Goal: Task Accomplishment & Management: Use online tool/utility

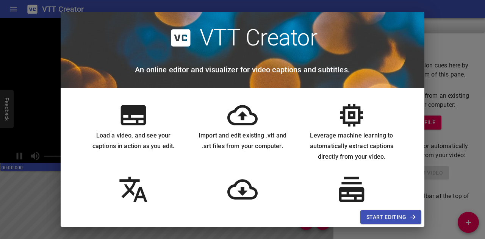
click at [389, 216] on span "Start Editing" at bounding box center [391, 217] width 49 height 9
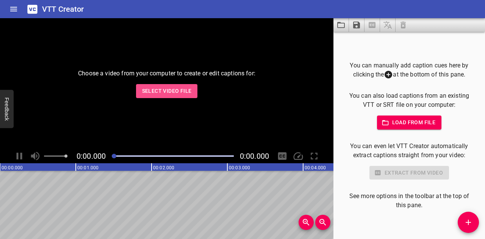
click at [162, 90] on span "Select Video File" at bounding box center [167, 90] width 50 height 9
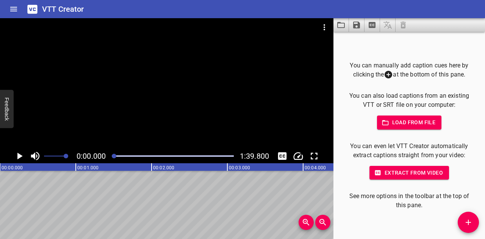
click at [396, 119] on span "Load from file" at bounding box center [409, 122] width 53 height 9
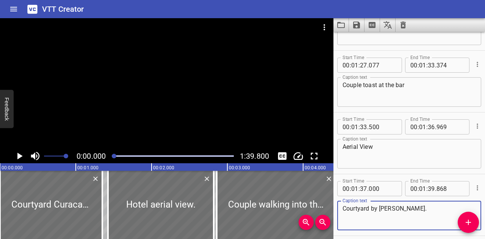
scroll to position [1745, 0]
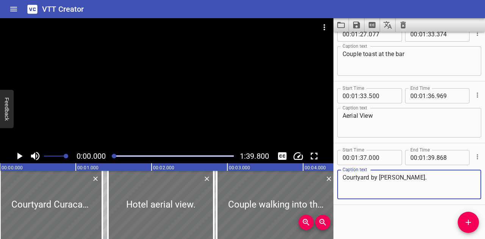
click at [19, 157] on icon "Play/Pause" at bounding box center [19, 156] width 5 height 7
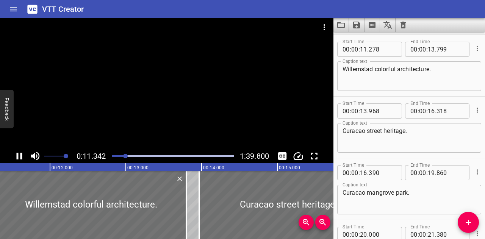
scroll to position [371, 0]
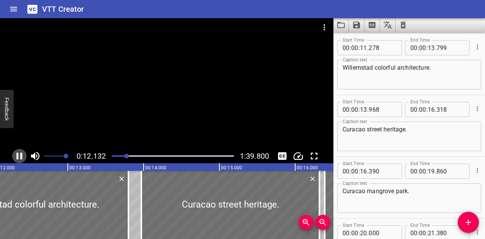
click at [22, 158] on icon "Play/Pause" at bounding box center [19, 156] width 11 height 11
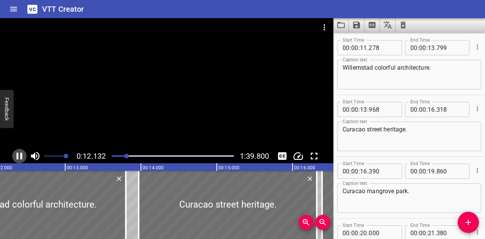
scroll to position [0, 933]
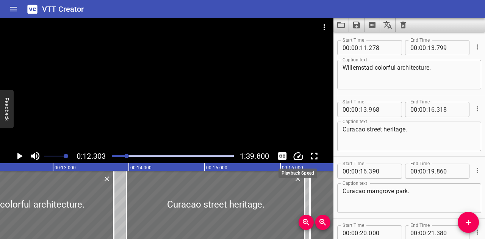
click at [298, 159] on icon "Change Playback Speed" at bounding box center [298, 156] width 11 height 11
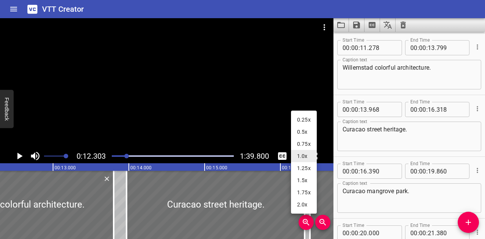
click at [300, 133] on li "0.5x" at bounding box center [304, 132] width 26 height 12
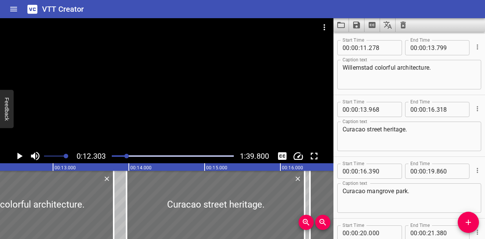
click at [22, 156] on icon "Play/Pause" at bounding box center [19, 156] width 5 height 7
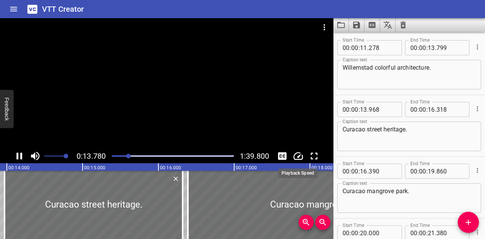
click at [297, 157] on icon "Change Playback Speed" at bounding box center [298, 156] width 11 height 11
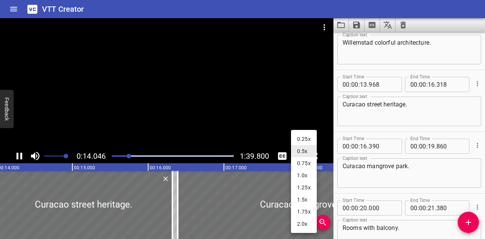
scroll to position [433, 0]
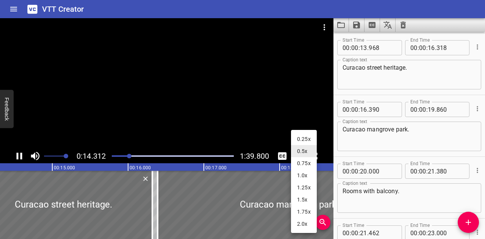
click at [309, 135] on li "0.25x" at bounding box center [304, 139] width 26 height 12
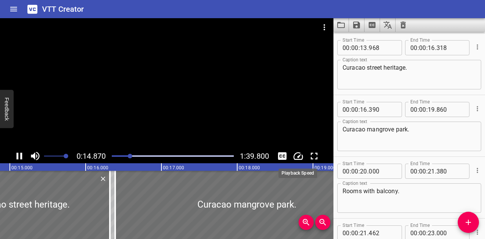
click at [295, 156] on icon "Change Playback Speed" at bounding box center [298, 156] width 11 height 11
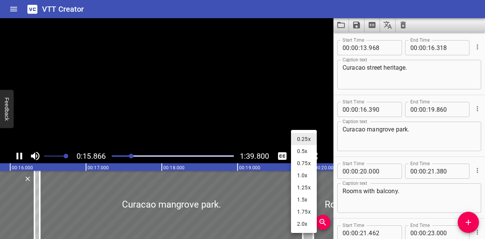
click at [348, 201] on div at bounding box center [242, 119] width 485 height 239
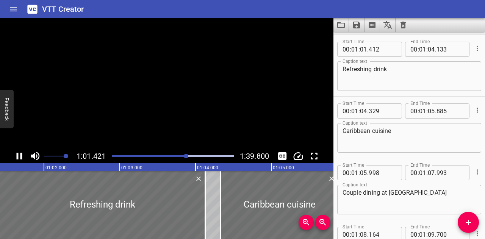
scroll to position [1175, 0]
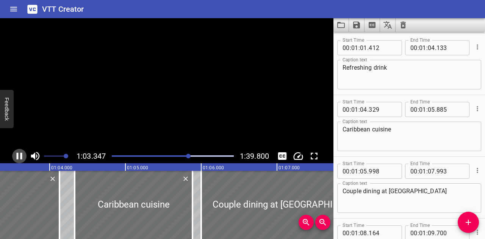
click at [19, 155] on icon "Play/Pause" at bounding box center [19, 156] width 11 height 11
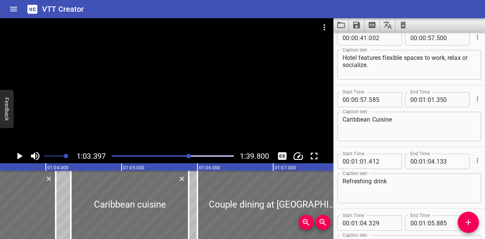
scroll to position [1023, 0]
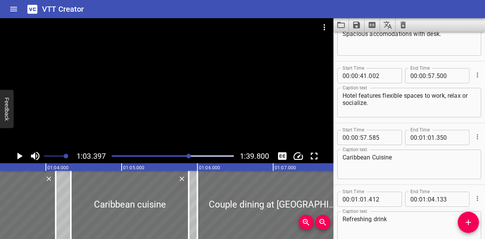
click at [393, 160] on textarea "Caribbean Cuisine" at bounding box center [409, 165] width 133 height 22
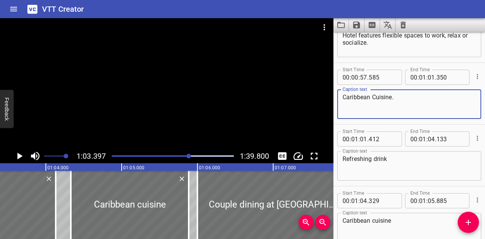
scroll to position [1099, 0]
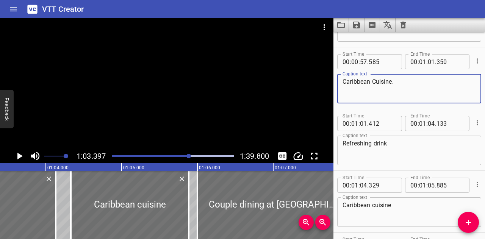
type textarea "Caribbean Cuisine."
click at [405, 150] on textarea "Refreshing drink" at bounding box center [409, 151] width 133 height 22
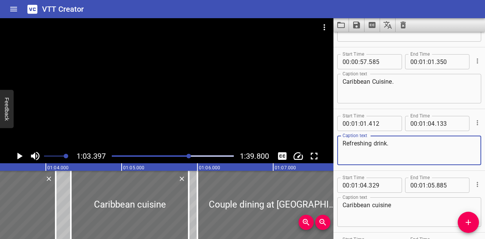
scroll to position [1137, 0]
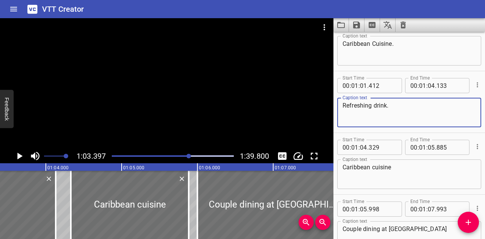
type textarea "Refreshing drink."
click at [404, 166] on textarea "Caribbean cuisine" at bounding box center [409, 175] width 133 height 22
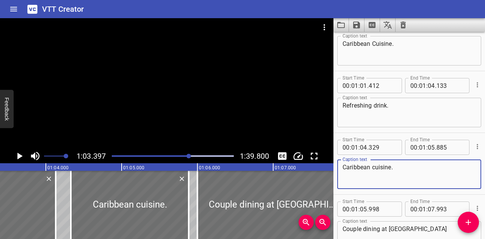
type textarea "Caribbean cuisine."
click at [19, 153] on icon "Play/Pause" at bounding box center [19, 156] width 11 height 11
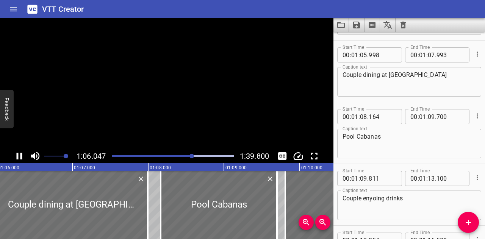
scroll to position [1298, 0]
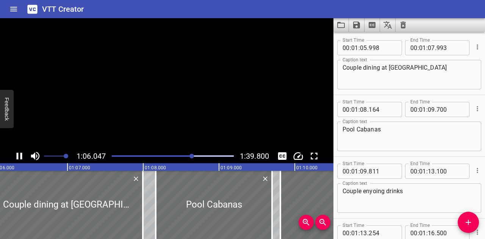
click at [19, 153] on icon "Play/Pause" at bounding box center [19, 156] width 11 height 11
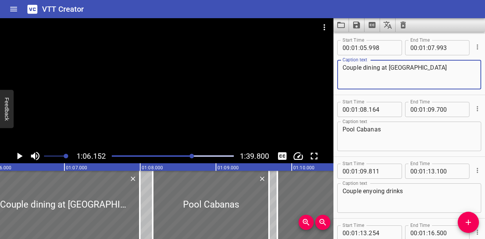
click at [460, 71] on textarea "Couple dining at [GEOGRAPHIC_DATA]" at bounding box center [409, 75] width 133 height 22
type textarea "Couple dining at [GEOGRAPHIC_DATA]."
click at [386, 133] on textarea "Pool Cabanas" at bounding box center [409, 137] width 133 height 22
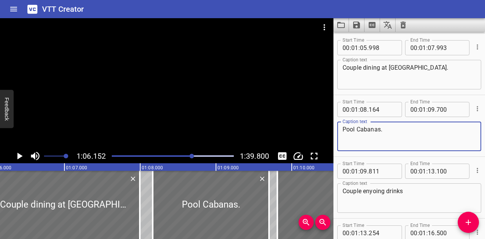
type textarea "Pool Cabanas."
click at [426, 194] on textarea "Couple enyoing drinks" at bounding box center [409, 199] width 133 height 22
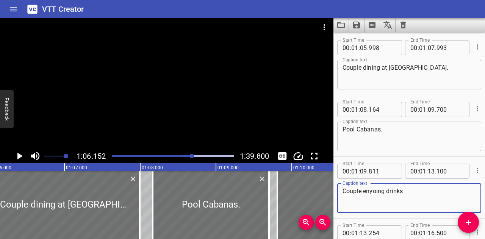
click at [18, 154] on icon "Play/Pause" at bounding box center [19, 156] width 5 height 7
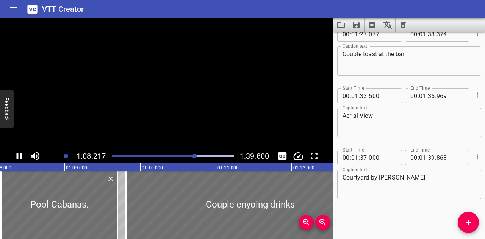
scroll to position [0, 5174]
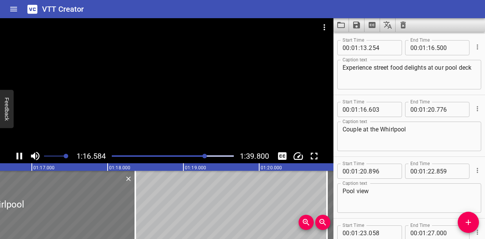
drag, startPoint x: 270, startPoint y: 194, endPoint x: 67, endPoint y: 198, distance: 203.3
type input "14"
type input "186"
type input "18"
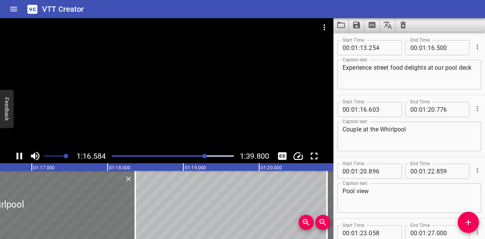
type input "359"
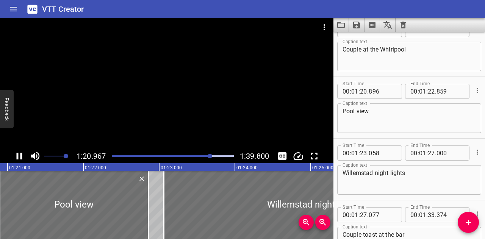
scroll to position [1607, 0]
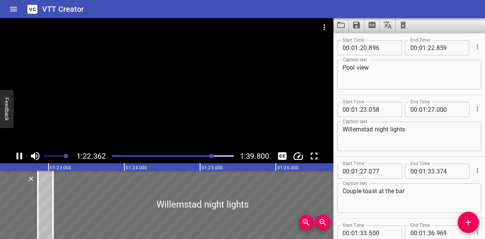
click at [21, 157] on icon "Play/Pause" at bounding box center [20, 156] width 6 height 7
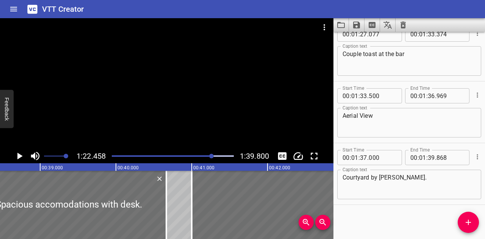
scroll to position [0, 2911]
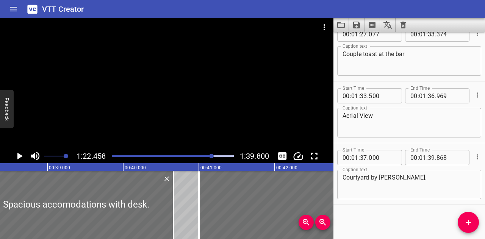
click at [181, 155] on div at bounding box center [172, 156] width 131 height 11
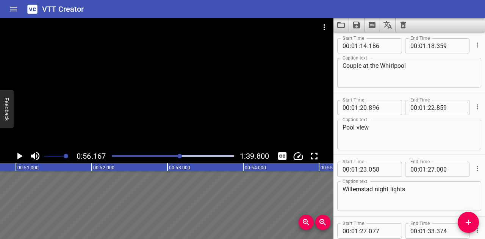
scroll to position [1545, 0]
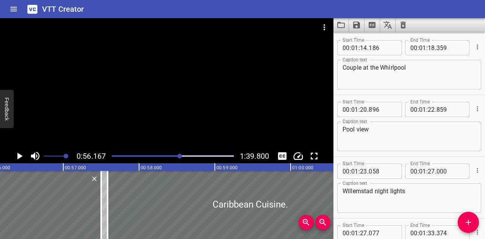
click at [185, 157] on div "Play progress" at bounding box center [173, 156] width 122 height 2
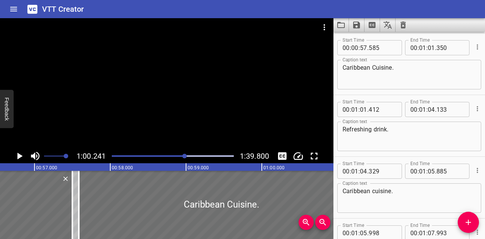
scroll to position [0, 4317]
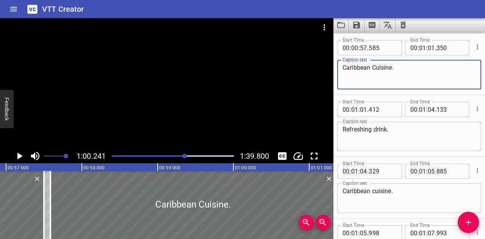
drag, startPoint x: 407, startPoint y: 67, endPoint x: 327, endPoint y: 79, distance: 80.9
click at [327, 79] on main "1:00.241 1:39.800 00:00.000 00:01.000 00:02.000 00:03.000 00:04.000 00:05.000 0…" at bounding box center [242, 128] width 485 height 221
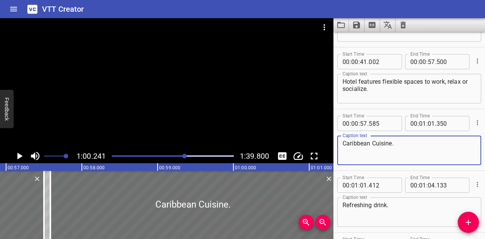
click at [21, 154] on icon "Play/Pause" at bounding box center [19, 156] width 11 height 11
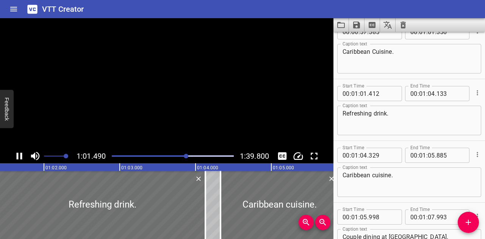
scroll to position [1175, 0]
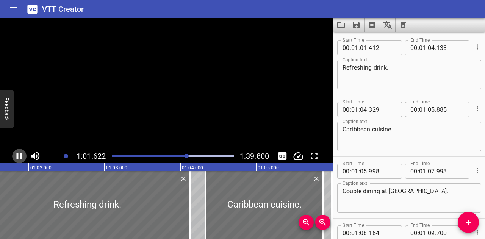
click at [21, 154] on icon "Play/Pause" at bounding box center [20, 156] width 6 height 7
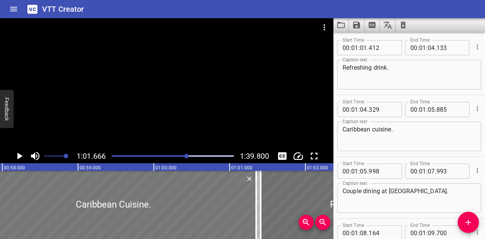
click at [145, 202] on div at bounding box center [114, 205] width 286 height 68
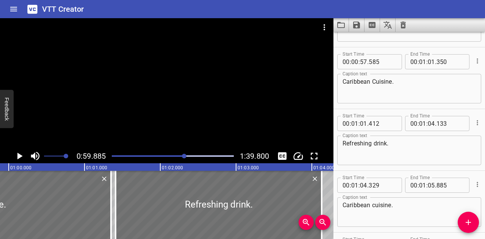
scroll to position [1061, 0]
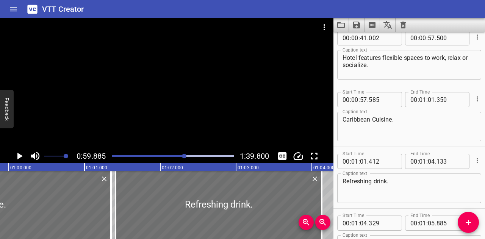
click at [414, 121] on textarea "Caribbean Cuisine." at bounding box center [409, 127] width 133 height 22
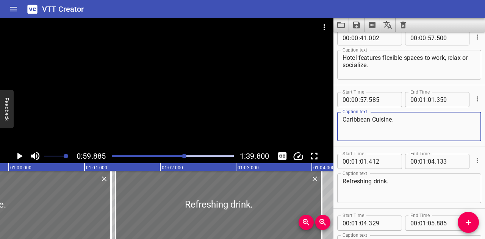
drag, startPoint x: 414, startPoint y: 121, endPoint x: 341, endPoint y: 121, distance: 72.8
click at [341, 121] on div "Caribbean Cuisine. Caption text" at bounding box center [410, 127] width 144 height 30
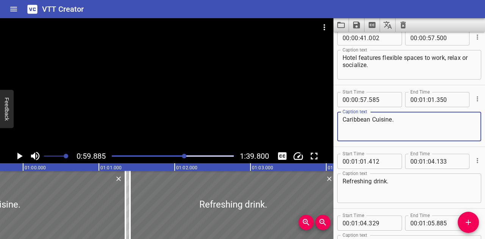
scroll to position [0, 4355]
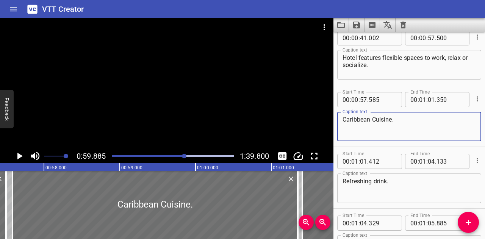
click at [181, 155] on div at bounding box center [172, 156] width 131 height 11
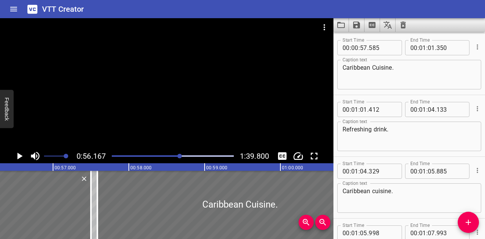
scroll to position [0, 4260]
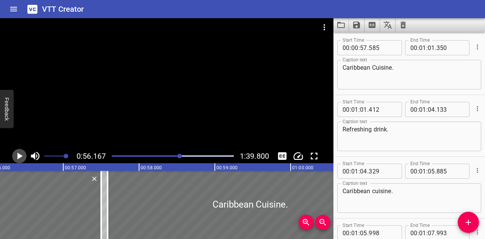
click at [21, 154] on icon "Play/Pause" at bounding box center [19, 156] width 11 height 11
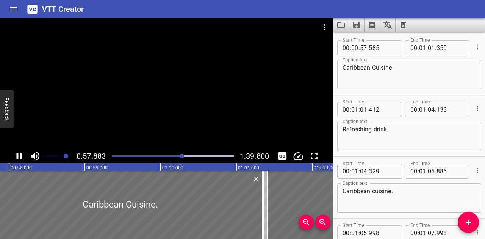
click at [20, 156] on icon "Play/Pause" at bounding box center [20, 156] width 6 height 7
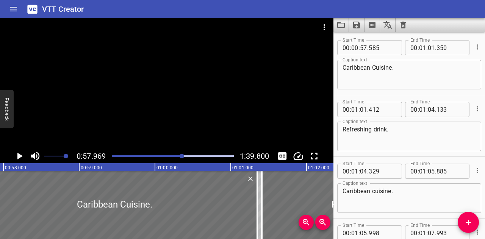
scroll to position [0, 4397]
click at [21, 155] on icon "Play/Pause" at bounding box center [19, 156] width 11 height 11
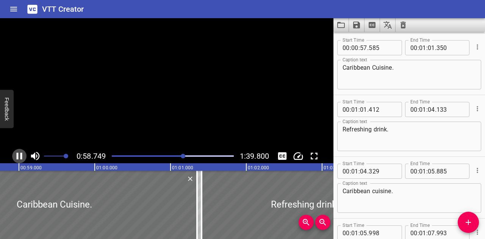
click at [21, 155] on icon "Play/Pause" at bounding box center [20, 156] width 6 height 7
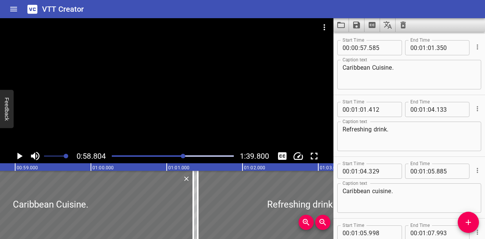
click at [197, 89] on div at bounding box center [167, 83] width 334 height 131
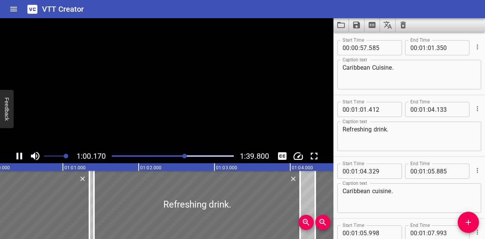
click at [17, 157] on icon "Play/Pause" at bounding box center [20, 156] width 6 height 7
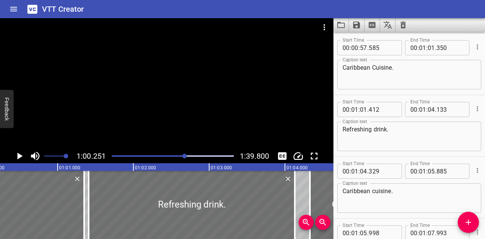
scroll to position [0, 4570]
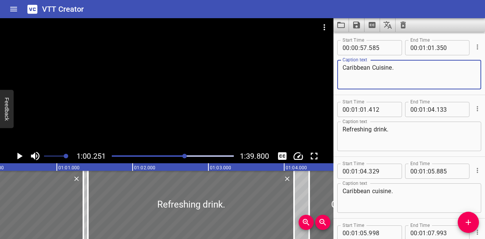
drag, startPoint x: 406, startPoint y: 69, endPoint x: 328, endPoint y: 69, distance: 78.1
click at [328, 69] on main "1:00.251 1:39.800 00:00.000 00:01.000 00:02.000 00:03.000 00:04.000 00:05.000 0…" at bounding box center [242, 128] width 485 height 221
paste textarea "Savor"
drag, startPoint x: 409, startPoint y: 67, endPoint x: 361, endPoint y: 70, distance: 48.6
click at [361, 70] on textarea "Savor different plates li" at bounding box center [409, 75] width 133 height 22
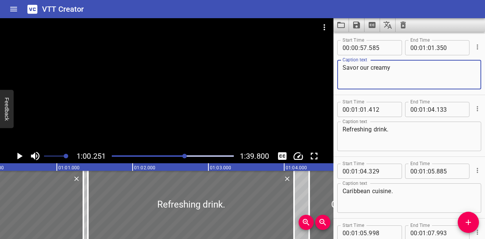
paste textarea "shrimp risotto, vibrant ceviche, and grilled meat with island flair."
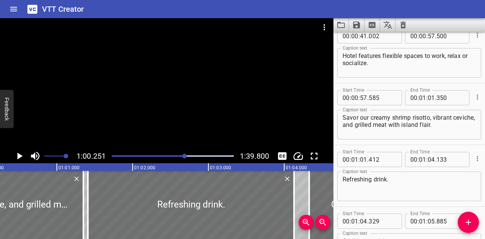
scroll to position [1075, 0]
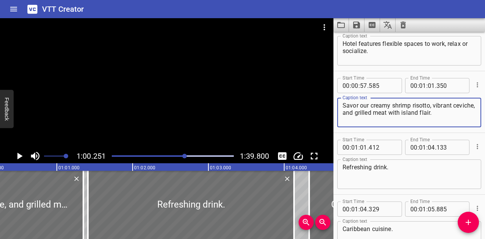
drag, startPoint x: 371, startPoint y: 106, endPoint x: 331, endPoint y: 107, distance: 40.2
click at [331, 107] on main "1:00.251 1:39.800 00:00.000 00:01.000 00:02.000 00:03.000 00:04.000 00:05.000 0…" at bounding box center [242, 128] width 485 height 221
drag, startPoint x: 407, startPoint y: 105, endPoint x: 447, endPoint y: 104, distance: 40.2
click at [447, 104] on textarea "Creamy shrimp risotto, vibrant ceviche, and grilled meat with island flair." at bounding box center [409, 113] width 133 height 22
paste textarea "Caribbean-style"
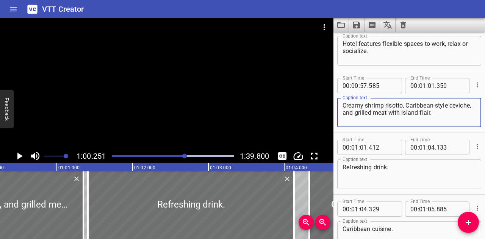
click at [410, 106] on textarea "Creamy shrimp risotto, Caribbean-style ceviche, and grilled meat with island fl…" at bounding box center [409, 113] width 133 height 22
drag, startPoint x: 413, startPoint y: 112, endPoint x: 456, endPoint y: 112, distance: 43.6
click at [456, 112] on textarea "Creamy shrimp risotto, Caribbean-style ceviche, and grilled meat with island fl…" at bounding box center [409, 113] width 133 height 22
drag, startPoint x: 451, startPoint y: 112, endPoint x: 440, endPoint y: 115, distance: 10.9
click at [440, 115] on textarea "Creamy shrimp risotto, Caribbean-style ceviche, and grilled meat garnished" at bounding box center [409, 113] width 133 height 22
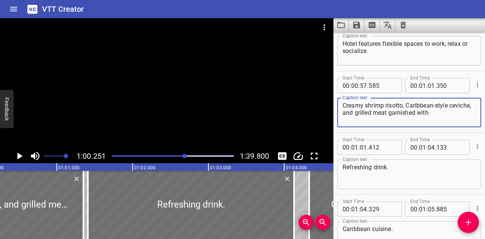
paste textarea "green chives"
type textarea "Creamy shrimp risotto, Caribbean-style ceviche, and grilled meat garnished with…"
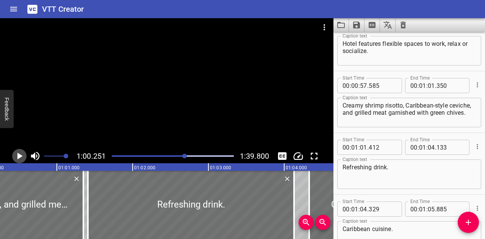
click at [17, 157] on icon "Play/Pause" at bounding box center [19, 156] width 11 height 11
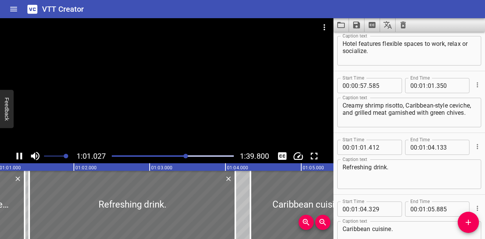
click at [182, 156] on div "Play progress" at bounding box center [125, 156] width 122 height 2
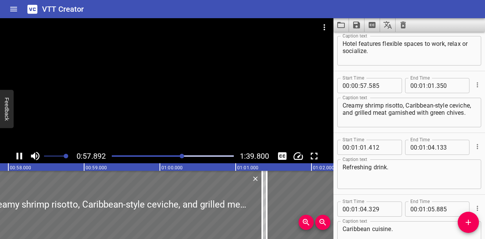
click at [178, 155] on div at bounding box center [172, 156] width 131 height 11
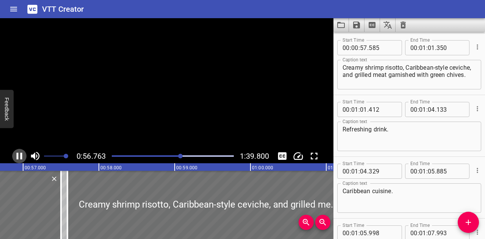
click at [18, 154] on icon "Play/Pause" at bounding box center [20, 156] width 6 height 7
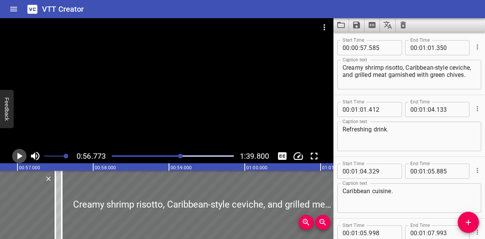
click at [18, 154] on icon "Play/Pause" at bounding box center [19, 156] width 5 height 7
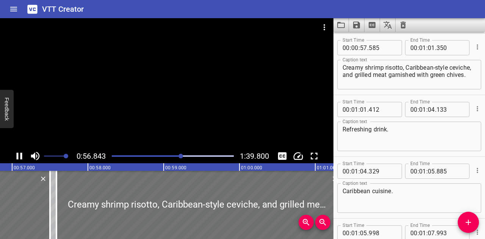
click at [18, 154] on icon "Play/Pause" at bounding box center [20, 156] width 6 height 7
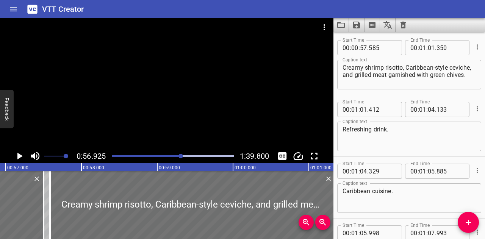
click at [18, 154] on icon "Play/Pause" at bounding box center [19, 156] width 5 height 7
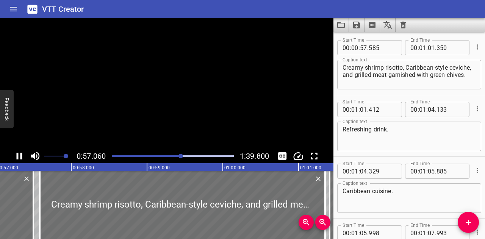
click at [18, 154] on icon "Play/Pause" at bounding box center [20, 156] width 6 height 7
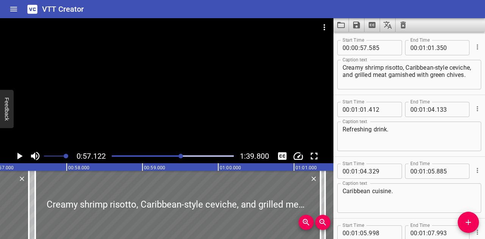
click at [18, 154] on icon "Play/Pause" at bounding box center [19, 156] width 5 height 7
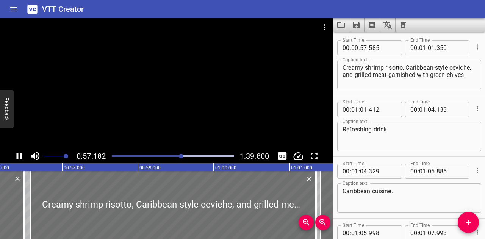
click at [18, 154] on icon "Play/Pause" at bounding box center [20, 156] width 6 height 7
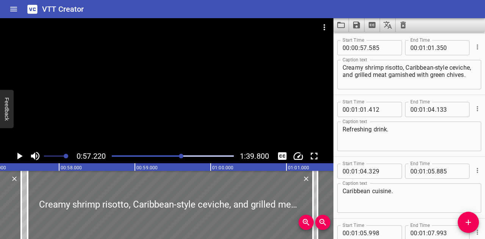
click at [18, 154] on icon "Play/Pause" at bounding box center [19, 156] width 5 height 7
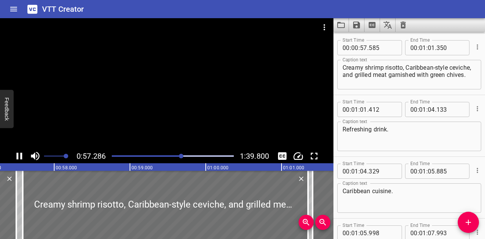
click at [18, 154] on icon "Play/Pause" at bounding box center [20, 156] width 6 height 7
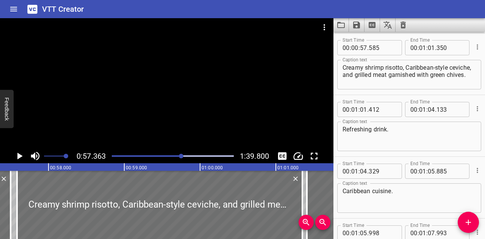
click at [18, 154] on icon "Play/Pause" at bounding box center [19, 156] width 5 height 7
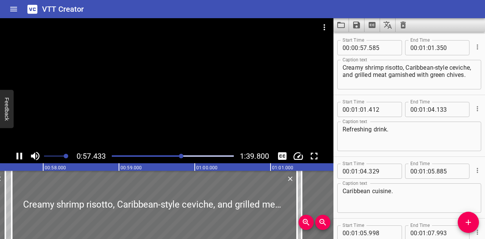
click at [18, 154] on icon "Play/Pause" at bounding box center [20, 156] width 6 height 7
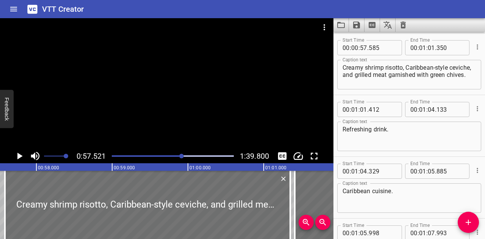
click at [18, 154] on icon "Play/Pause" at bounding box center [19, 156] width 5 height 7
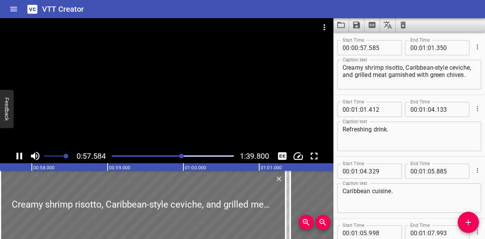
click at [18, 154] on icon "Play/Pause" at bounding box center [20, 156] width 6 height 7
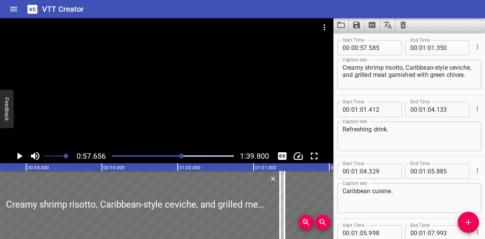
click at [180, 157] on div at bounding box center [172, 156] width 131 height 11
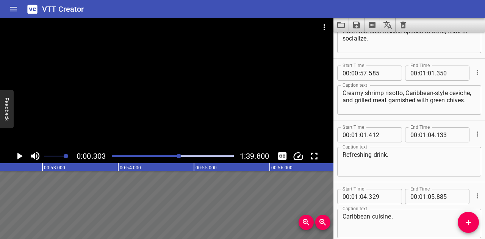
scroll to position [1051, 0]
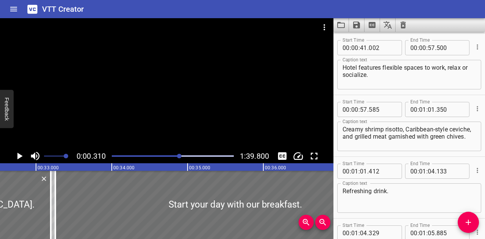
click at [180, 157] on div at bounding box center [179, 156] width 5 height 5
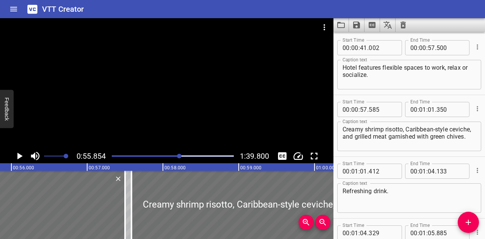
click at [184, 156] on div "Play progress" at bounding box center [173, 156] width 122 height 2
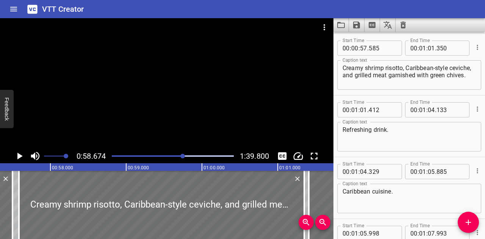
scroll to position [1113, 0]
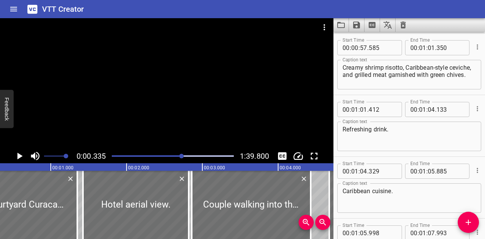
click at [182, 156] on div at bounding box center [181, 156] width 5 height 5
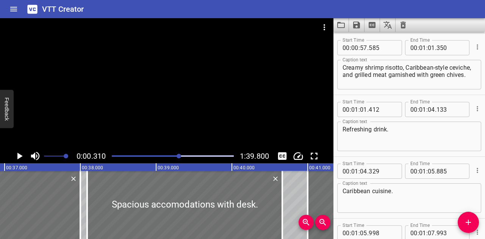
click at [180, 156] on div at bounding box center [179, 156] width 5 height 5
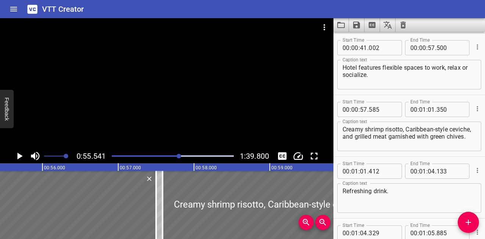
scroll to position [0, 4213]
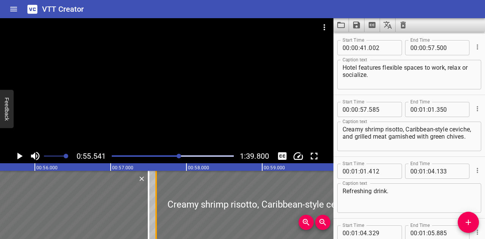
click at [159, 195] on div at bounding box center [156, 205] width 8 height 68
type input "600"
click at [17, 154] on icon "Play/Pause" at bounding box center [19, 156] width 5 height 7
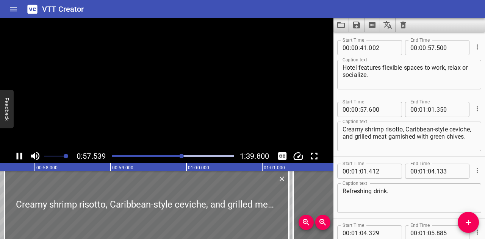
scroll to position [0, 4369]
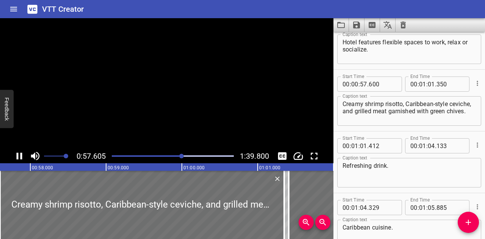
click at [17, 154] on icon "Play/Pause" at bounding box center [20, 156] width 6 height 7
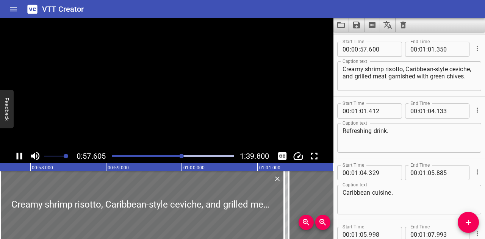
scroll to position [0, 4374]
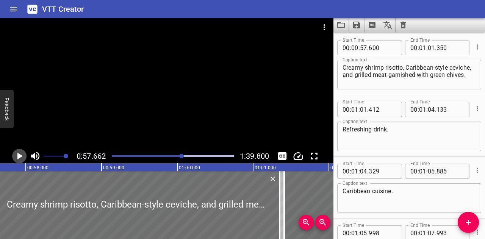
click at [17, 154] on icon "Play/Pause" at bounding box center [19, 156] width 5 height 7
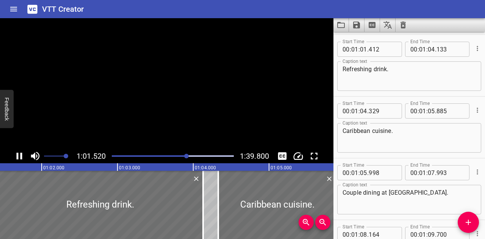
scroll to position [1175, 0]
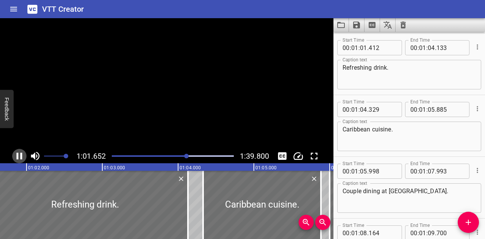
click at [17, 154] on icon "Play/Pause" at bounding box center [20, 156] width 6 height 7
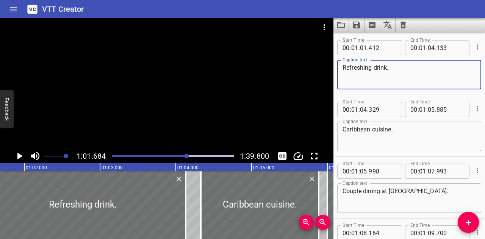
drag, startPoint x: 400, startPoint y: 72, endPoint x: 309, endPoint y: 72, distance: 91.8
click at [309, 72] on main "1:01.684 1:39.800 00:00.000 00:01.000 00:02.000 00:03.000 00:04.000 00:05.000 0…" at bounding box center [242, 128] width 485 height 221
drag, startPoint x: 357, startPoint y: 65, endPoint x: 338, endPoint y: 69, distance: 19.5
click at [338, 69] on div "Cold fruity cocktail Caption text" at bounding box center [410, 75] width 144 height 30
click at [359, 66] on textarea "Pink colored fruity cocktail" at bounding box center [409, 75] width 133 height 22
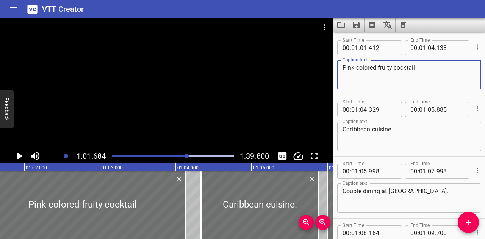
click at [434, 66] on textarea "Pink-colored fruity cocktail" at bounding box center [409, 75] width 133 height 22
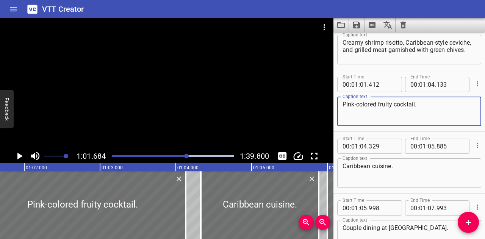
scroll to position [1099, 0]
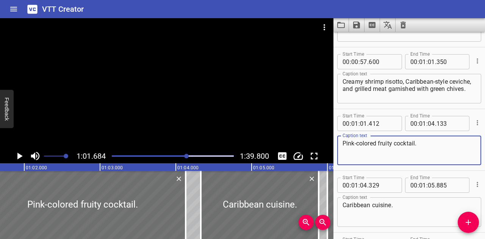
type textarea "Pink-colored fruity cocktail."
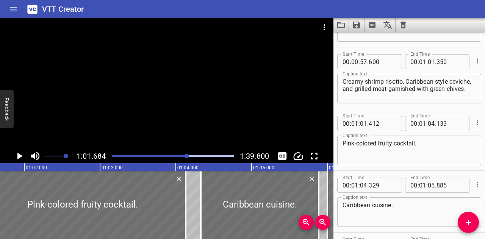
click at [184, 156] on div "Play progress" at bounding box center [126, 156] width 122 height 2
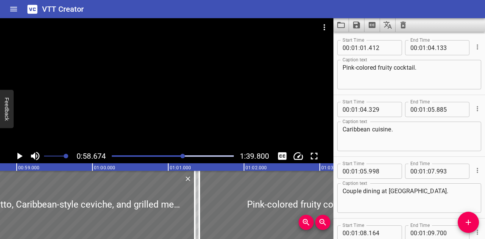
scroll to position [0, 4450]
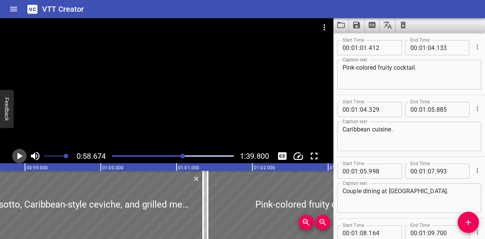
click at [20, 155] on icon "Play/Pause" at bounding box center [19, 156] width 5 height 7
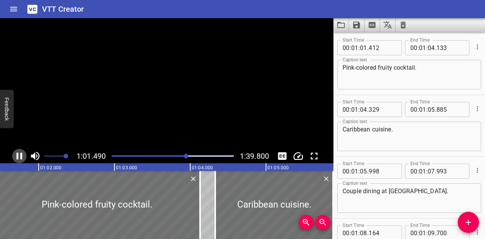
click at [20, 155] on icon "Play/Pause" at bounding box center [19, 156] width 11 height 11
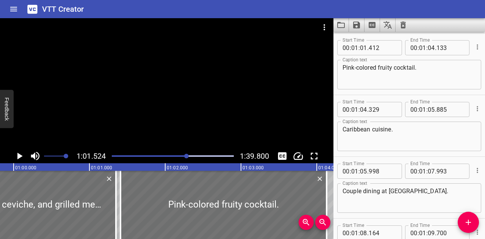
scroll to position [0, 4530]
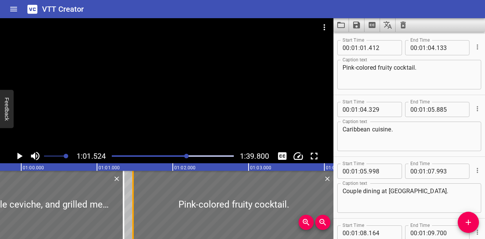
drag, startPoint x: 128, startPoint y: 204, endPoint x: 133, endPoint y: 204, distance: 5.0
click at [133, 204] on div at bounding box center [133, 205] width 2 height 68
type input "477"
click at [20, 156] on icon "Play/Pause" at bounding box center [19, 156] width 5 height 7
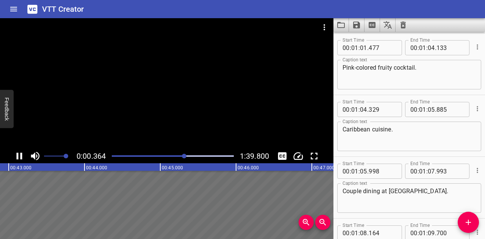
click at [185, 157] on div at bounding box center [184, 156] width 5 height 5
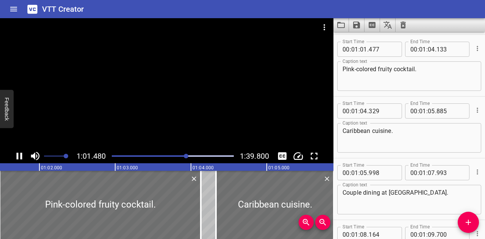
scroll to position [1175, 0]
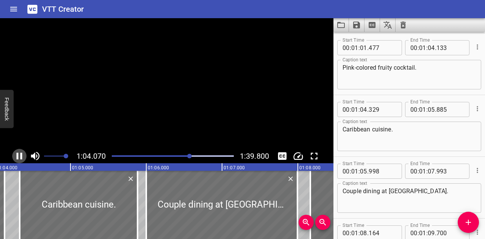
click at [20, 154] on icon "Play/Pause" at bounding box center [20, 156] width 6 height 7
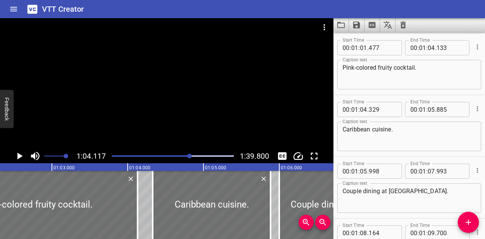
scroll to position [0, 4719]
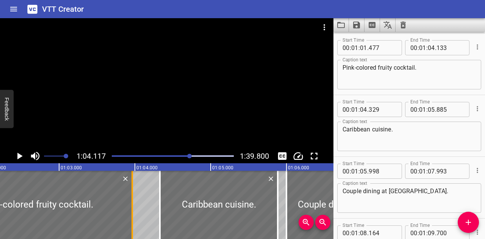
drag, startPoint x: 144, startPoint y: 205, endPoint x: 131, endPoint y: 205, distance: 12.5
click at [132, 205] on div at bounding box center [133, 205] width 2 height 68
type input "03"
type input "968"
click at [186, 156] on div "Play progress" at bounding box center [129, 156] width 122 height 2
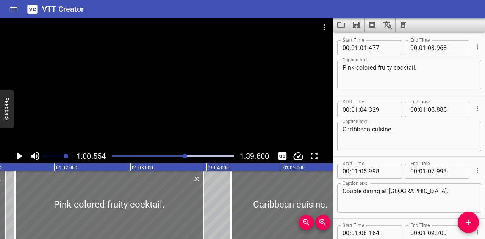
scroll to position [0, 4593]
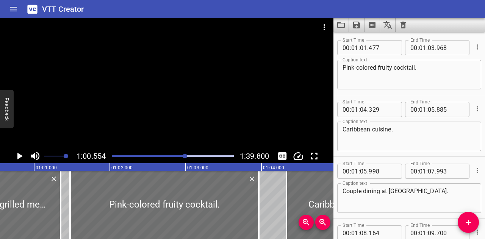
click at [21, 157] on icon "Play/Pause" at bounding box center [19, 156] width 5 height 7
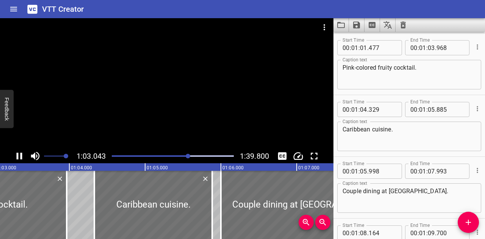
click at [19, 152] on icon "Play/Pause" at bounding box center [19, 156] width 11 height 11
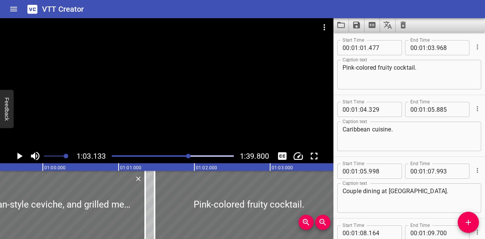
scroll to position [0, 4530]
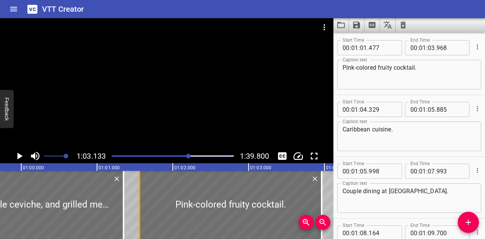
drag, startPoint x: 134, startPoint y: 199, endPoint x: 140, endPoint y: 201, distance: 6.8
click at [140, 201] on div at bounding box center [140, 205] width 8 height 68
click at [182, 156] on div "Play progress" at bounding box center [128, 156] width 122 height 2
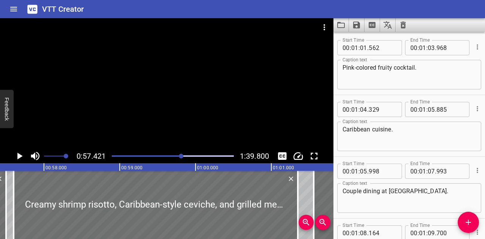
click at [186, 156] on div "Play progress" at bounding box center [173, 156] width 122 height 2
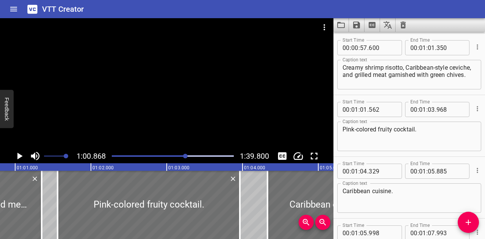
scroll to position [0, 4617]
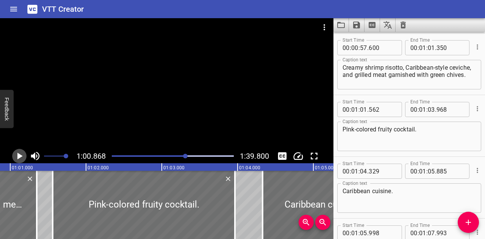
click at [23, 158] on icon "Play/Pause" at bounding box center [19, 156] width 11 height 11
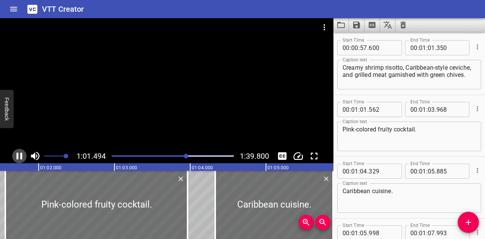
click at [22, 158] on icon "Play/Pause" at bounding box center [19, 156] width 11 height 11
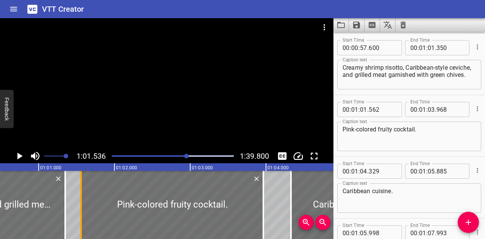
scroll to position [0, 4531]
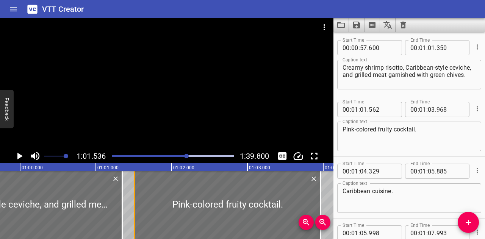
drag, startPoint x: 137, startPoint y: 183, endPoint x: 133, endPoint y: 182, distance: 4.0
click at [133, 182] on div at bounding box center [135, 205] width 8 height 68
click at [184, 155] on div at bounding box center [172, 156] width 131 height 11
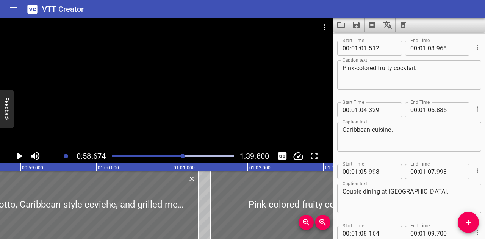
scroll to position [1175, 0]
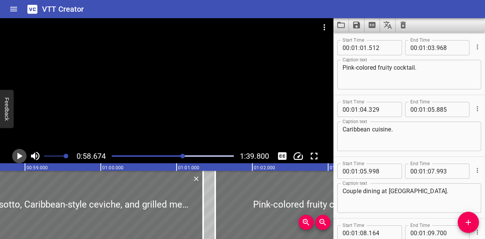
click at [23, 157] on icon "Play/Pause" at bounding box center [19, 156] width 11 height 11
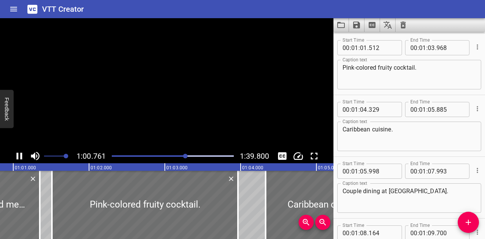
click at [23, 157] on icon "Play/Pause" at bounding box center [19, 156] width 11 height 11
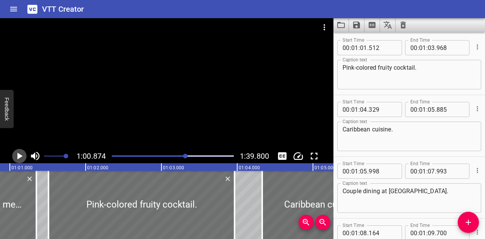
click at [19, 155] on icon "Play/Pause" at bounding box center [19, 156] width 5 height 7
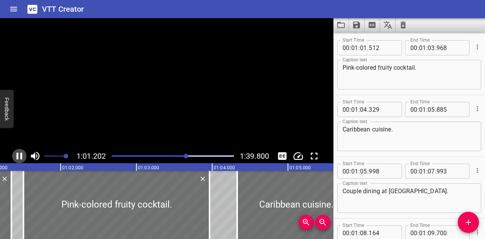
click at [19, 155] on icon "Play/Pause" at bounding box center [19, 156] width 11 height 11
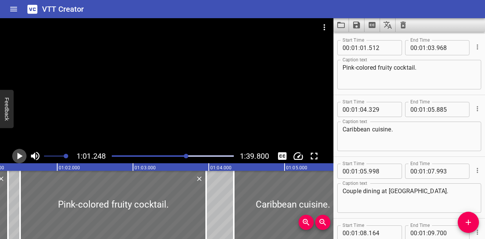
click at [19, 155] on icon "Play/Pause" at bounding box center [19, 156] width 5 height 7
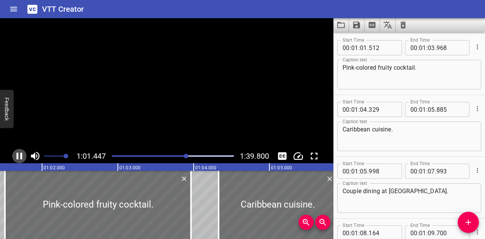
click at [19, 155] on icon "Play/Pause" at bounding box center [19, 156] width 11 height 11
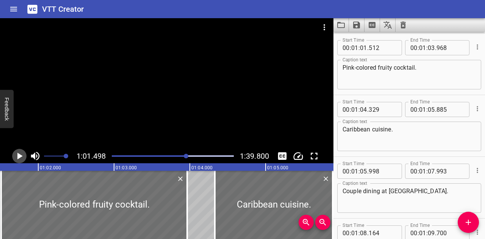
click at [19, 155] on icon "Play/Pause" at bounding box center [19, 156] width 5 height 7
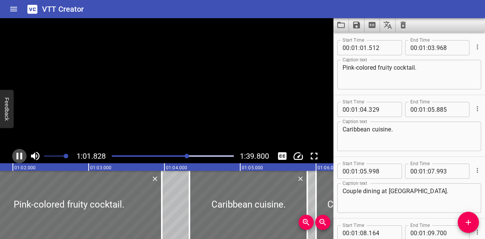
click at [19, 155] on icon "Play/Pause" at bounding box center [19, 156] width 11 height 11
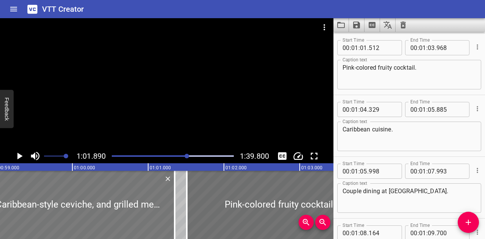
scroll to position [0, 4436]
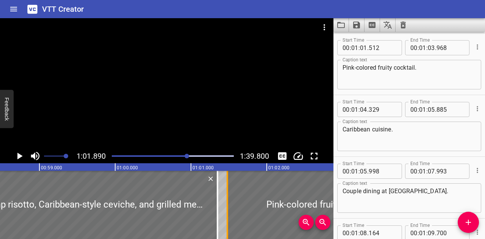
click at [228, 188] on div at bounding box center [228, 205] width 8 height 68
type input "482"
click at [183, 156] on div "Play progress" at bounding box center [127, 156] width 122 height 2
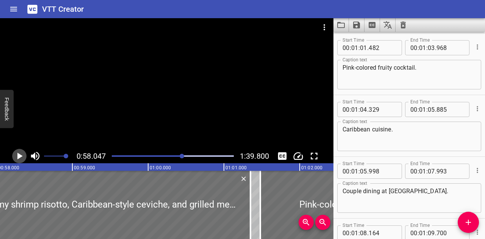
click at [21, 154] on icon "Play/Pause" at bounding box center [19, 156] width 11 height 11
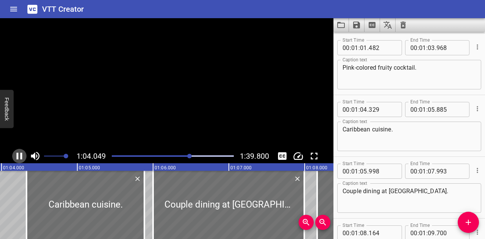
click at [21, 154] on icon "Play/Pause" at bounding box center [20, 156] width 6 height 7
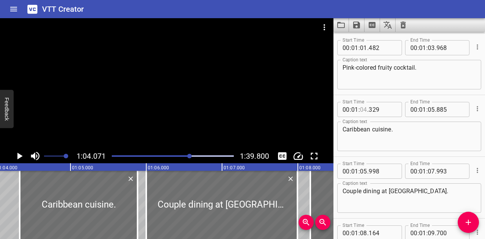
click at [366, 109] on input "number" at bounding box center [363, 109] width 7 height 15
type input "04"
click at [378, 110] on input "number" at bounding box center [383, 109] width 28 height 15
type input "060"
click at [407, 133] on textarea "Caribbean cuisine." at bounding box center [409, 137] width 133 height 22
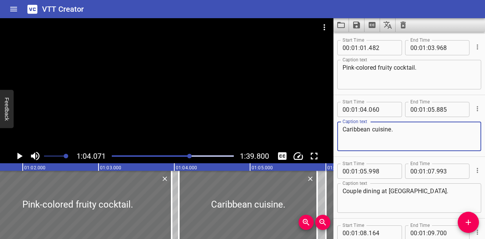
scroll to position [0, 4666]
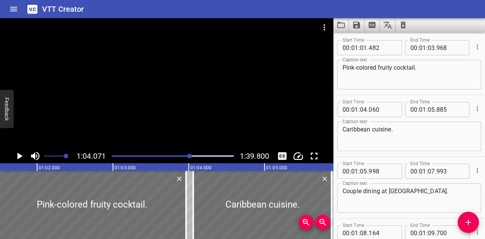
click at [185, 157] on div at bounding box center [172, 156] width 131 height 11
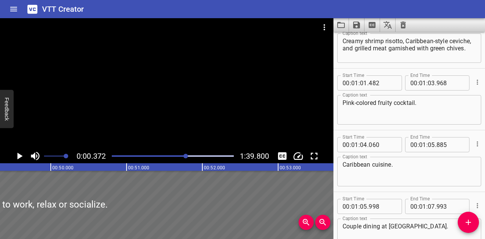
scroll to position [1113, 0]
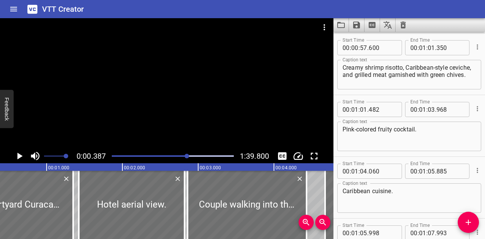
click at [188, 157] on div at bounding box center [187, 156] width 5 height 5
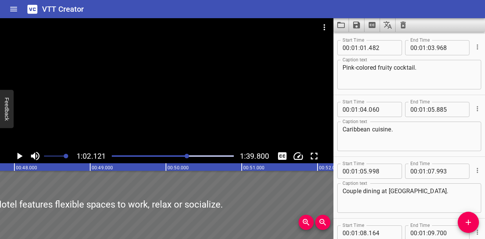
scroll to position [0, 4712]
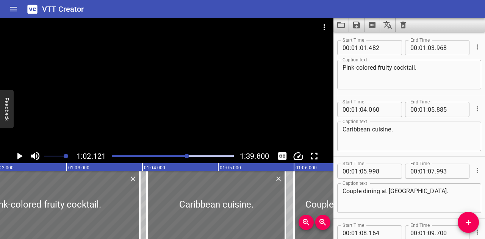
click at [18, 159] on icon "Play/Pause" at bounding box center [19, 156] width 5 height 7
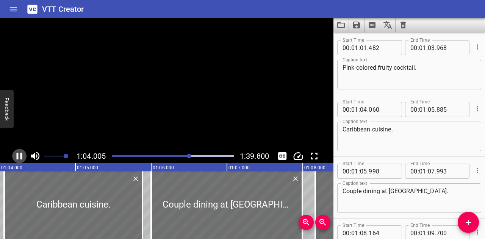
click at [18, 159] on icon "Play/Pause" at bounding box center [20, 156] width 6 height 7
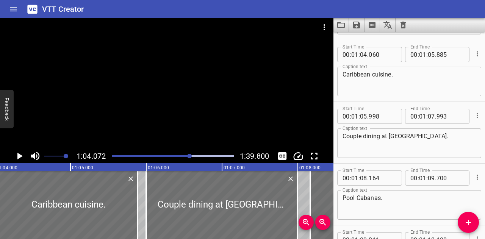
scroll to position [1236, 0]
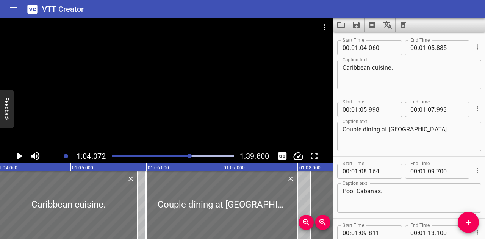
click at [188, 156] on div at bounding box center [189, 156] width 5 height 5
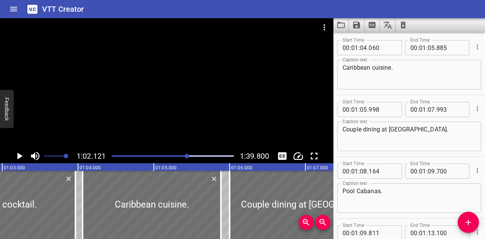
scroll to position [0, 4712]
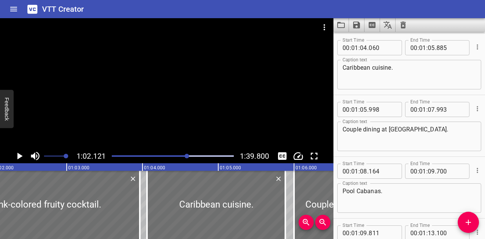
click at [188, 156] on div at bounding box center [187, 156] width 5 height 5
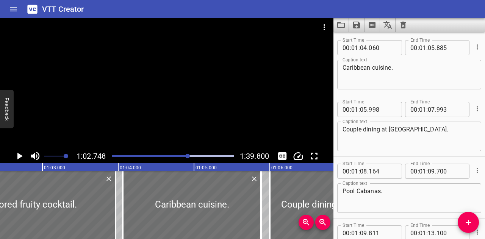
scroll to position [0, 4759]
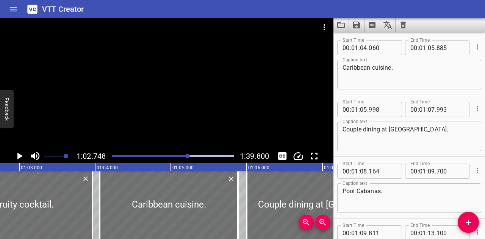
click at [189, 157] on div at bounding box center [187, 156] width 5 height 5
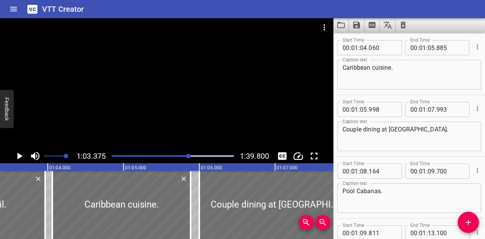
scroll to position [0, 4807]
click at [190, 157] on div at bounding box center [188, 156] width 5 height 5
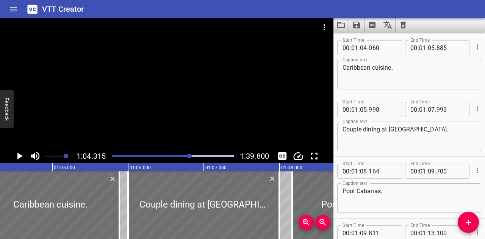
click at [189, 157] on div at bounding box center [189, 156] width 5 height 5
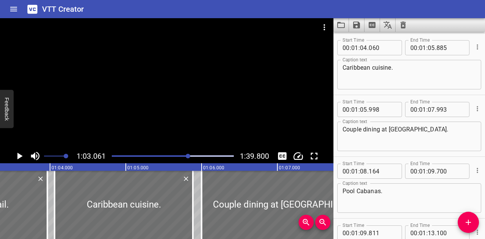
scroll to position [0, 4783]
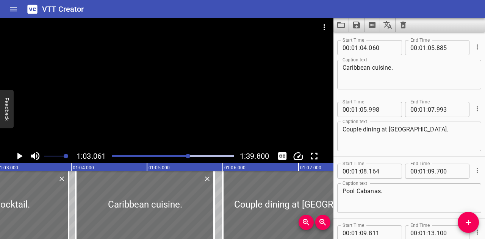
click at [17, 155] on icon "Play/Pause" at bounding box center [19, 156] width 11 height 11
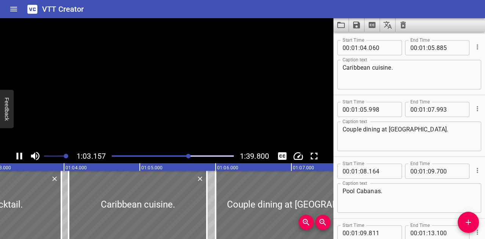
click at [17, 155] on icon "Play/Pause" at bounding box center [20, 156] width 6 height 7
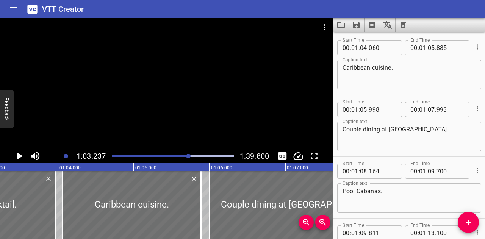
click at [17, 155] on icon "Play/Pause" at bounding box center [19, 156] width 11 height 11
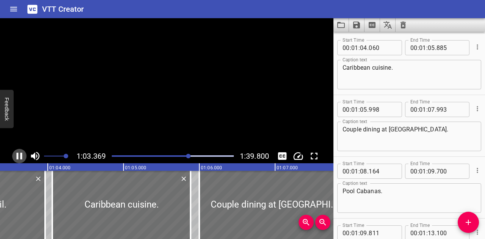
click at [17, 155] on icon "Play/Pause" at bounding box center [20, 156] width 6 height 7
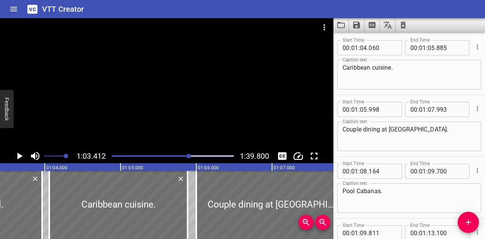
click at [17, 155] on icon "Play/Pause" at bounding box center [19, 156] width 11 height 11
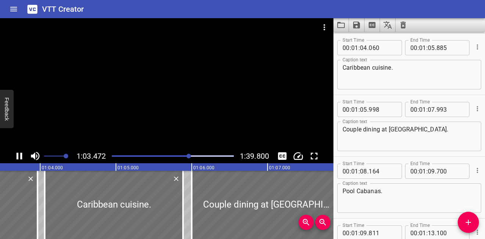
click at [17, 155] on icon "Play/Pause" at bounding box center [20, 156] width 6 height 7
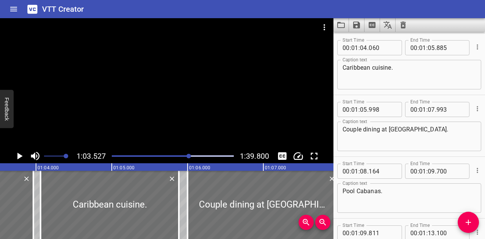
click at [17, 155] on icon "Play/Pause" at bounding box center [19, 156] width 11 height 11
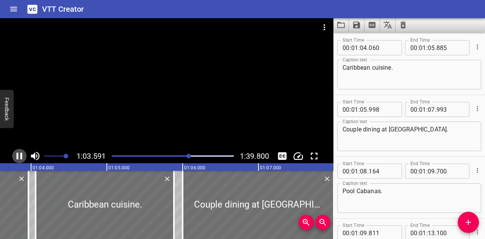
click at [17, 155] on icon "Play/Pause" at bounding box center [20, 156] width 6 height 7
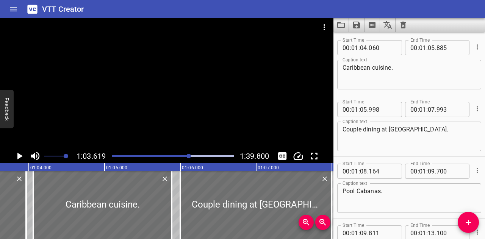
click at [17, 155] on icon "Play/Pause" at bounding box center [19, 156] width 11 height 11
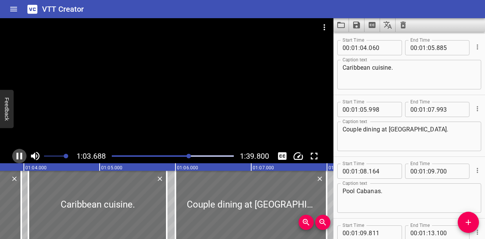
click at [17, 155] on icon "Play/Pause" at bounding box center [20, 156] width 6 height 7
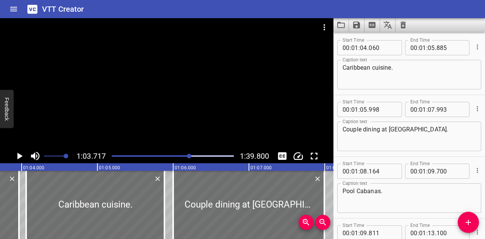
click at [17, 155] on icon "Play/Pause" at bounding box center [19, 156] width 11 height 11
click at [17, 155] on icon "Play/Pause" at bounding box center [20, 156] width 6 height 7
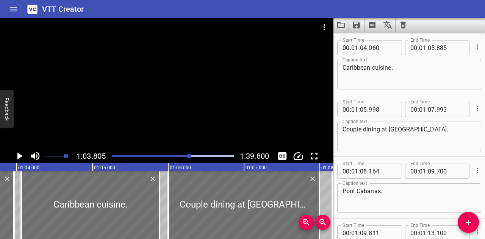
scroll to position [0, 4839]
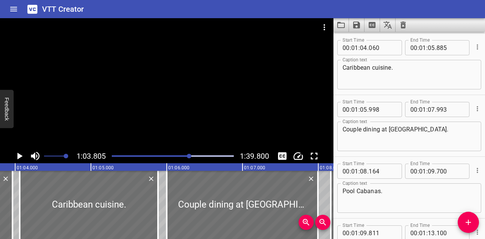
click at [17, 155] on icon "Play/Pause" at bounding box center [19, 156] width 11 height 11
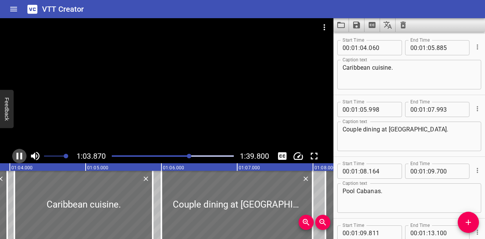
click at [17, 155] on icon "Play/Pause" at bounding box center [20, 156] width 6 height 7
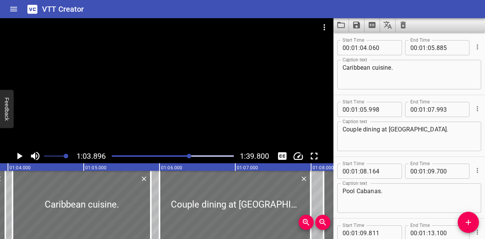
click at [17, 155] on icon "Play/Pause" at bounding box center [19, 156] width 11 height 11
click at [17, 155] on icon "Play/Pause" at bounding box center [20, 156] width 6 height 7
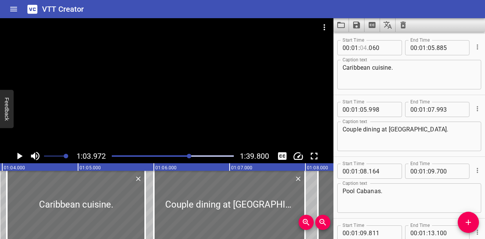
click at [364, 47] on input "number" at bounding box center [363, 47] width 7 height 15
type input "03"
type input "972"
click at [430, 75] on textarea "Caribbean cuisine." at bounding box center [409, 75] width 133 height 22
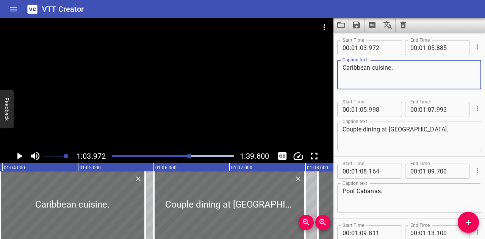
drag, startPoint x: 424, startPoint y: 70, endPoint x: 331, endPoint y: 73, distance: 93.0
click at [331, 73] on main "1:03.972 1:39.800 00:00.000 00:01.000 00:02.000 00:03.000 00:04.000 00:05.000 0…" at bounding box center [242, 128] width 485 height 221
paste textarea "Brussels sprouts"
click at [364, 69] on textarea "Baked Brussels sprouts" at bounding box center [409, 75] width 133 height 22
click at [18, 155] on icon "Play/Pause" at bounding box center [19, 156] width 5 height 7
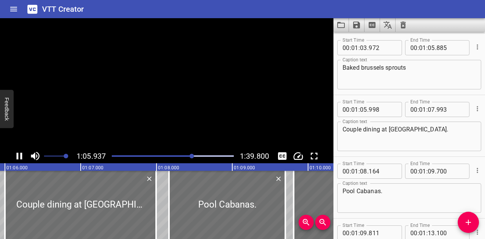
click at [18, 155] on icon "Play/Pause" at bounding box center [20, 156] width 6 height 7
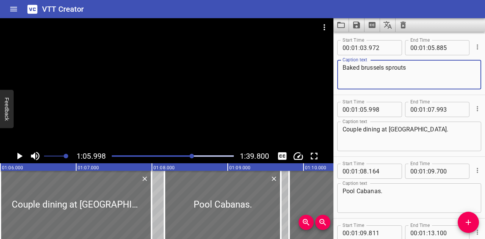
drag, startPoint x: 360, startPoint y: 69, endPoint x: 327, endPoint y: 69, distance: 32.6
click at [327, 69] on main "1:05.998 1:39.800 00:00.000 00:01.000 00:02.000 00:03.000 00:04.000 00:05.000 0…" at bounding box center [242, 128] width 485 height 221
click at [456, 69] on textarea "Close-up of baked brussels sprouts" at bounding box center [409, 75] width 133 height 22
drag, startPoint x: 457, startPoint y: 69, endPoint x: 310, endPoint y: 69, distance: 147.5
click at [310, 69] on main "1:05.998 1:39.800 00:00.000 00:01.000 00:02.000 00:03.000 00:04.000 00:05.000 0…" at bounding box center [242, 128] width 485 height 221
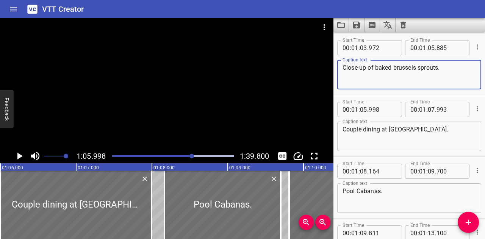
paste textarea "is this correct:"
click at [458, 70] on textarea "Close-up of baked brussels sprouts." at bounding box center [409, 75] width 133 height 22
drag, startPoint x: 458, startPoint y: 70, endPoint x: 328, endPoint y: 76, distance: 129.8
click at [328, 76] on main "1:05.998 1:39.800 00:00.000 00:01.000 00:02.000 00:03.000 00:04.000 00:05.000 0…" at bounding box center [242, 128] width 485 height 221
paste textarea "crispy roasted B"
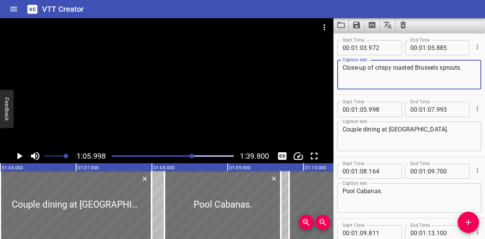
type textarea "Close-up of crispy roasted Brussels sprouts."
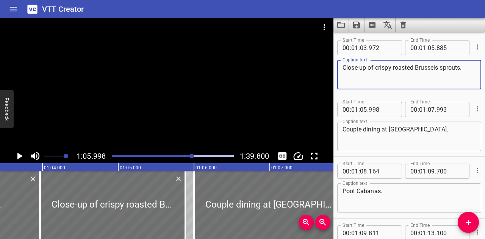
scroll to position [0, 4804]
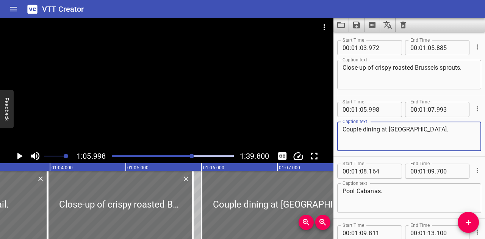
click at [381, 134] on textarea "Couple dining at [GEOGRAPHIC_DATA]." at bounding box center [409, 137] width 133 height 22
click at [190, 156] on div "Play progress" at bounding box center [132, 156] width 122 height 2
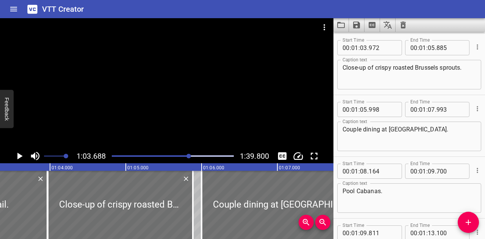
scroll to position [0, 4831]
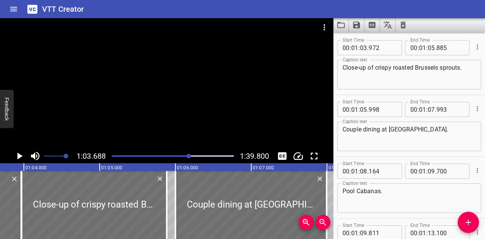
click at [20, 154] on icon "Play/Pause" at bounding box center [19, 156] width 11 height 11
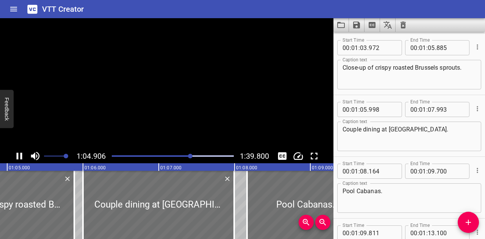
click at [20, 154] on icon "Play/Pause" at bounding box center [19, 156] width 11 height 11
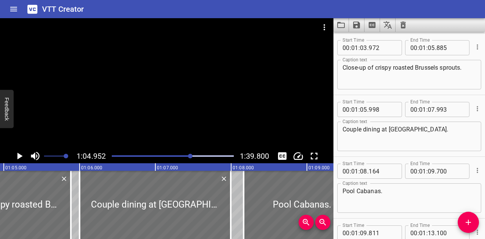
click at [20, 154] on icon "Play/Pause" at bounding box center [19, 156] width 11 height 11
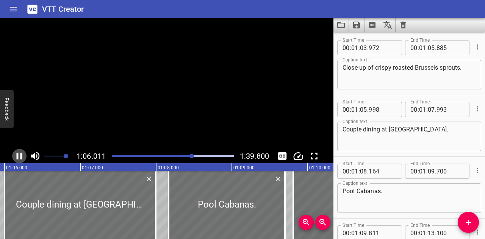
scroll to position [0, 5007]
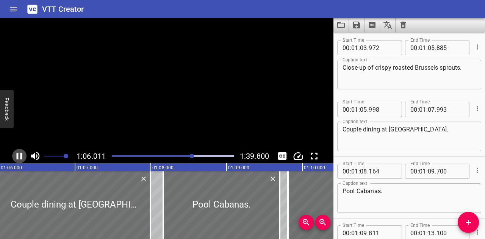
click at [20, 154] on icon "Play/Pause" at bounding box center [19, 156] width 11 height 11
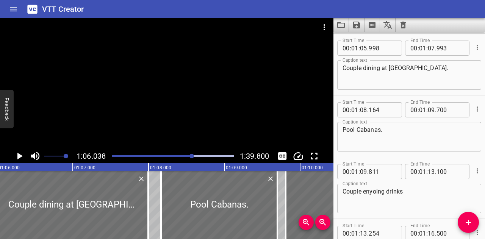
scroll to position [1298, 0]
click at [190, 157] on div at bounding box center [192, 156] width 5 height 5
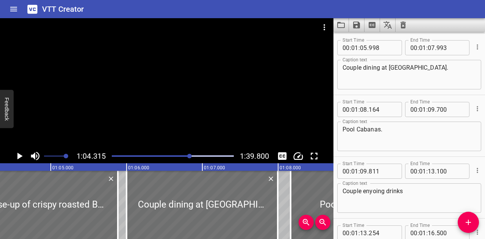
scroll to position [0, 4878]
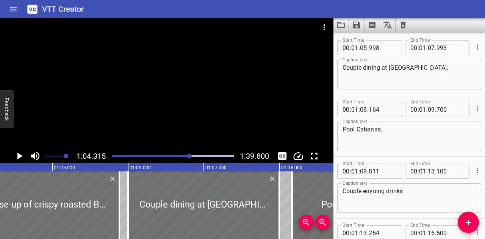
click at [22, 155] on icon "Play/Pause" at bounding box center [19, 156] width 11 height 11
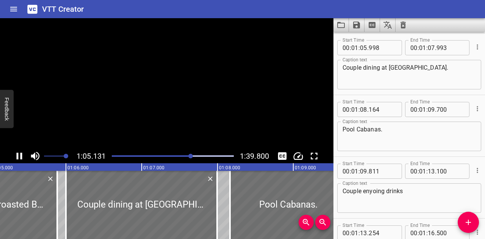
click at [22, 155] on icon "Play/Pause" at bounding box center [20, 156] width 6 height 7
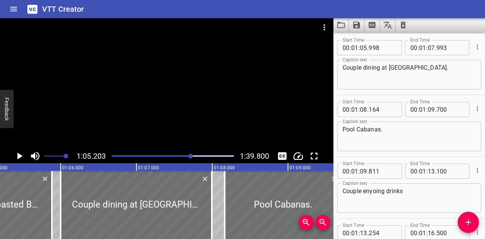
click at [22, 155] on icon "Play/Pause" at bounding box center [19, 156] width 11 height 11
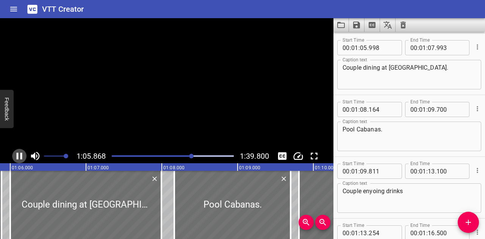
click at [22, 155] on icon "Play/Pause" at bounding box center [20, 156] width 6 height 7
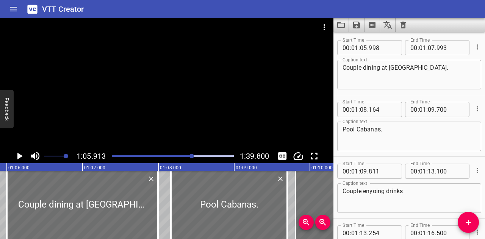
click at [22, 155] on icon "Play/Pause" at bounding box center [19, 156] width 11 height 11
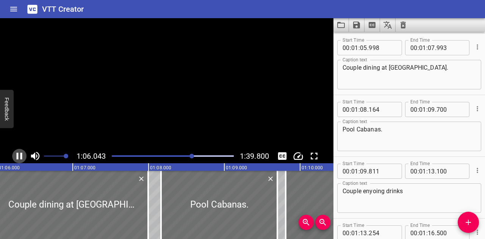
click at [22, 155] on icon "Play/Pause" at bounding box center [20, 156] width 6 height 7
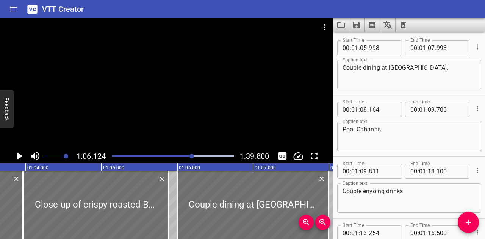
scroll to position [0, 4850]
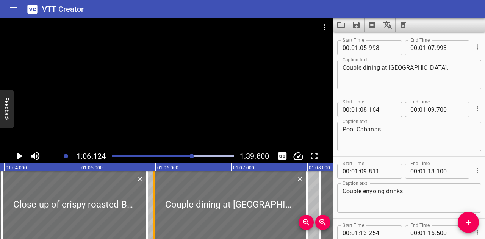
click at [155, 182] on div at bounding box center [154, 205] width 8 height 68
type input "973"
click at [391, 47] on input "number" at bounding box center [383, 47] width 28 height 15
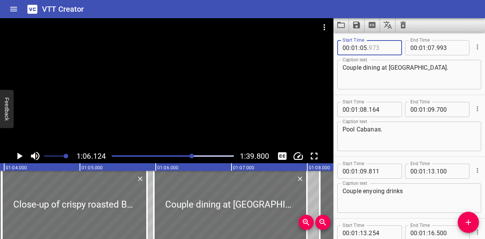
type input "973"
click at [189, 156] on div "Play progress" at bounding box center [132, 156] width 122 height 2
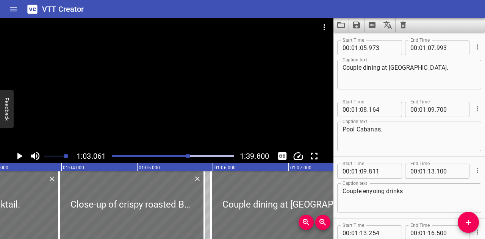
scroll to position [0, 4783]
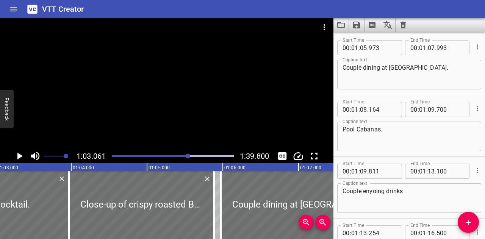
click at [190, 157] on div at bounding box center [188, 156] width 5 height 5
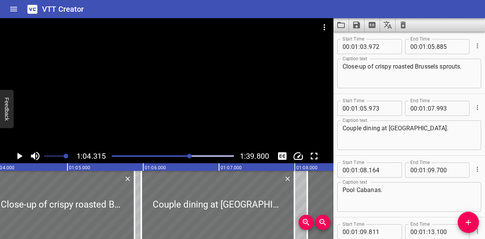
scroll to position [1236, 0]
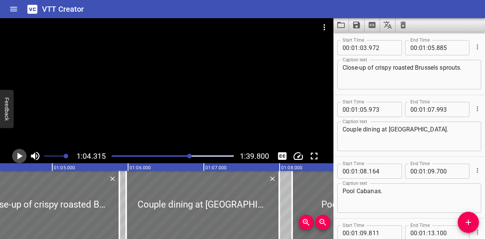
click at [22, 157] on icon "Play/Pause" at bounding box center [19, 156] width 11 height 11
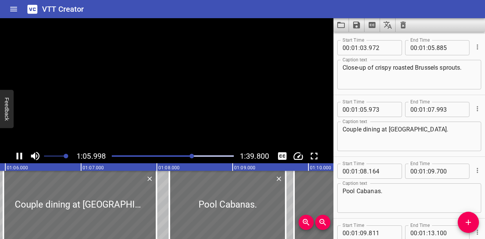
scroll to position [1297, 0]
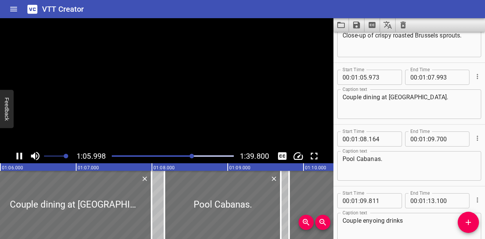
click at [22, 157] on icon "Play/Pause" at bounding box center [19, 156] width 11 height 11
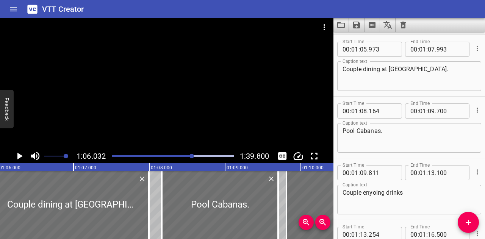
scroll to position [1298, 0]
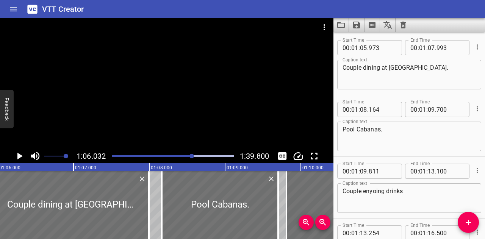
click at [192, 155] on div at bounding box center [192, 156] width 5 height 5
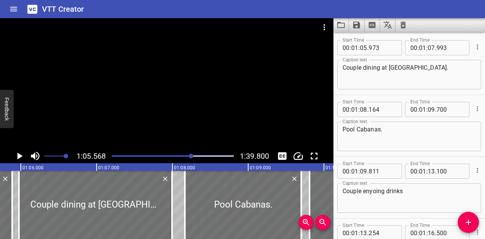
scroll to position [0, 4973]
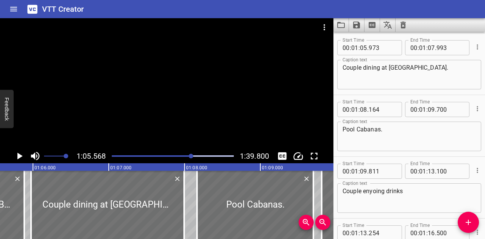
click at [18, 159] on icon "Play/Pause" at bounding box center [19, 156] width 5 height 7
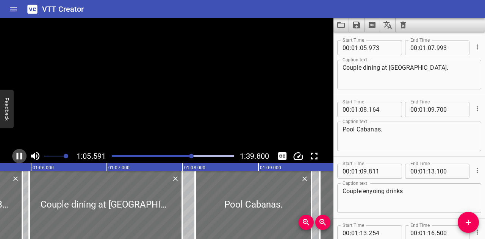
click at [18, 159] on icon "Play/Pause" at bounding box center [20, 156] width 6 height 7
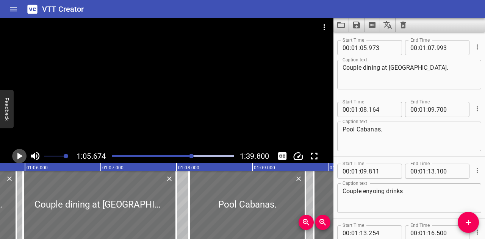
click at [18, 159] on icon "Play/Pause" at bounding box center [19, 156] width 5 height 7
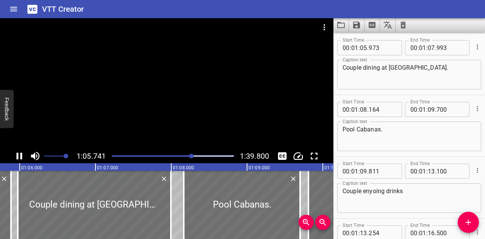
click at [18, 159] on icon "Play/Pause" at bounding box center [20, 156] width 6 height 7
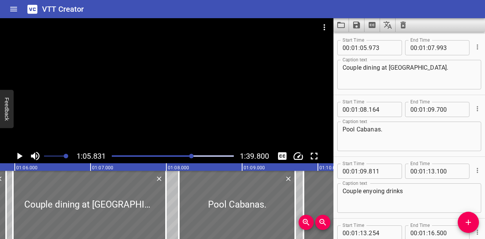
scroll to position [0, 4993]
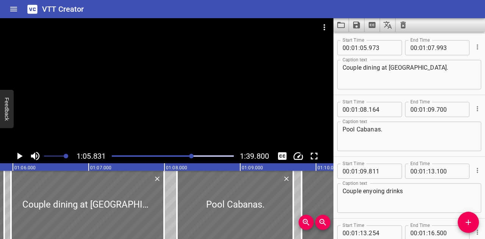
click at [18, 159] on icon "Play/Pause" at bounding box center [19, 156] width 5 height 7
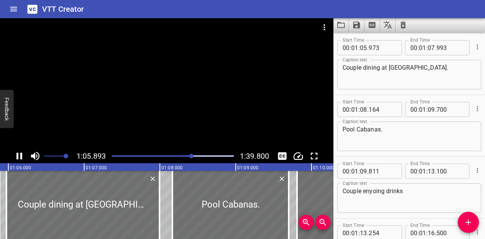
click at [18, 159] on icon "Play/Pause" at bounding box center [20, 156] width 6 height 7
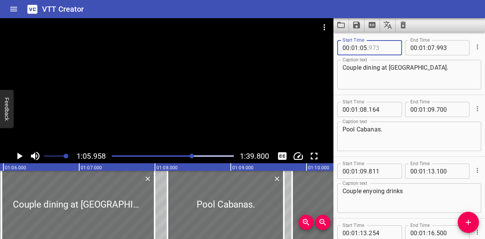
click at [383, 47] on input "number" at bounding box center [383, 47] width 28 height 15
type input "958"
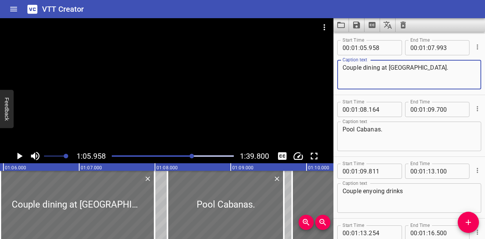
click at [408, 74] on textarea "Couple dining at [GEOGRAPHIC_DATA]." at bounding box center [409, 75] width 133 height 22
click at [190, 157] on div at bounding box center [192, 156] width 5 height 5
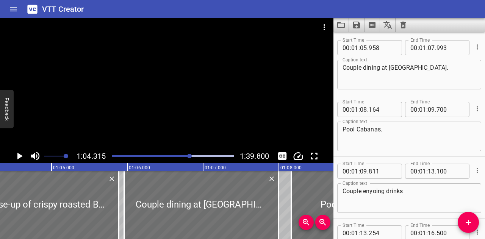
scroll to position [0, 4878]
click at [18, 157] on icon "Play/Pause" at bounding box center [19, 156] width 5 height 7
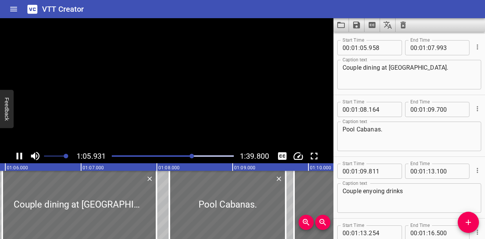
click at [18, 156] on icon "Play/Pause" at bounding box center [20, 156] width 6 height 7
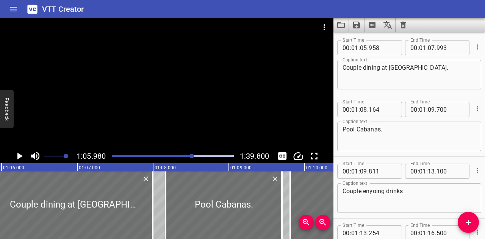
click at [192, 156] on div at bounding box center [192, 156] width 5 height 5
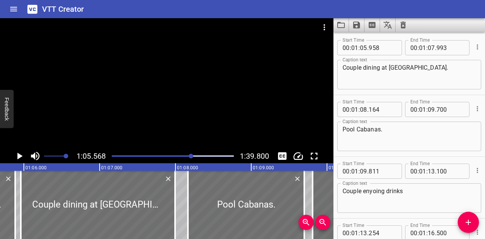
scroll to position [0, 4973]
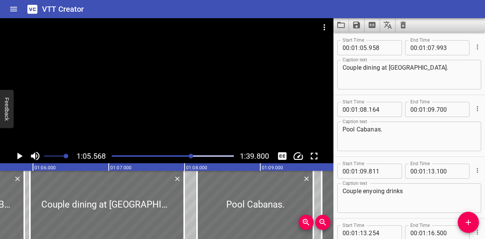
click at [21, 154] on icon "Play/Pause" at bounding box center [19, 156] width 11 height 11
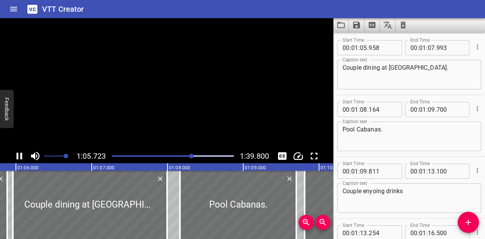
click at [21, 154] on icon "Play/Pause" at bounding box center [20, 156] width 6 height 7
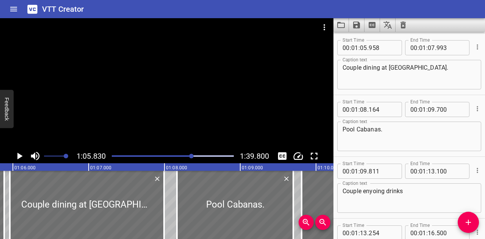
click at [21, 154] on icon "Play/Pause" at bounding box center [19, 156] width 11 height 11
click at [21, 154] on icon "Play/Pause" at bounding box center [20, 156] width 6 height 7
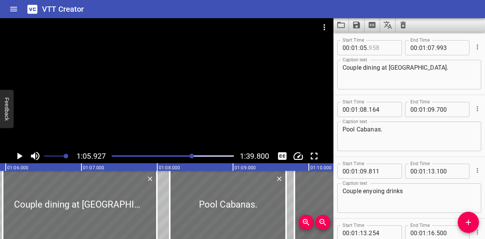
click at [380, 49] on input "number" at bounding box center [383, 47] width 28 height 15
type input "935"
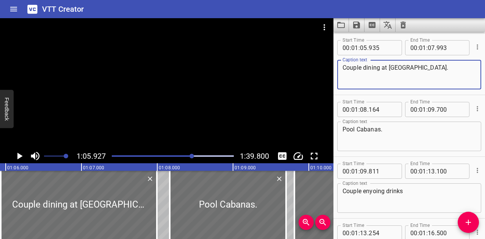
click at [416, 82] on textarea "Couple dining at [GEOGRAPHIC_DATA]." at bounding box center [409, 75] width 133 height 22
drag, startPoint x: 379, startPoint y: 67, endPoint x: 298, endPoint y: 69, distance: 81.2
click at [298, 69] on main "1:05.927 1:39.800 00:00.000 00:01.000 00:02.000 00:03.000 00:04.000 00:05.000 0…" at bounding box center [242, 128] width 485 height 221
paste textarea "dining moment between"
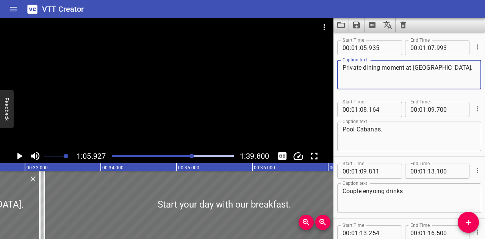
scroll to position [0, 2492]
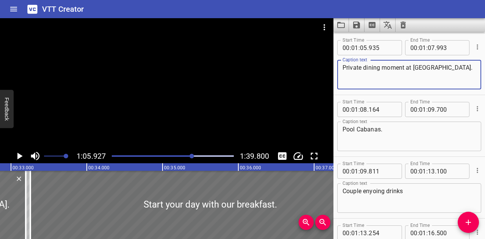
drag, startPoint x: 364, startPoint y: 67, endPoint x: 332, endPoint y: 72, distance: 32.2
click at [332, 72] on main "1:05.927 1:39.800 00:00.000 00:01.000 00:02.000 00:03.000 00:04.000 00:05.000 0…" at bounding box center [242, 128] width 485 height 221
drag, startPoint x: 405, startPoint y: 78, endPoint x: 326, endPoint y: 64, distance: 80.0
click at [326, 64] on main "1:05.927 1:39.800 00:00.000 00:01.000 00:02.000 00:03.000 00:04.000 00:05.000 0…" at bounding box center [242, 128] width 485 height 221
click at [369, 69] on textarea "Private dining moment between a couple at [GEOGRAPHIC_DATA]." at bounding box center [409, 75] width 133 height 22
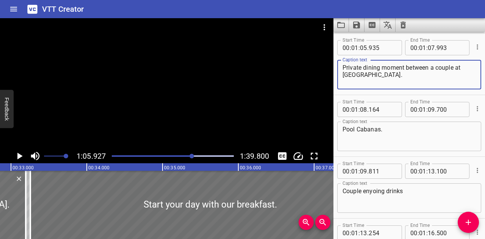
drag, startPoint x: 343, startPoint y: 66, endPoint x: 399, endPoint y: 76, distance: 56.8
click at [399, 76] on textarea "Private dining moment between a couple at [GEOGRAPHIC_DATA]." at bounding box center [409, 75] width 133 height 22
paste textarea "Enjoying a private dining moment at Centro GASTROBAR"
click at [364, 68] on textarea "Couple Enjoying a private dining moment at [GEOGRAPHIC_DATA]." at bounding box center [409, 75] width 133 height 22
click at [412, 78] on textarea "Couple enjoying a private dining moment at Centro GASTROBAR." at bounding box center [409, 75] width 133 height 22
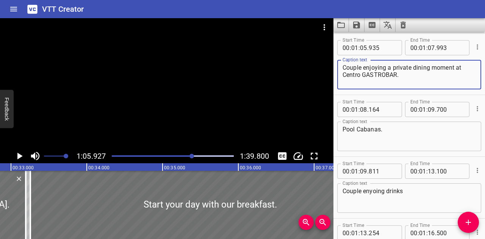
type textarea "Couple enjoying a private dining moment at Centro GASTROBAR."
click at [190, 155] on div at bounding box center [172, 156] width 131 height 11
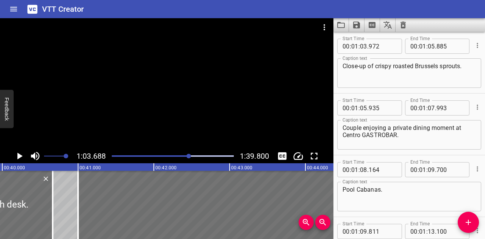
scroll to position [1236, 0]
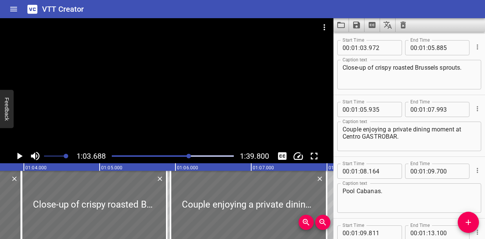
click at [191, 155] on div at bounding box center [189, 156] width 5 height 5
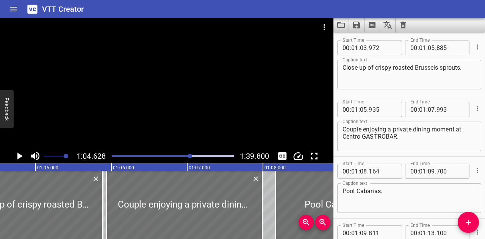
scroll to position [0, 4902]
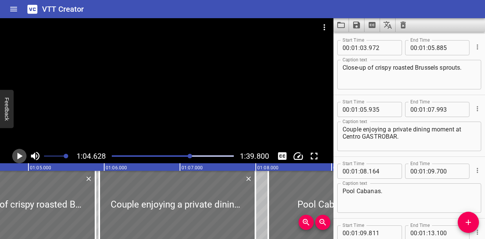
click at [21, 154] on icon "Play/Pause" at bounding box center [19, 156] width 11 height 11
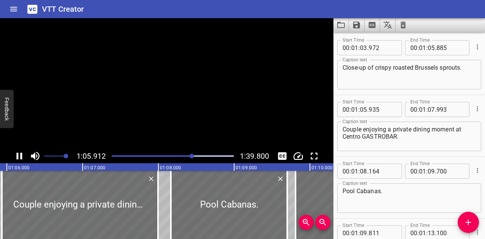
scroll to position [0, 5005]
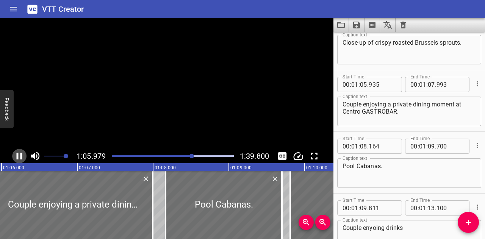
click at [21, 154] on icon "Play/Pause" at bounding box center [20, 156] width 6 height 7
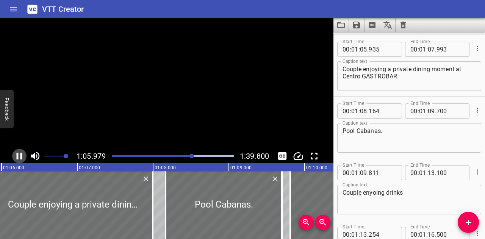
scroll to position [1298, 0]
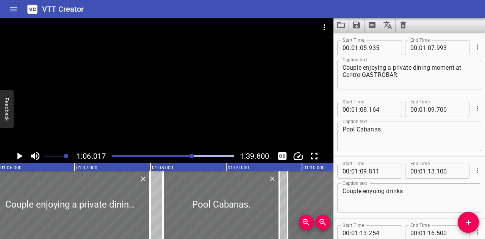
click at [190, 157] on div at bounding box center [192, 156] width 5 height 5
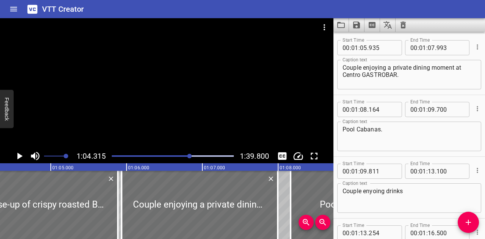
scroll to position [0, 4878]
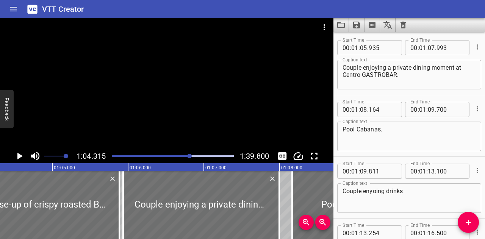
click at [21, 155] on icon "Play/Pause" at bounding box center [19, 156] width 11 height 11
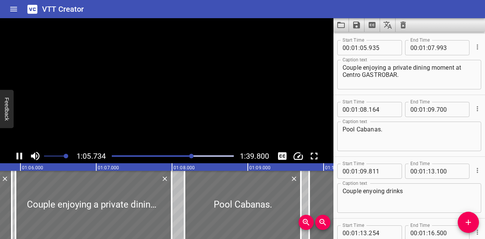
click at [21, 155] on icon "Play/Pause" at bounding box center [20, 156] width 6 height 7
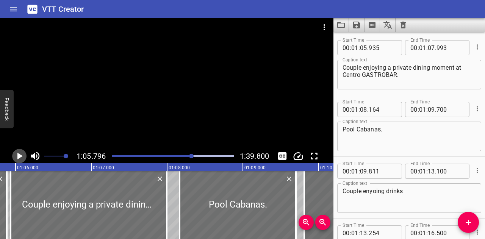
click at [21, 155] on icon "Play/Pause" at bounding box center [19, 156] width 11 height 11
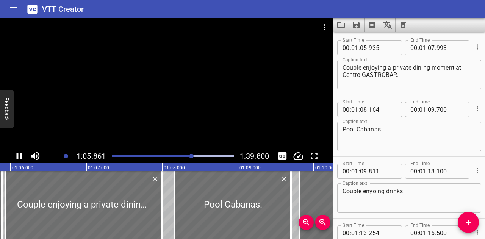
click at [21, 155] on icon "Play/Pause" at bounding box center [20, 156] width 6 height 7
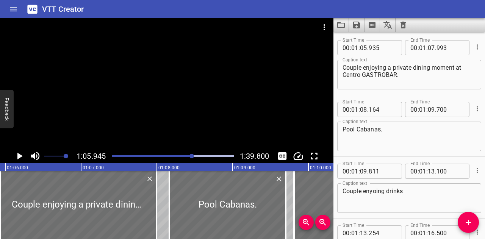
scroll to position [0, 5002]
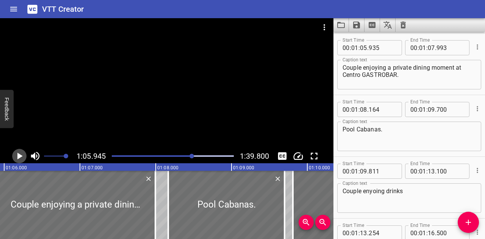
click at [21, 155] on icon "Play/Pause" at bounding box center [19, 156] width 11 height 11
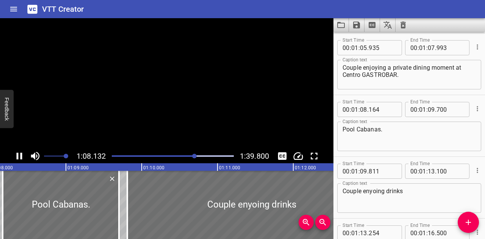
scroll to position [0, 5173]
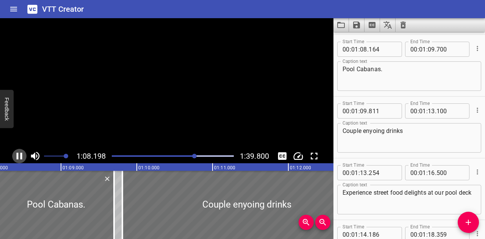
click at [21, 155] on icon "Play/Pause" at bounding box center [20, 156] width 6 height 7
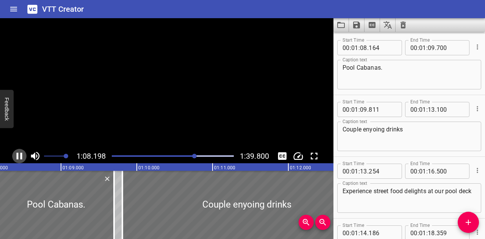
scroll to position [0, 5178]
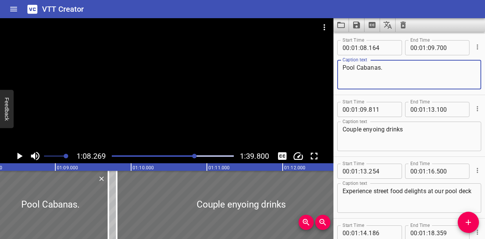
drag, startPoint x: 410, startPoint y: 69, endPoint x: 319, endPoint y: 73, distance: 91.1
click at [319, 73] on main "1:08.269 1:39.800 00:00.000 00:01.000 00:02.000 00:03.000 00:04.000 00:05.000 0…" at bounding box center [242, 128] width 485 height 221
paste textarea "cabanas surrounded by a tropical garden setting"
type textarea "Pool cabanas surrounded by a tropical garden setting."
click at [193, 155] on div at bounding box center [194, 156] width 5 height 5
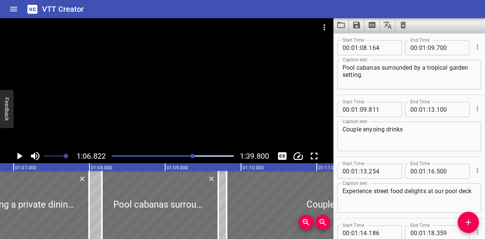
click at [21, 154] on icon "Play/Pause" at bounding box center [19, 156] width 11 height 11
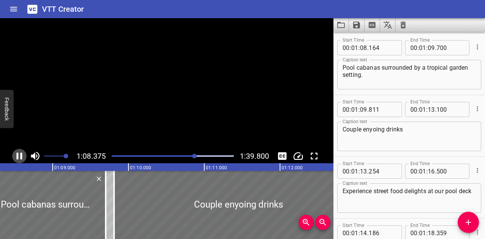
click at [21, 154] on icon "Play/Pause" at bounding box center [20, 156] width 6 height 7
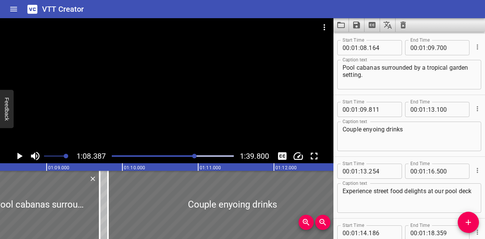
click at [194, 155] on div at bounding box center [194, 156] width 5 height 5
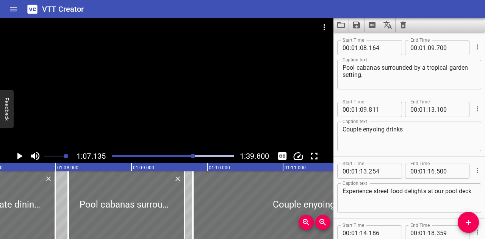
scroll to position [0, 5092]
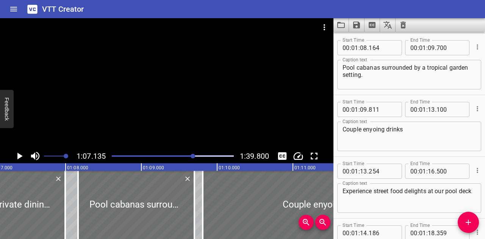
click at [195, 155] on div at bounding box center [193, 156] width 5 height 5
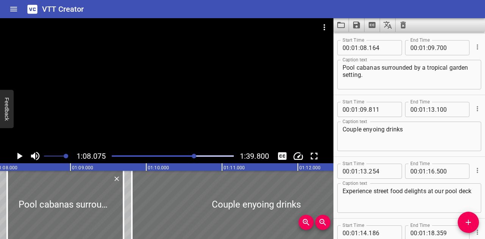
scroll to position [0, 5164]
click at [21, 156] on icon "Play/Pause" at bounding box center [19, 156] width 5 height 7
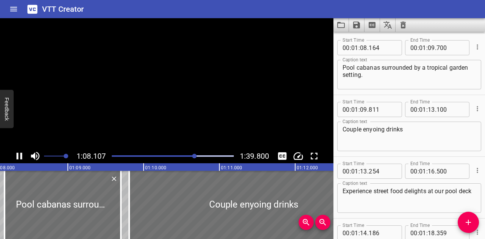
click at [21, 155] on icon "Play/Pause" at bounding box center [20, 156] width 6 height 7
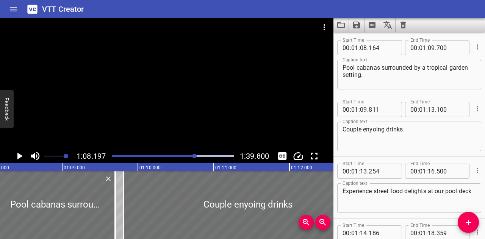
scroll to position [0, 5173]
click at [21, 155] on icon "Play/Pause" at bounding box center [19, 156] width 5 height 7
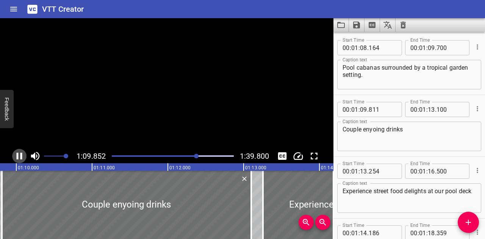
click at [21, 155] on icon "Play/Pause" at bounding box center [20, 156] width 6 height 7
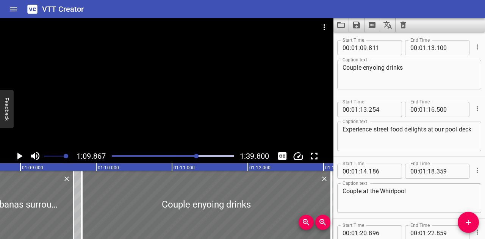
scroll to position [0, 5220]
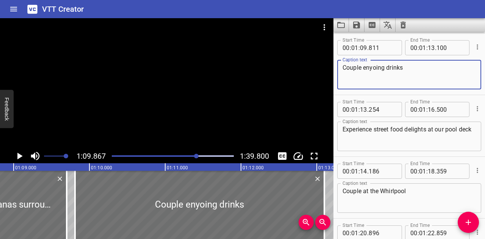
drag, startPoint x: 420, startPoint y: 71, endPoint x: 317, endPoint y: 71, distance: 103.5
click at [317, 71] on main "1:09.867 1:39.800 00:00.000 00:01.000 00:02.000 00:03.000 00:04.000 00:05.000 0…" at bounding box center [242, 128] width 485 height 221
paste textarea "toasting with fresh tropical"
paste textarea "in a lush setting"
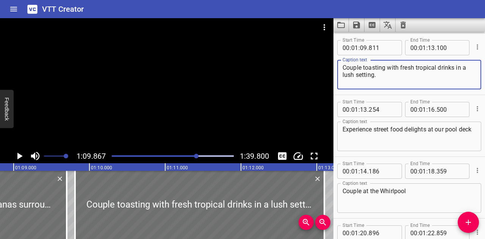
click at [196, 155] on div at bounding box center [196, 156] width 5 height 5
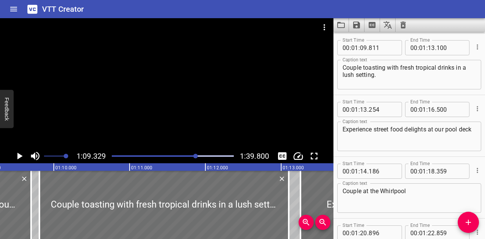
scroll to position [0, 5259]
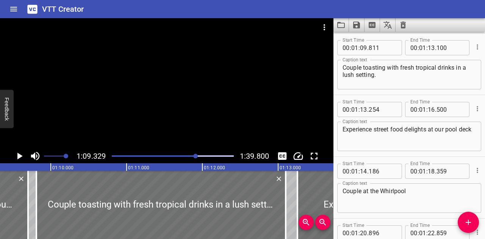
click at [20, 156] on icon "Play/Pause" at bounding box center [19, 156] width 5 height 7
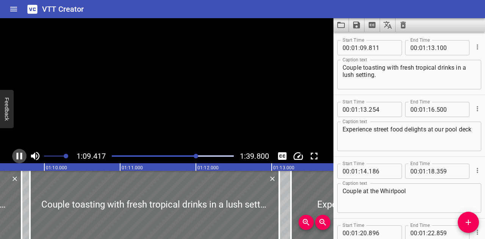
click at [20, 156] on icon "Play/Pause" at bounding box center [19, 156] width 11 height 11
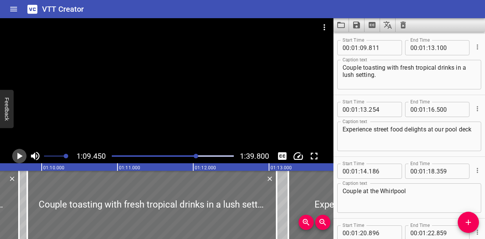
click at [20, 156] on icon "Play/Pause" at bounding box center [19, 156] width 5 height 7
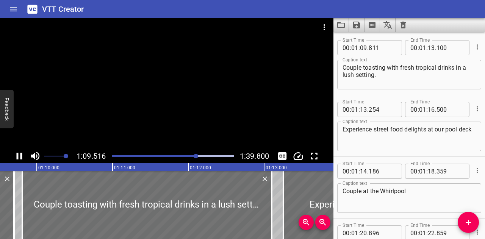
click at [20, 156] on icon "Play/Pause" at bounding box center [19, 156] width 11 height 11
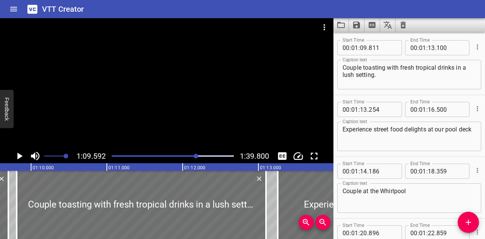
click at [20, 156] on icon "Play/Pause" at bounding box center [19, 156] width 5 height 7
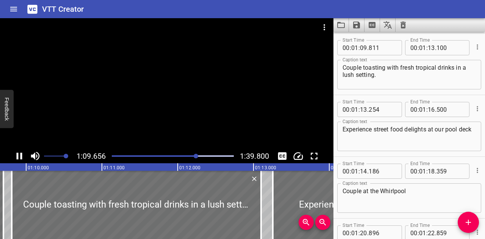
click at [20, 156] on icon "Play/Pause" at bounding box center [19, 156] width 11 height 11
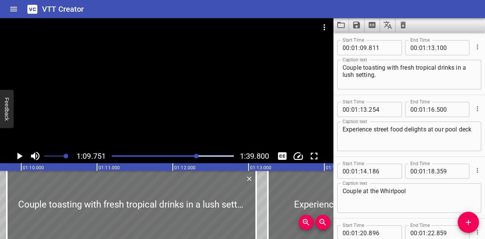
scroll to position [0, 5291]
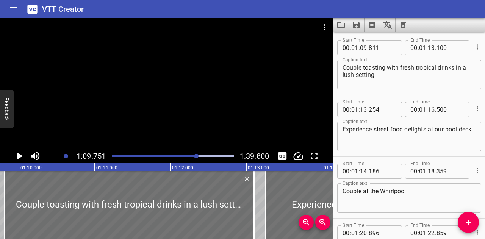
click at [20, 156] on icon "Play/Pause" at bounding box center [19, 156] width 5 height 7
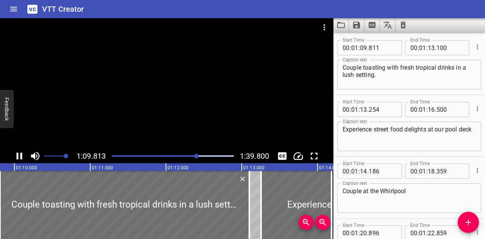
click at [20, 156] on icon "Play/Pause" at bounding box center [19, 156] width 11 height 11
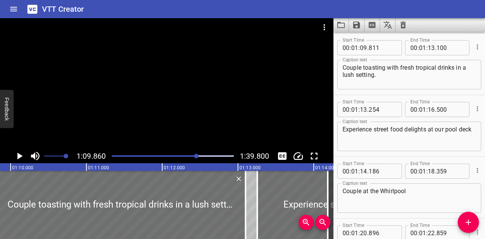
click at [20, 156] on icon "Play/Pause" at bounding box center [19, 156] width 5 height 7
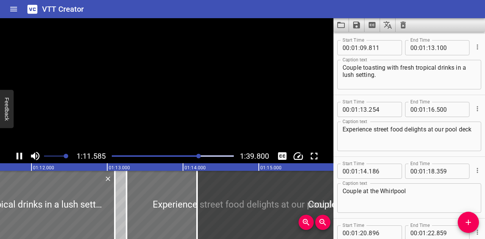
click at [23, 157] on icon "Play/Pause" at bounding box center [19, 156] width 11 height 11
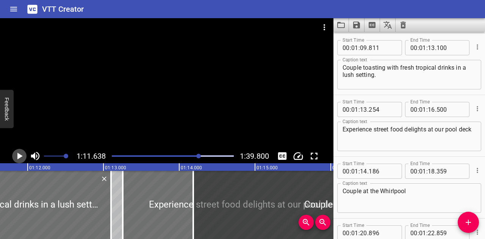
click at [20, 155] on icon "Play/Pause" at bounding box center [19, 156] width 5 height 7
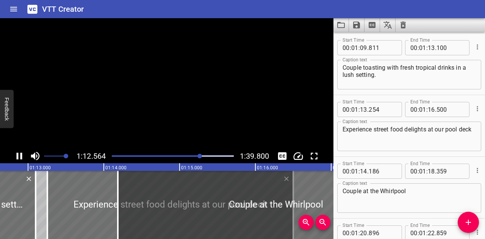
click at [20, 155] on icon "Play/Pause" at bounding box center [19, 156] width 11 height 11
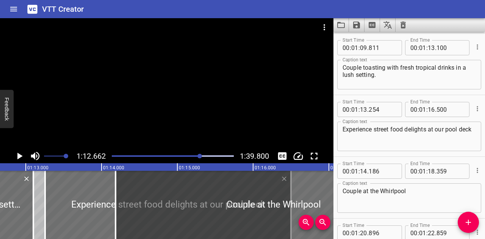
click at [387, 68] on textarea "Couple toasting with fresh tropical drinks in a lush setting." at bounding box center [409, 75] width 133 height 22
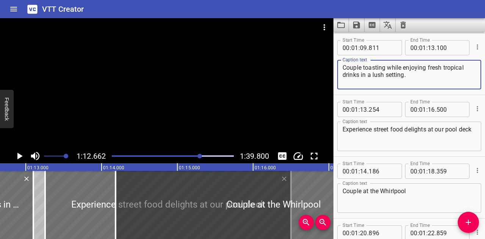
drag, startPoint x: 402, startPoint y: 67, endPoint x: 389, endPoint y: 69, distance: 13.5
click at [389, 69] on textarea "Couple toasting while enjoying fresh tropical drinks in a lush setting." at bounding box center [409, 75] width 133 height 22
click at [426, 67] on textarea "Couple toasting while enjoying fresh tropical drinks in a lush setting." at bounding box center [409, 75] width 133 height 22
drag, startPoint x: 426, startPoint y: 67, endPoint x: 392, endPoint y: 68, distance: 34.2
click at [392, 68] on textarea "Couple toasting while enjoying fresh tropical drinks in a lush setting." at bounding box center [409, 75] width 133 height 22
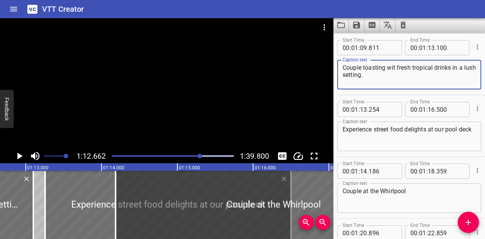
type textarea "Couple toasting with fresh tropical drinks in a lush setting."
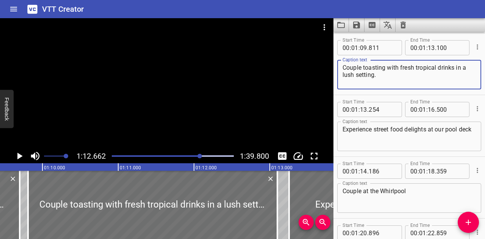
scroll to position [0, 5274]
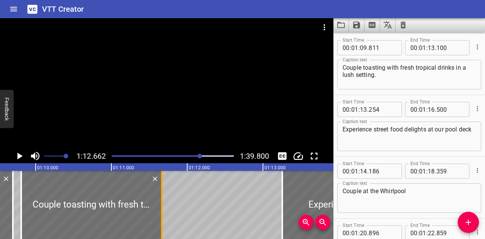
drag, startPoint x: 268, startPoint y: 197, endPoint x: 156, endPoint y: 198, distance: 111.9
click at [158, 198] on div at bounding box center [162, 205] width 8 height 68
type input "11"
type input "650"
click at [20, 154] on icon "Play/Pause" at bounding box center [19, 156] width 11 height 11
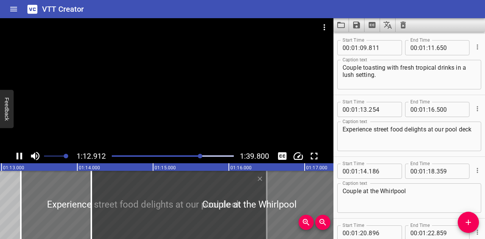
click at [196, 157] on div "Play progress" at bounding box center [140, 156] width 122 height 2
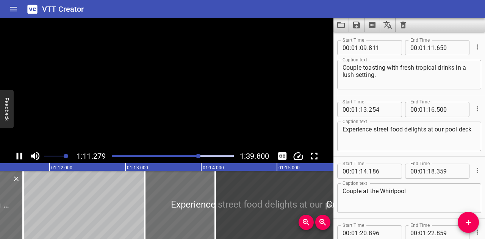
click at [19, 155] on icon "Play/Pause" at bounding box center [19, 156] width 11 height 11
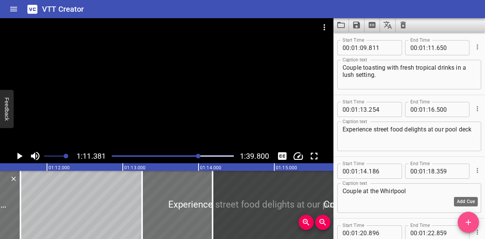
click at [477, 221] on span "Add Cue" at bounding box center [468, 222] width 21 height 9
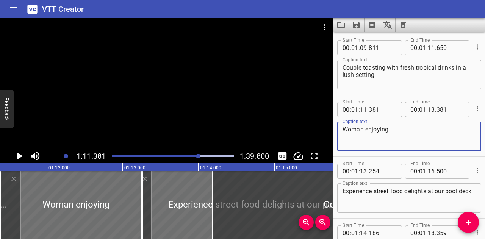
drag, startPoint x: 406, startPoint y: 133, endPoint x: 366, endPoint y: 137, distance: 40.3
click at [366, 137] on textarea "Woman enjoying" at bounding box center [409, 137] width 133 height 22
click at [406, 134] on textarea "Woman enjoying" at bounding box center [409, 137] width 133 height 22
click at [404, 132] on textarea "Woman enjoying" at bounding box center [409, 137] width 133 height 22
type textarea "Woman enjoying her drink by the pool."
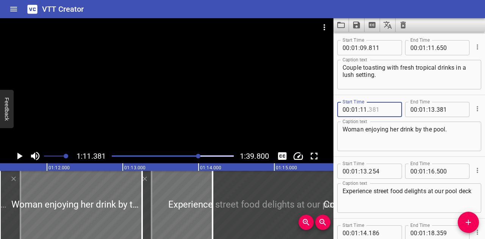
click at [378, 110] on input "number" at bounding box center [383, 109] width 28 height 15
type input "710"
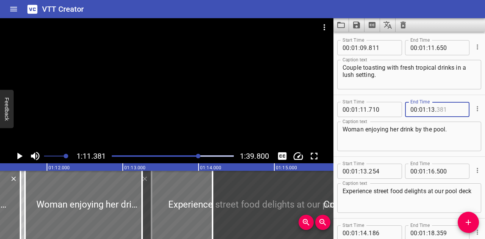
drag, startPoint x: 447, startPoint y: 110, endPoint x: 441, endPoint y: 112, distance: 5.5
click at [441, 112] on input "number" at bounding box center [451, 109] width 28 height 15
type input "2"
type input "381"
type input "13"
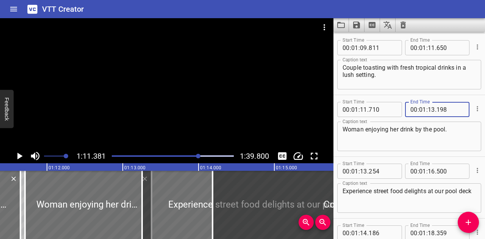
type input "198"
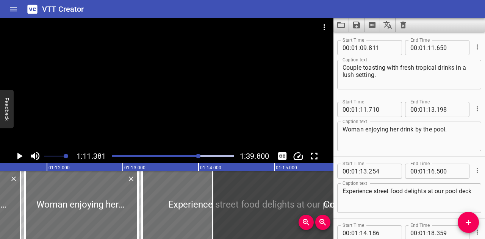
click at [196, 156] on div "Play progress" at bounding box center [138, 156] width 122 height 2
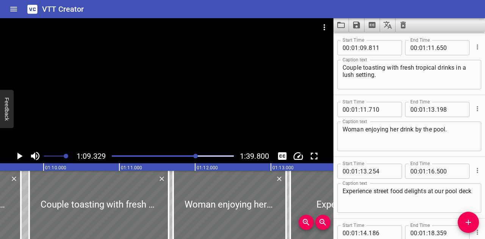
scroll to position [0, 5259]
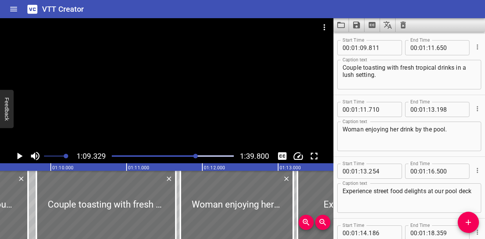
click at [20, 157] on icon "Play/Pause" at bounding box center [19, 156] width 5 height 7
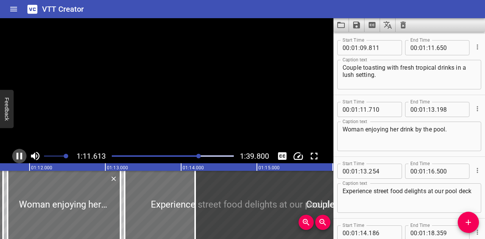
click at [20, 157] on icon "Play/Pause" at bounding box center [19, 156] width 11 height 11
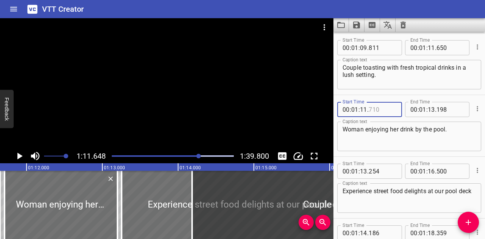
drag, startPoint x: 383, startPoint y: 109, endPoint x: 378, endPoint y: 110, distance: 5.0
click at [378, 110] on input "number" at bounding box center [383, 109] width 28 height 15
type input "648"
click at [449, 48] on input "number" at bounding box center [451, 47] width 28 height 15
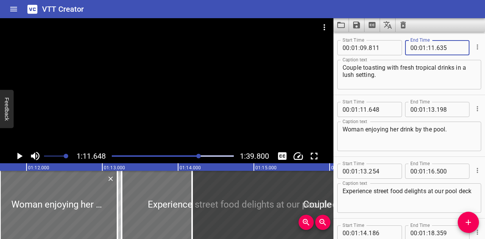
type input "635"
click at [195, 156] on div "Play progress" at bounding box center [138, 156] width 122 height 2
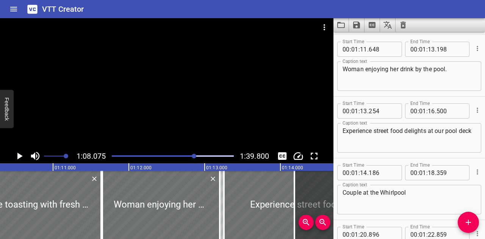
scroll to position [1484, 0]
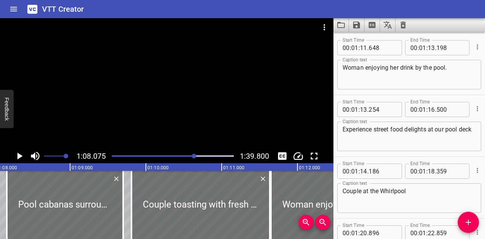
click at [196, 156] on div at bounding box center [194, 156] width 5 height 5
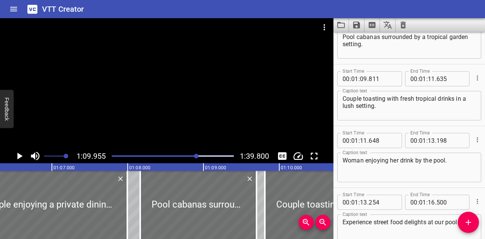
scroll to position [1298, 0]
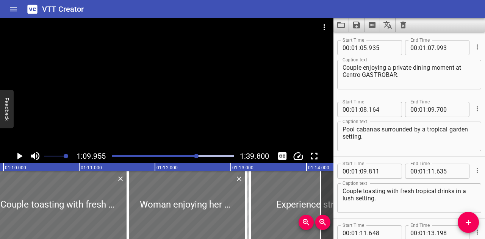
click at [200, 156] on div "Play progress" at bounding box center [173, 156] width 122 height 2
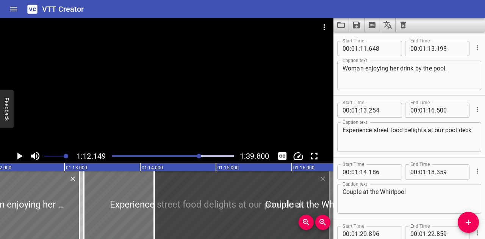
scroll to position [1484, 0]
click at [197, 156] on div at bounding box center [199, 156] width 5 height 5
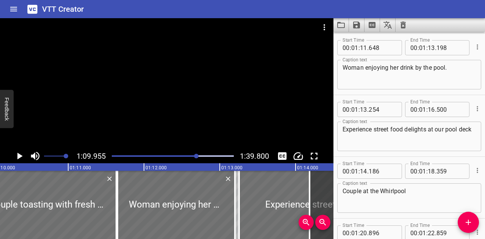
scroll to position [0, 5306]
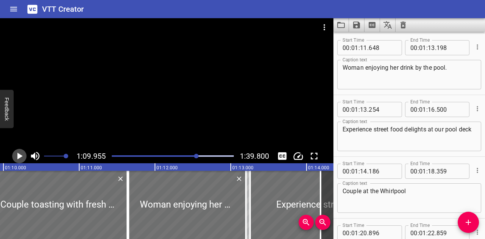
click at [21, 157] on icon "Play/Pause" at bounding box center [19, 156] width 5 height 7
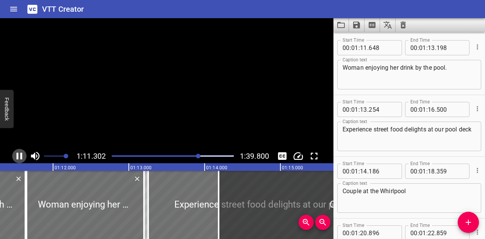
click at [21, 157] on icon "Play/Pause" at bounding box center [20, 156] width 6 height 7
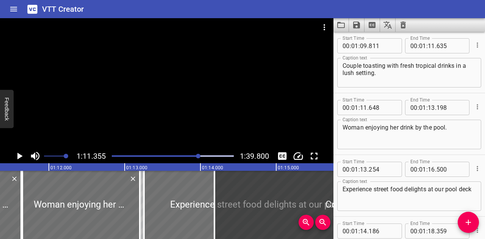
scroll to position [1408, 0]
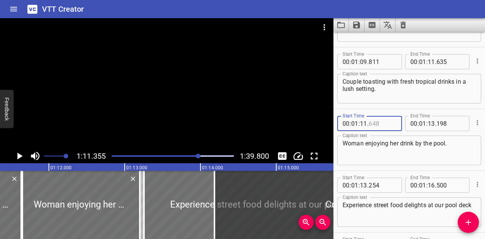
drag, startPoint x: 370, startPoint y: 124, endPoint x: 378, endPoint y: 124, distance: 8.0
click at [378, 124] on input "number" at bounding box center [383, 123] width 28 height 15
type input "648"
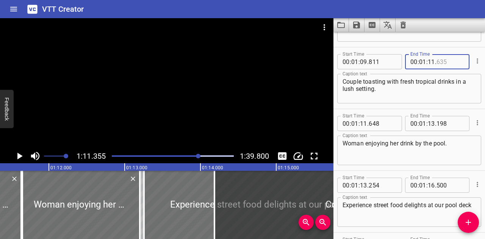
click at [447, 61] on input "number" at bounding box center [451, 61] width 28 height 15
type input "355"
click at [388, 122] on input "number" at bounding box center [383, 123] width 28 height 15
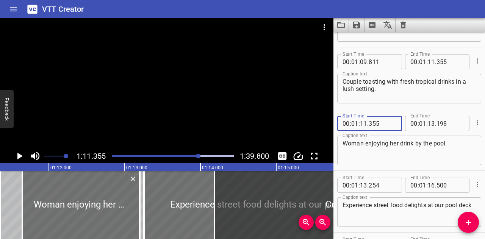
type input "355"
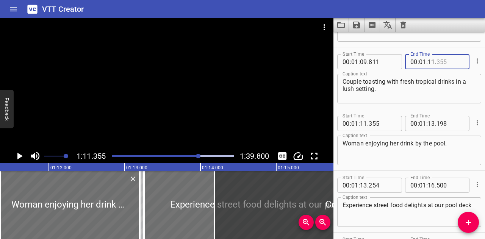
click at [449, 64] on input "number" at bounding box center [451, 61] width 28 height 15
type input "300"
click at [199, 154] on div at bounding box center [198, 156] width 5 height 5
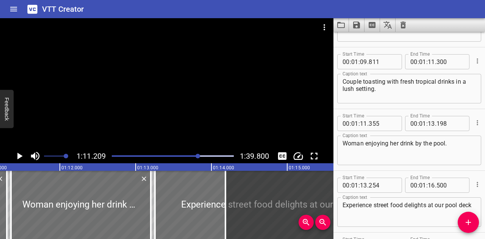
click at [19, 154] on icon "Play/Pause" at bounding box center [19, 156] width 5 height 7
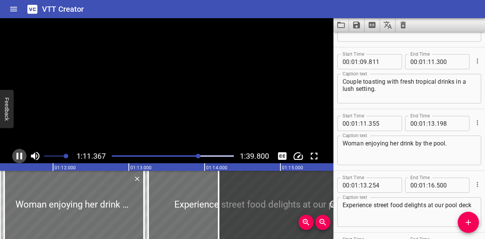
scroll to position [0, 5415]
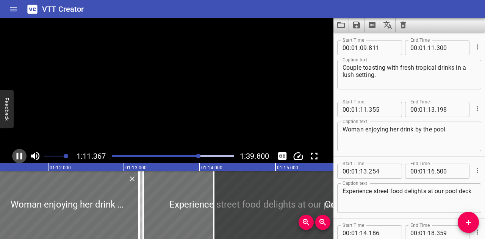
click at [19, 154] on icon "Play/Pause" at bounding box center [19, 156] width 11 height 11
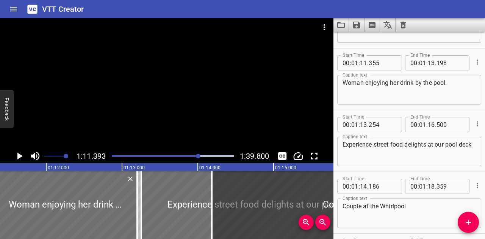
scroll to position [1484, 0]
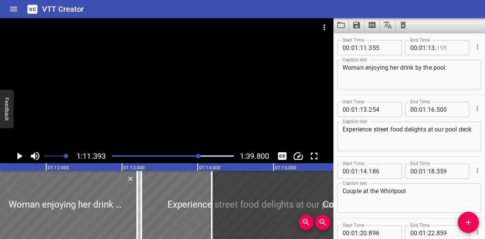
click at [448, 47] on input "number" at bounding box center [451, 47] width 28 height 15
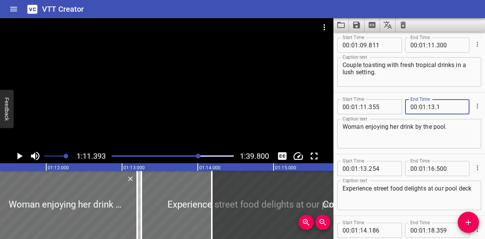
scroll to position [1408, 0]
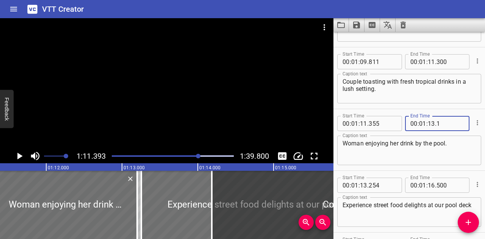
type input "1"
type input "001"
click at [444, 61] on input "number" at bounding box center [451, 61] width 28 height 15
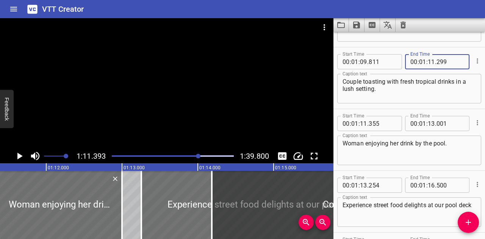
type input "299"
click at [385, 125] on input "number" at bounding box center [383, 123] width 28 height 15
type input "310"
click at [411, 151] on textarea "Woman enjoying her drink by the pool." at bounding box center [409, 151] width 133 height 22
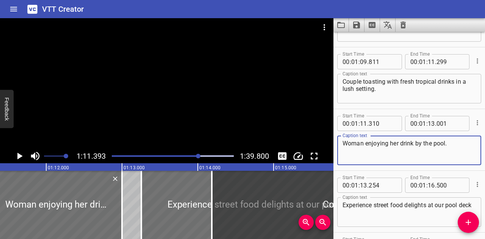
click at [198, 155] on div at bounding box center [198, 156] width 5 height 5
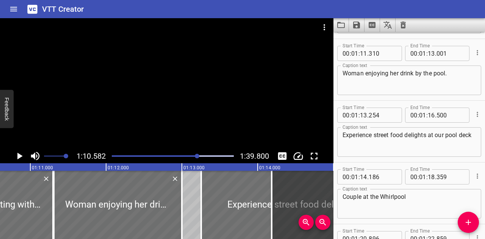
scroll to position [1484, 0]
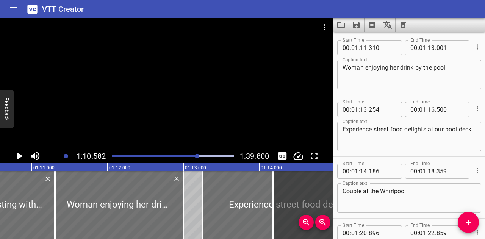
click at [19, 154] on icon "Play/Pause" at bounding box center [19, 156] width 11 height 11
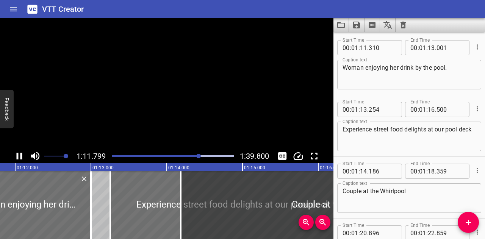
click at [19, 154] on icon "Play/Pause" at bounding box center [19, 156] width 11 height 11
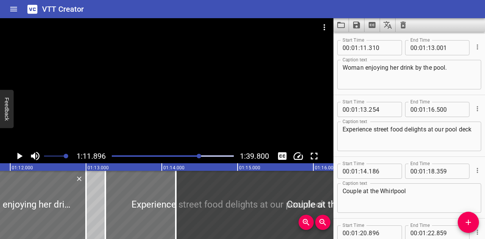
scroll to position [0, 5453]
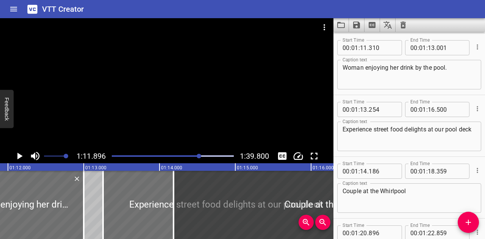
click at [198, 155] on div at bounding box center [199, 156] width 5 height 5
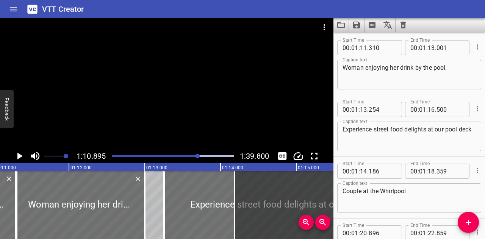
scroll to position [0, 5377]
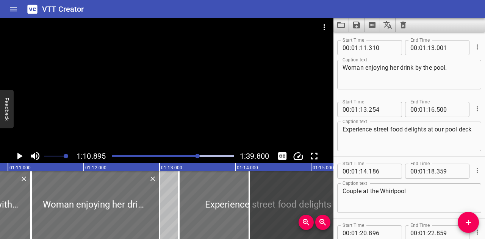
click at [22, 155] on icon "Play/Pause" at bounding box center [19, 156] width 11 height 11
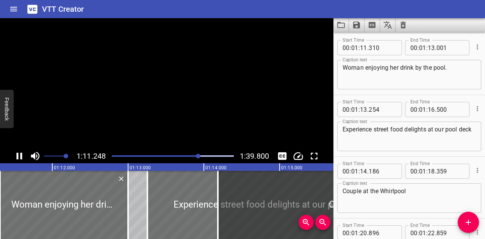
click at [22, 155] on icon "Play/Pause" at bounding box center [20, 156] width 6 height 7
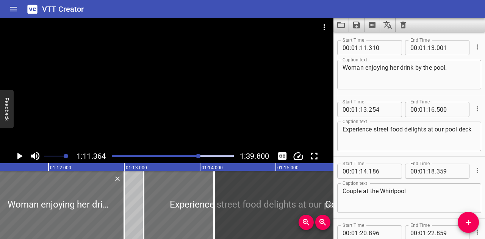
click at [196, 156] on div "Play progress" at bounding box center [138, 156] width 122 height 2
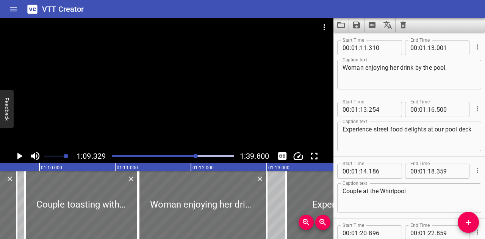
scroll to position [0, 5259]
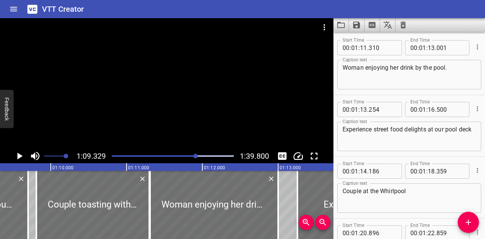
click at [14, 155] on icon "Play/Pause" at bounding box center [19, 156] width 11 height 11
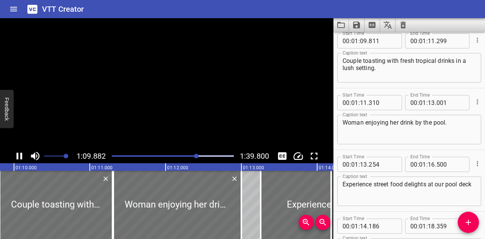
scroll to position [1422, 0]
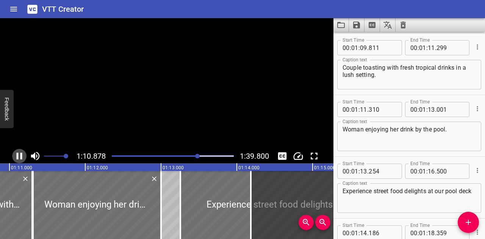
click at [14, 155] on icon "Play/Pause" at bounding box center [19, 156] width 11 height 11
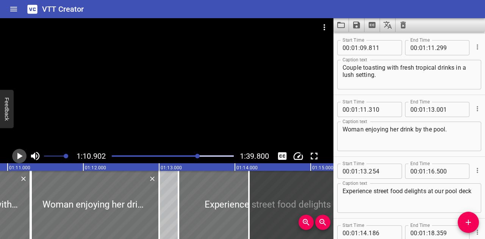
click at [14, 155] on icon "Play/Pause" at bounding box center [19, 156] width 11 height 11
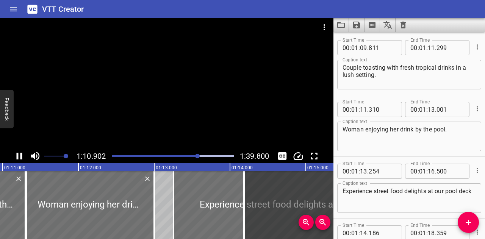
click at [14, 155] on icon "Play/Pause" at bounding box center [19, 156] width 11 height 11
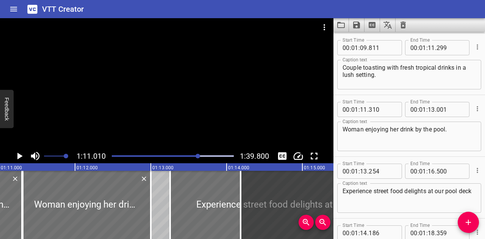
click at [14, 155] on icon "Play/Pause" at bounding box center [19, 156] width 11 height 11
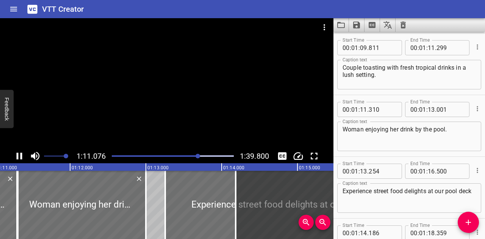
click at [14, 155] on icon "Play/Pause" at bounding box center [19, 156] width 11 height 11
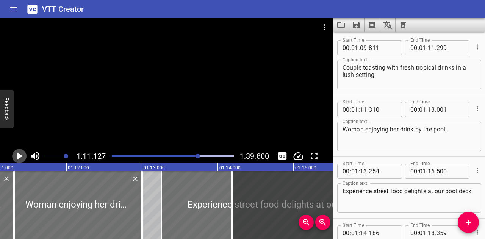
click at [14, 155] on icon "Play/Pause" at bounding box center [19, 156] width 11 height 11
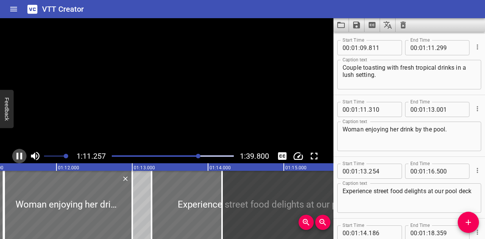
click at [14, 155] on icon "Play/Pause" at bounding box center [19, 156] width 11 height 11
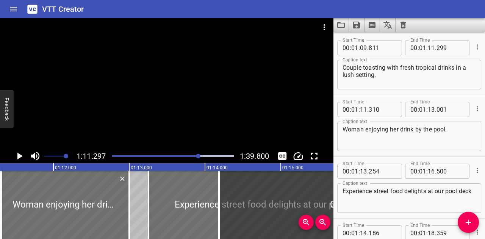
click at [14, 155] on icon "Play/Pause" at bounding box center [19, 156] width 11 height 11
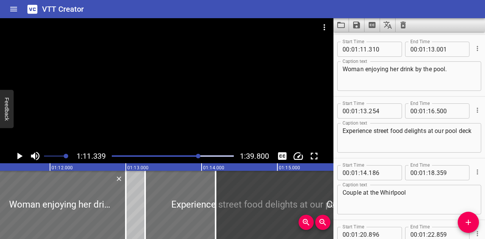
scroll to position [1484, 0]
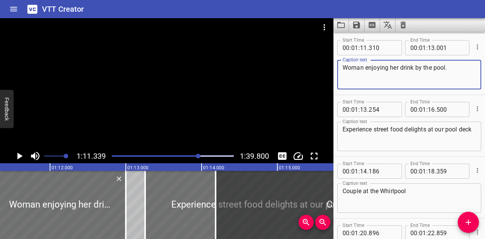
drag, startPoint x: 415, startPoint y: 66, endPoint x: 454, endPoint y: 72, distance: 39.2
click at [454, 72] on textarea "Woman enjoying her drink by the pool." at bounding box center [409, 75] width 133 height 22
type textarea "Woman enjoying her drink with a smile in her face."
click at [20, 153] on icon "Play/Pause" at bounding box center [19, 156] width 11 height 11
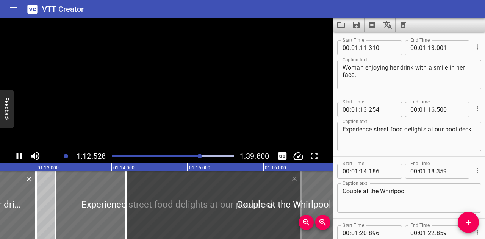
click at [20, 153] on icon "Play/Pause" at bounding box center [19, 156] width 11 height 11
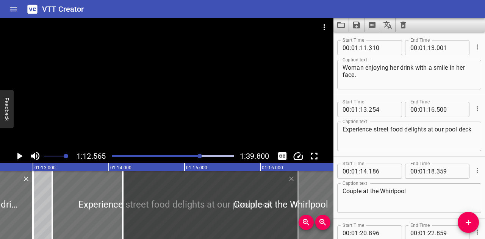
click at [20, 153] on icon "Play/Pause" at bounding box center [19, 156] width 11 height 11
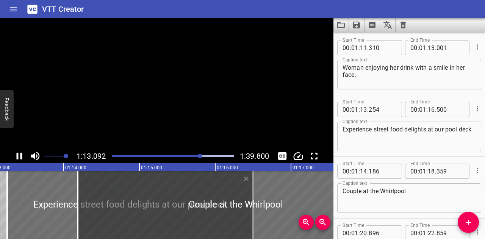
click at [20, 153] on icon "Play/Pause" at bounding box center [19, 156] width 11 height 11
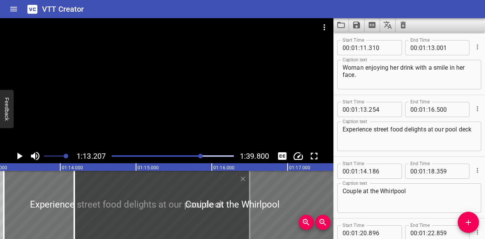
click at [199, 155] on div at bounding box center [172, 156] width 131 height 11
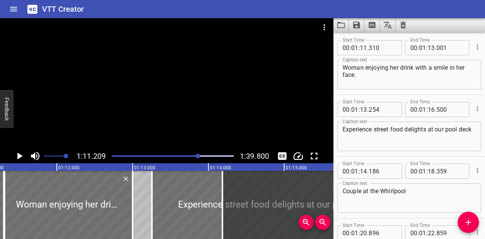
scroll to position [0, 5401]
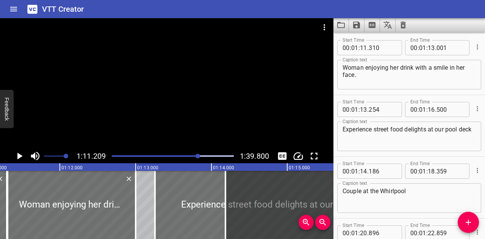
click at [20, 155] on icon "Play/Pause" at bounding box center [19, 156] width 5 height 7
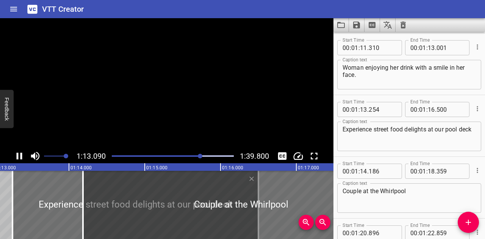
click at [20, 155] on icon "Play/Pause" at bounding box center [19, 156] width 11 height 11
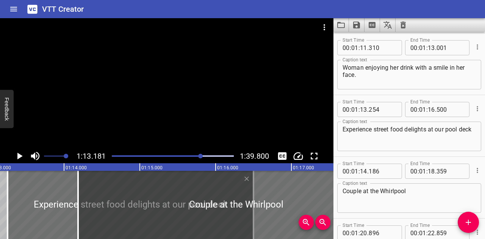
scroll to position [0, 5551]
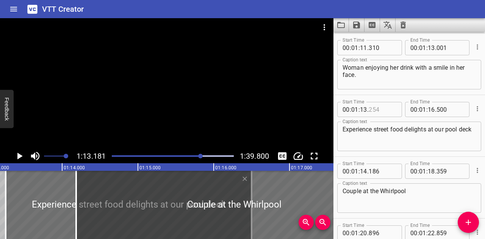
click at [385, 111] on input "number" at bounding box center [383, 109] width 28 height 15
type input "181"
click at [17, 154] on icon "Play/Pause" at bounding box center [19, 156] width 11 height 11
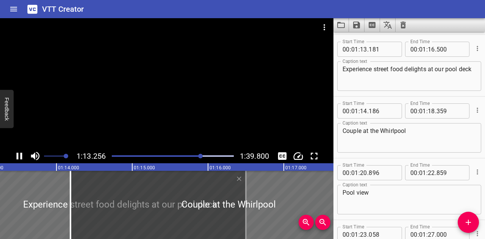
scroll to position [1545, 0]
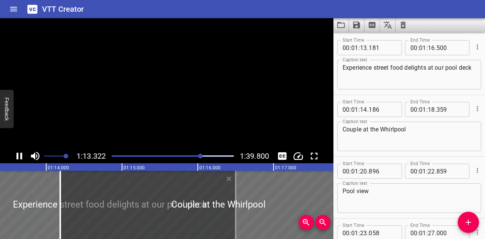
click at [17, 154] on icon "Play/Pause" at bounding box center [20, 156] width 6 height 7
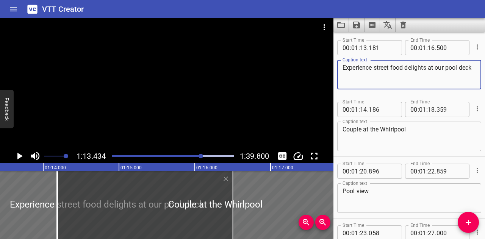
drag, startPoint x: 364, startPoint y: 76, endPoint x: 323, endPoint y: 65, distance: 42.8
click at [323, 65] on main "1:13.434 1:39.800 00:00.000 00:01.000 00:02.000 00:03.000 00:04.000 00:05.000 0…" at bounding box center [242, 128] width 485 height 221
paste textarea "close-up of a double cheeseburger"
click at [347, 69] on textarea "close-up of a double cheeseburger" at bounding box center [409, 75] width 133 height 22
click at [446, 67] on textarea "Close-up of a double cheeseburger" at bounding box center [409, 75] width 133 height 22
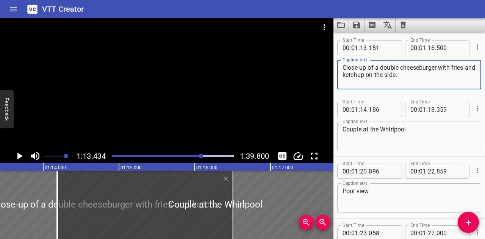
drag, startPoint x: 437, startPoint y: 77, endPoint x: 321, endPoint y: 64, distance: 116.7
click at [319, 66] on main "1:13.434 1:39.800 00:00.000 00:01.000 00:02.000 00:03.000 00:04.000 00:05.000 0…" at bounding box center [242, 128] width 485 height 221
click at [368, 68] on textarea "Close-up of a double cheeseburger with fries and ketchup on the side." at bounding box center [409, 75] width 133 height 22
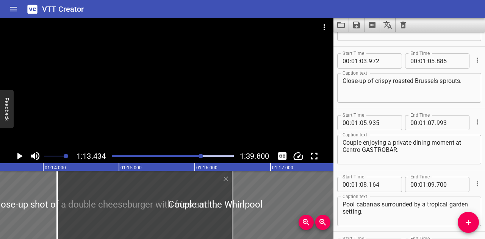
scroll to position [1204, 0]
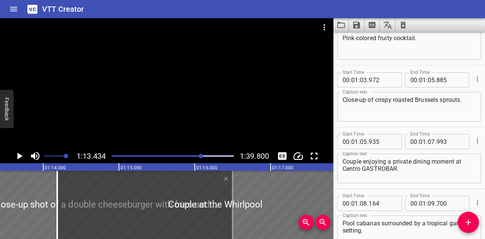
type textarea "Close-up shot of a double cheeseburger with fries and ketchup on the side."
click at [369, 99] on textarea "Close-up of crispy roasted Brussels sprouts." at bounding box center [409, 107] width 133 height 22
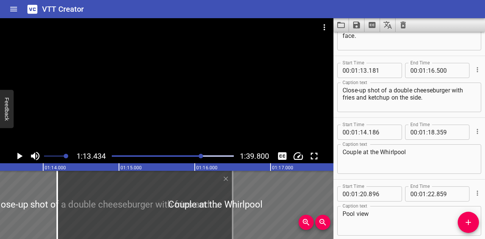
scroll to position [1545, 0]
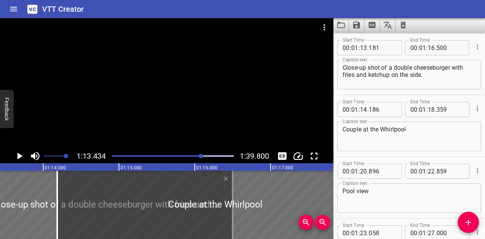
type textarea "Close-up shot of crispy roasted Brussels sprouts."
click at [200, 156] on div at bounding box center [201, 156] width 5 height 5
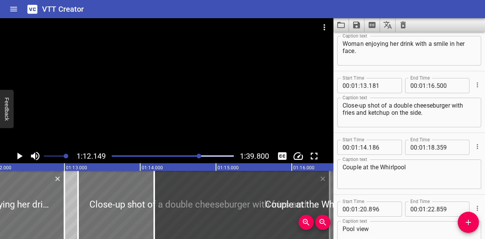
scroll to position [1470, 0]
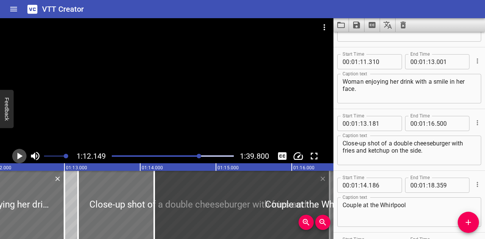
click at [17, 154] on icon "Play/Pause" at bounding box center [19, 156] width 11 height 11
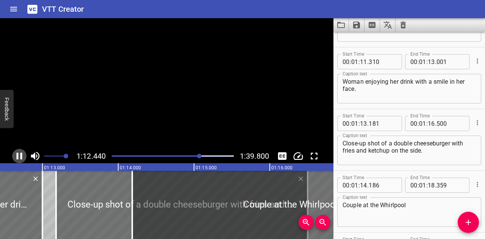
click at [17, 154] on icon "Play/Pause" at bounding box center [20, 156] width 6 height 7
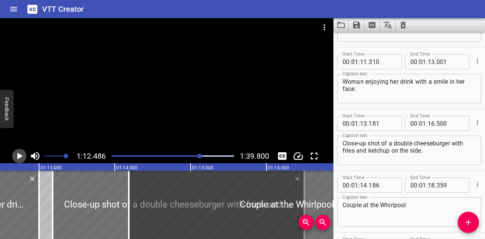
click at [17, 154] on icon "Play/Pause" at bounding box center [19, 156] width 11 height 11
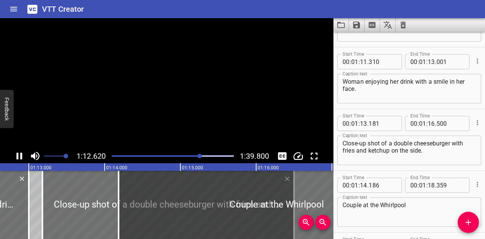
click at [17, 154] on icon "Play/Pause" at bounding box center [20, 156] width 6 height 7
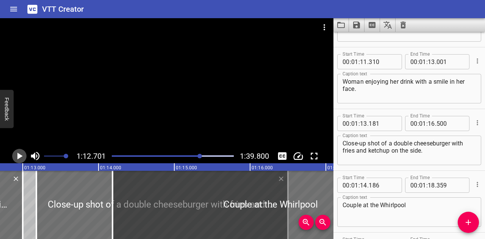
click at [17, 154] on icon "Play/Pause" at bounding box center [19, 156] width 11 height 11
click at [17, 154] on icon "Play/Pause" at bounding box center [20, 156] width 6 height 7
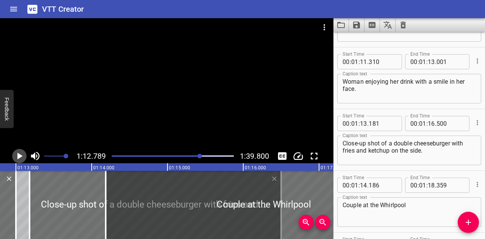
click at [17, 154] on icon "Play/Pause" at bounding box center [19, 156] width 11 height 11
click at [17, 154] on icon "Play/Pause" at bounding box center [20, 156] width 6 height 7
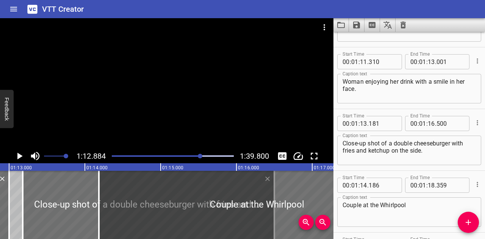
click at [17, 154] on icon "Play/Pause" at bounding box center [19, 156] width 11 height 11
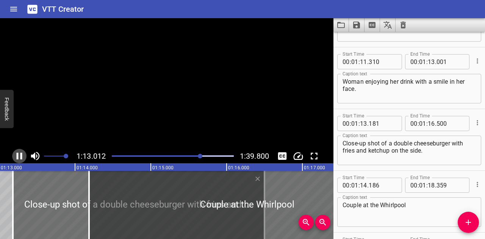
click at [17, 154] on icon "Play/Pause" at bounding box center [20, 156] width 6 height 7
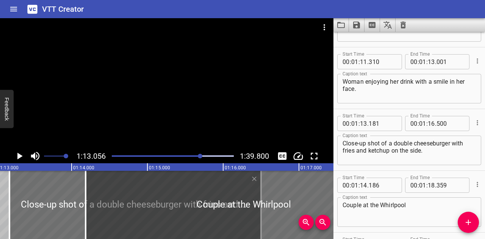
click at [17, 154] on icon "Play/Pause" at bounding box center [19, 156] width 11 height 11
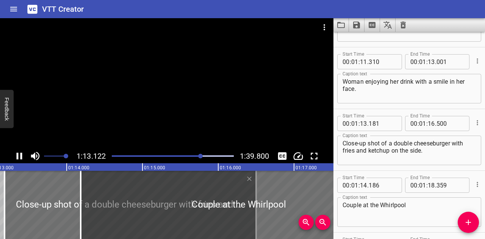
click at [17, 154] on icon "Play/Pause" at bounding box center [20, 156] width 6 height 7
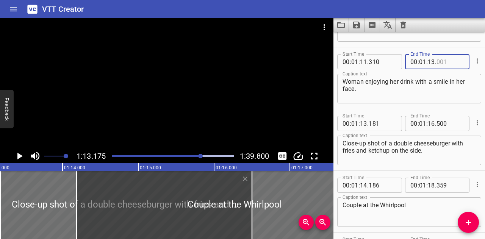
click at [446, 62] on input "number" at bounding box center [451, 61] width 28 height 15
type input "100"
click at [201, 154] on div at bounding box center [200, 156] width 5 height 5
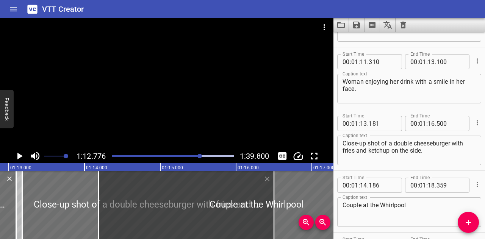
scroll to position [0, 5520]
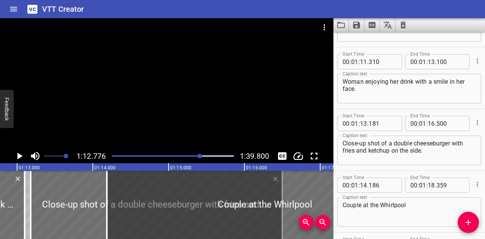
click at [19, 157] on icon "Play/Pause" at bounding box center [19, 156] width 5 height 7
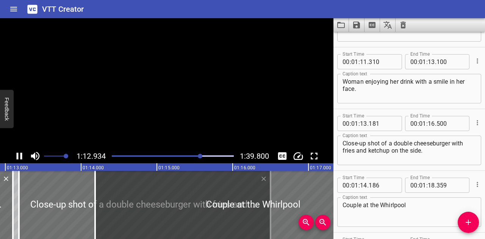
click at [19, 157] on icon "Play/Pause" at bounding box center [19, 156] width 11 height 11
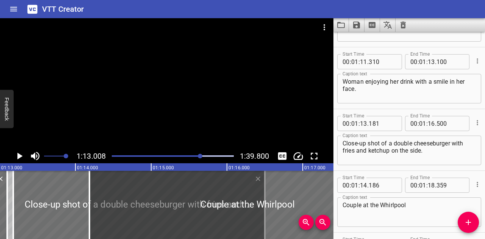
click at [19, 157] on icon "Play/Pause" at bounding box center [19, 156] width 5 height 7
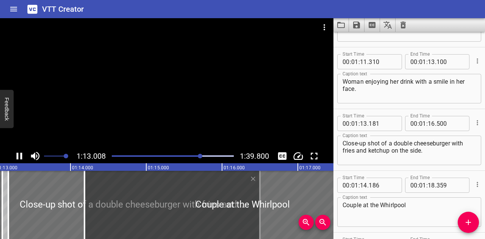
click at [19, 157] on icon "Play/Pause" at bounding box center [19, 156] width 11 height 11
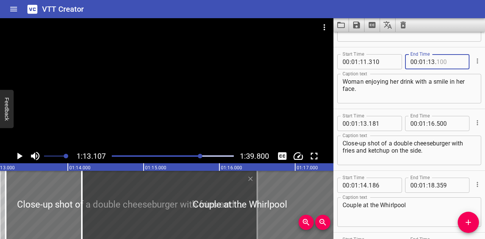
click at [444, 62] on input "number" at bounding box center [451, 61] width 28 height 15
type input "050"
click at [198, 155] on div "Play progress" at bounding box center [140, 156] width 122 height 2
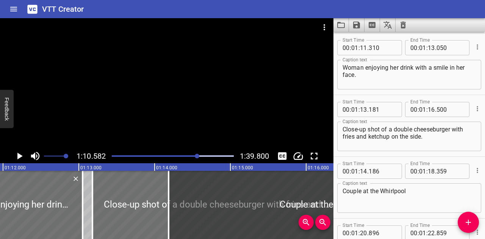
scroll to position [0, 5354]
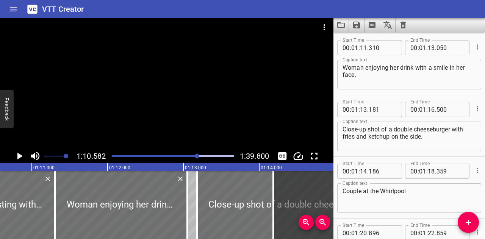
click at [200, 156] on div "Play progress" at bounding box center [173, 156] width 122 height 2
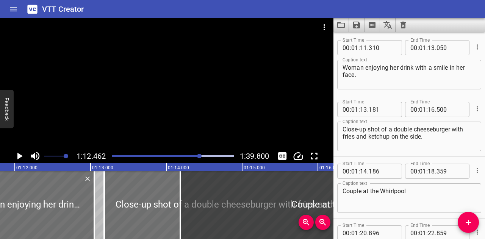
scroll to position [0, 5496]
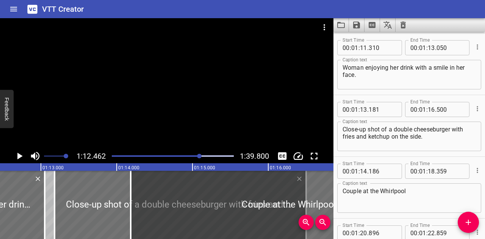
click at [19, 154] on icon "Play/Pause" at bounding box center [19, 156] width 11 height 11
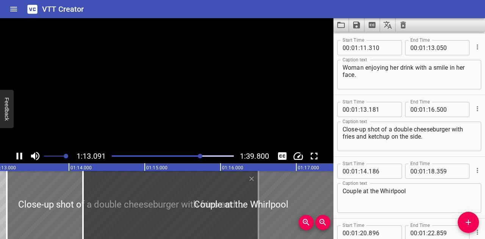
click at [19, 154] on icon "Play/Pause" at bounding box center [19, 156] width 11 height 11
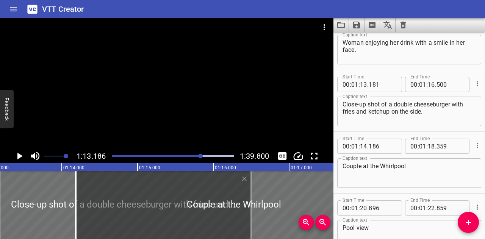
scroll to position [1545, 0]
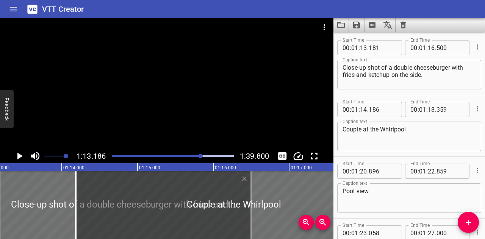
click at [19, 154] on icon "Play/Pause" at bounding box center [19, 156] width 11 height 11
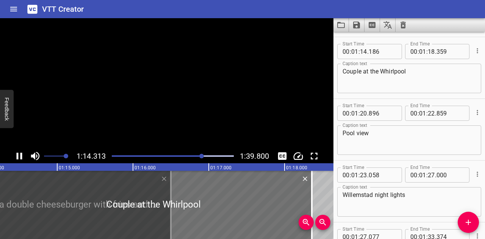
scroll to position [1607, 0]
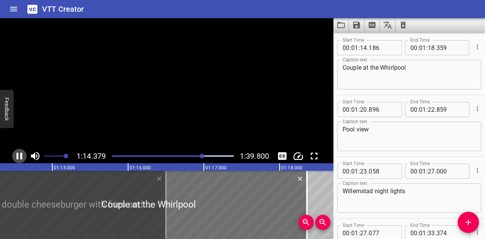
click at [19, 154] on icon "Play/Pause" at bounding box center [19, 156] width 11 height 11
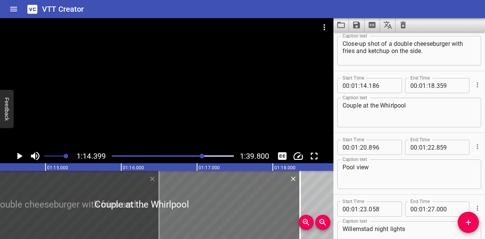
scroll to position [1531, 0]
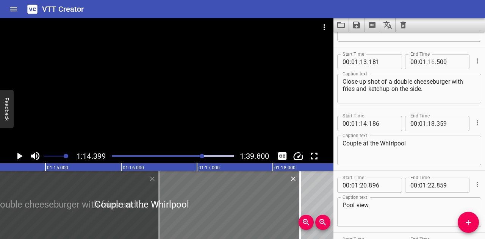
click at [431, 61] on input "number" at bounding box center [431, 61] width 7 height 15
type input "14"
type input "200"
click at [201, 157] on div at bounding box center [202, 156] width 5 height 5
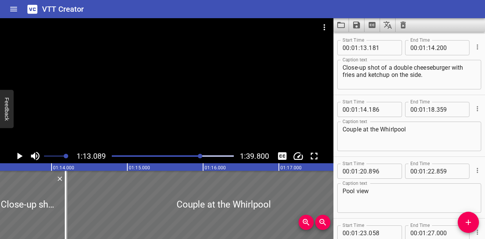
scroll to position [0, 5544]
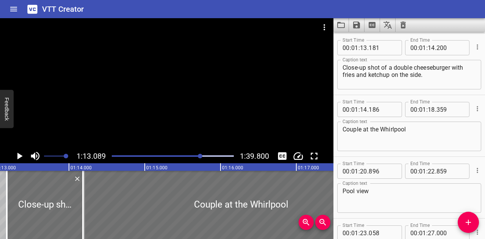
click at [20, 155] on icon "Play/Pause" at bounding box center [19, 156] width 5 height 7
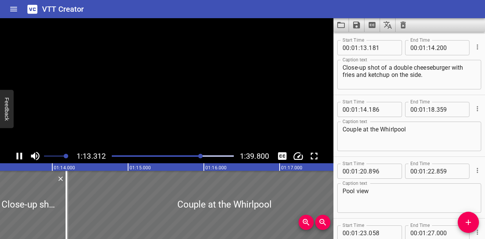
click at [20, 155] on icon "Play/Pause" at bounding box center [19, 156] width 11 height 11
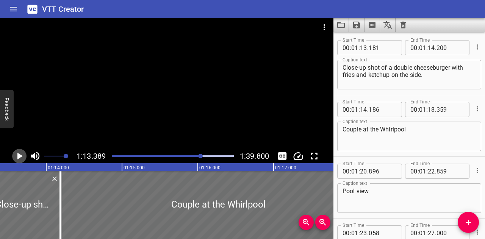
click at [20, 155] on icon "Play/Pause" at bounding box center [19, 156] width 5 height 7
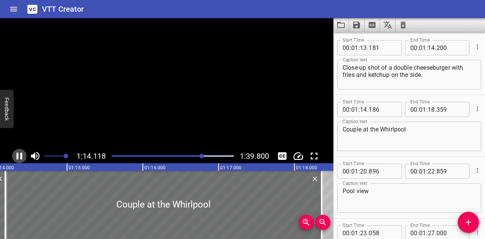
click at [20, 155] on icon "Play/Pause" at bounding box center [19, 156] width 11 height 11
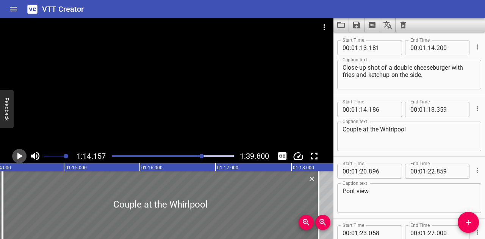
click at [20, 155] on icon "Play/Pause" at bounding box center [19, 156] width 5 height 7
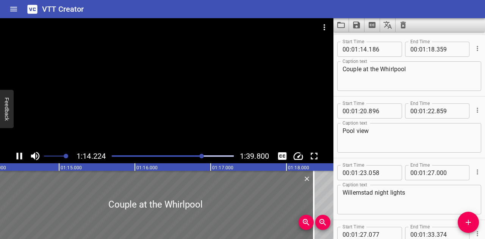
click at [20, 155] on icon "Play/Pause" at bounding box center [19, 156] width 11 height 11
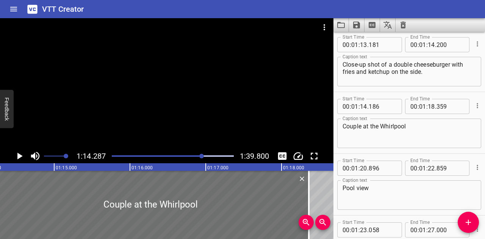
scroll to position [1531, 0]
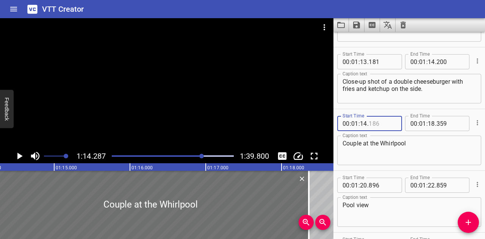
click at [387, 124] on input "number" at bounding box center [383, 123] width 28 height 15
type input "186"
click at [450, 62] on input "number" at bounding box center [451, 61] width 28 height 15
type input "287"
click at [16, 155] on icon "Play/Pause" at bounding box center [19, 156] width 11 height 11
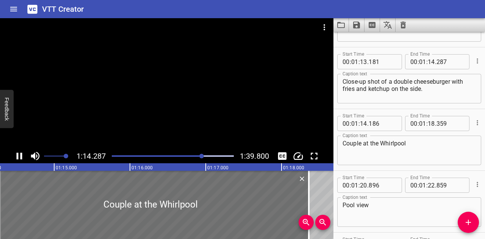
click at [16, 155] on icon "Play/Pause" at bounding box center [19, 156] width 11 height 11
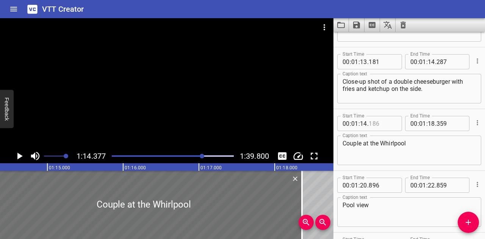
click at [382, 124] on input "number" at bounding box center [383, 123] width 28 height 15
type input "4"
type input "186"
type input "38"
type input "7"
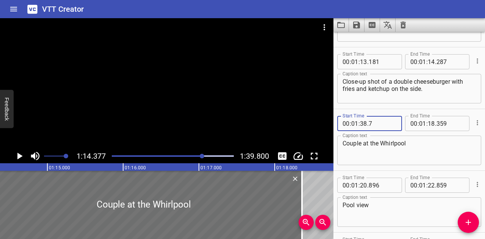
type input "186"
type input "14"
type input "387"
click at [16, 154] on icon "Play/Pause" at bounding box center [19, 156] width 11 height 11
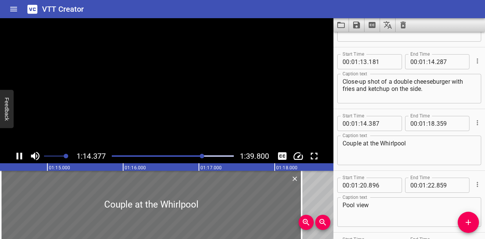
click at [16, 154] on icon "Play/Pause" at bounding box center [19, 156] width 11 height 11
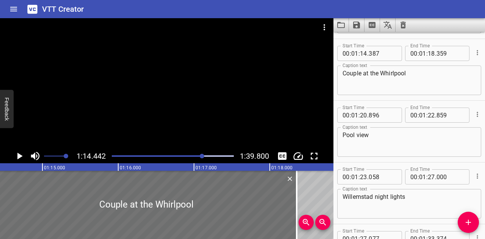
scroll to position [1607, 0]
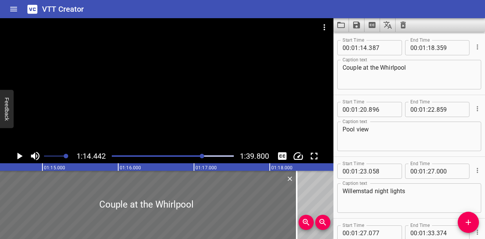
click at [200, 157] on div at bounding box center [202, 156] width 5 height 5
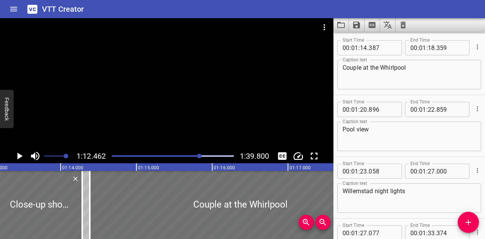
scroll to position [0, 5496]
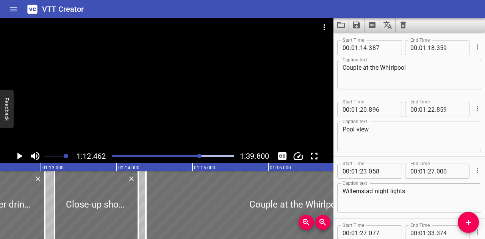
click at [19, 159] on icon "Play/Pause" at bounding box center [19, 156] width 11 height 11
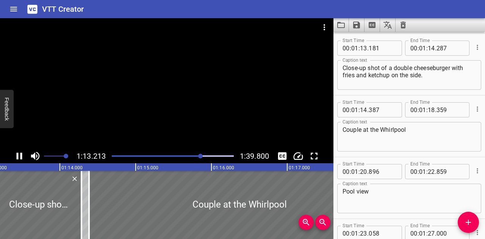
scroll to position [1545, 0]
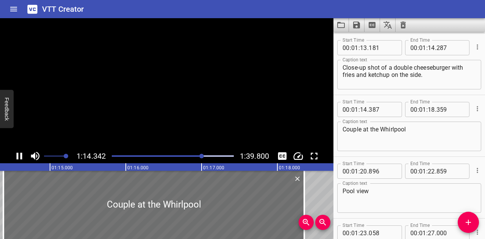
click at [17, 154] on icon "Play/Pause" at bounding box center [20, 156] width 6 height 7
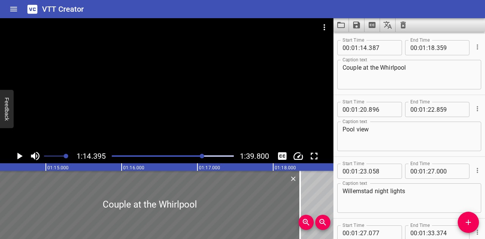
scroll to position [1569, 0]
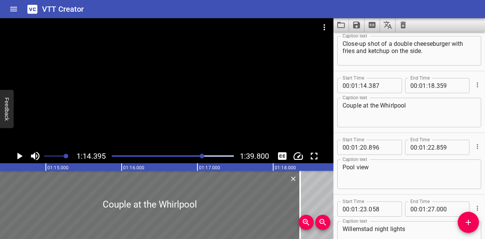
click at [19, 153] on icon "Play/Pause" at bounding box center [19, 156] width 11 height 11
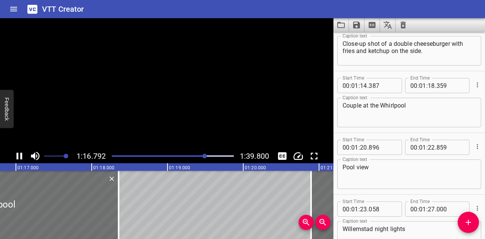
click at [19, 153] on icon "Play/Pause" at bounding box center [19, 156] width 11 height 11
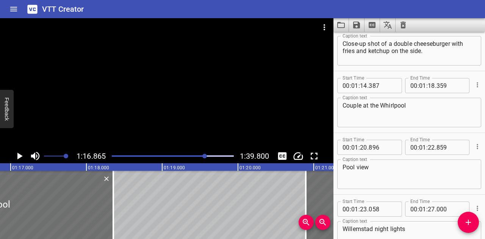
click at [201, 155] on div at bounding box center [172, 156] width 131 height 11
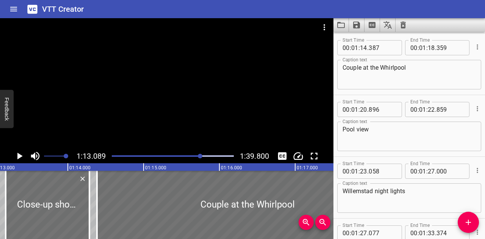
scroll to position [0, 5544]
click at [20, 157] on icon "Play/Pause" at bounding box center [19, 156] width 5 height 7
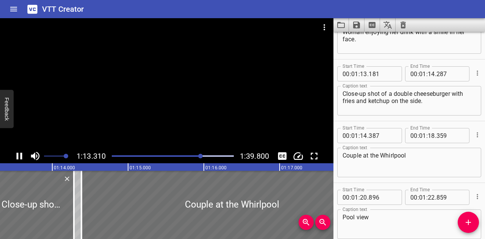
scroll to position [1508, 0]
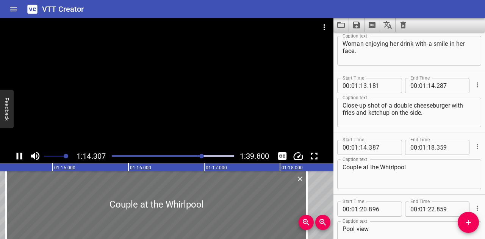
click at [17, 154] on icon "Play/Pause" at bounding box center [20, 156] width 6 height 7
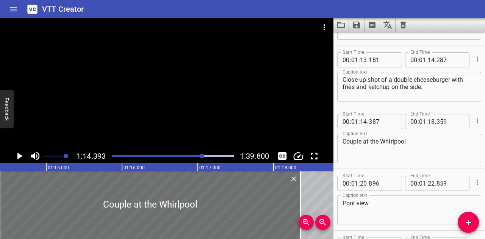
scroll to position [1607, 0]
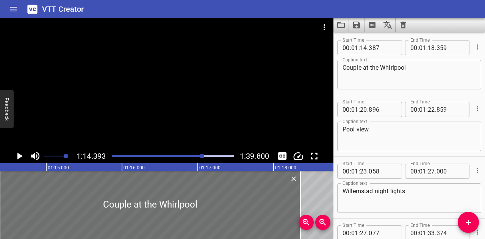
click at [17, 157] on icon "Play/Pause" at bounding box center [19, 156] width 11 height 11
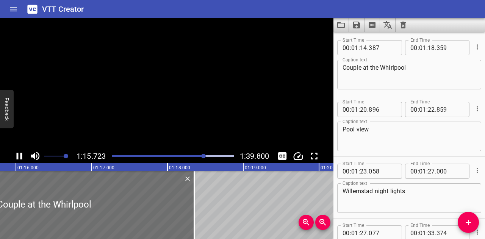
click at [17, 157] on icon "Play/Pause" at bounding box center [20, 156] width 6 height 7
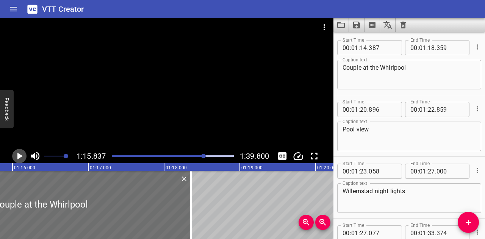
click at [17, 157] on icon "Play/Pause" at bounding box center [19, 156] width 11 height 11
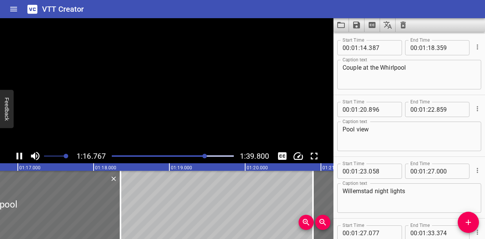
click at [17, 157] on icon "Play/Pause" at bounding box center [20, 156] width 6 height 7
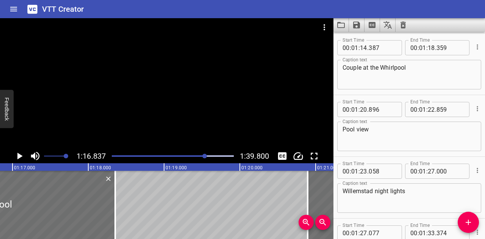
click at [203, 156] on div at bounding box center [205, 156] width 5 height 5
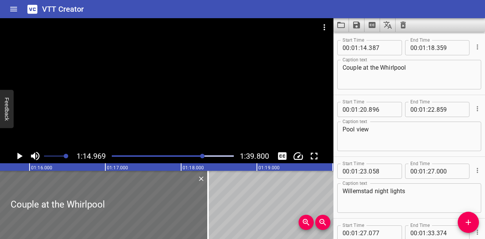
scroll to position [0, 5687]
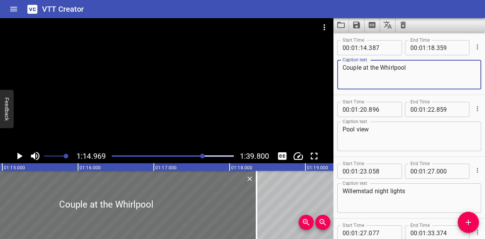
drag, startPoint x: 418, startPoint y: 69, endPoint x: 326, endPoint y: 69, distance: 91.4
click at [326, 69] on main "1:14.969 1:39.800 00:00.000 00:01.000 00:02.000 00:03.000 00:04.000 00:05.000 0…" at bounding box center [242, 128] width 485 height 221
paste textarea "lose-up of Caribbean-style ground beef tacos served in a sleek metal holder."
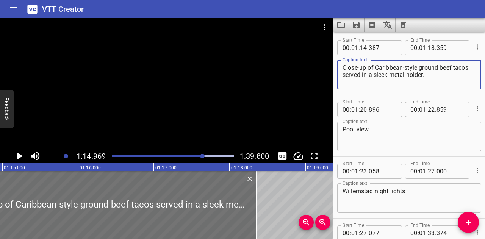
drag, startPoint x: 390, startPoint y: 74, endPoint x: 374, endPoint y: 75, distance: 16.0
click at [374, 75] on textarea "Close-up of Caribbean-style ground beef tacos served in a sleek metal holder." at bounding box center [409, 75] width 133 height 22
click at [419, 78] on textarea "Close-up of Caribbean-style ground beef tacos served in a metal holder." at bounding box center [409, 75] width 133 height 22
type textarea "Close-up of Caribbean-style ground beef tacos served in a metal holder."
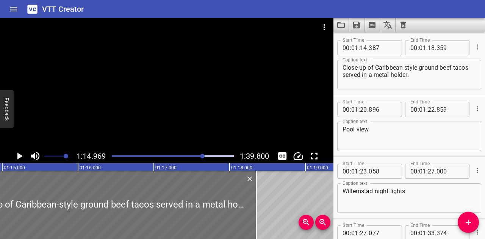
click at [200, 156] on div "Play progress" at bounding box center [143, 156] width 122 height 2
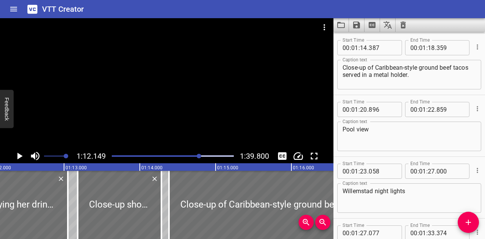
scroll to position [0, 5473]
click at [201, 156] on div at bounding box center [199, 156] width 5 height 5
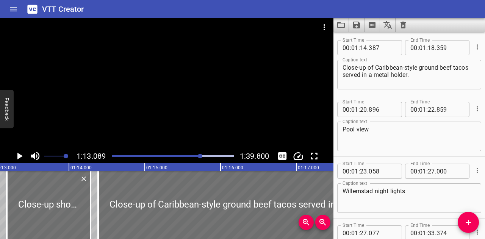
click at [202, 156] on div at bounding box center [200, 156] width 5 height 5
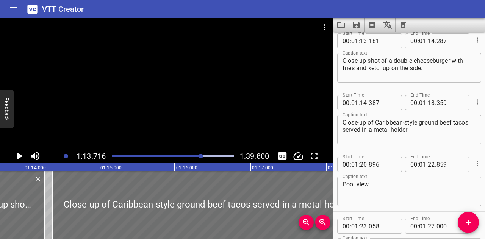
scroll to position [1545, 0]
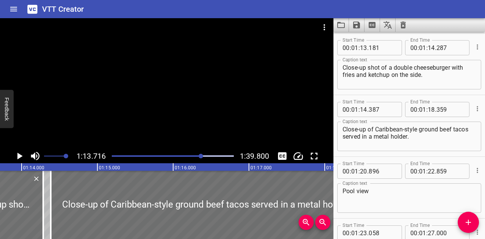
click at [19, 155] on icon "Play/Pause" at bounding box center [19, 156] width 5 height 7
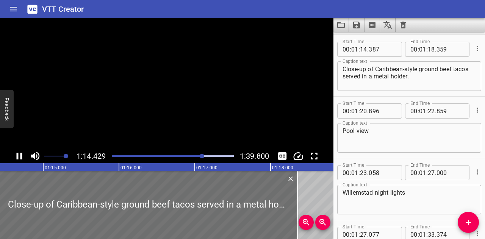
scroll to position [1607, 0]
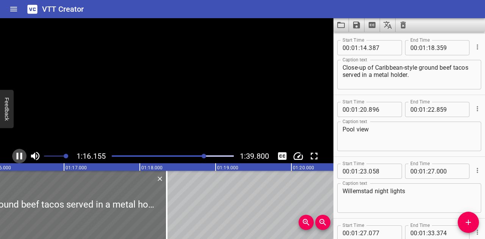
click at [19, 155] on icon "Play/Pause" at bounding box center [19, 156] width 11 height 11
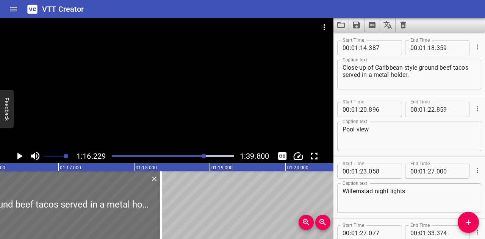
click at [19, 155] on icon "Play/Pause" at bounding box center [19, 156] width 5 height 7
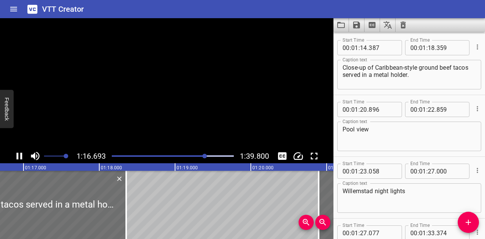
click at [19, 155] on icon "Play/Pause" at bounding box center [19, 156] width 11 height 11
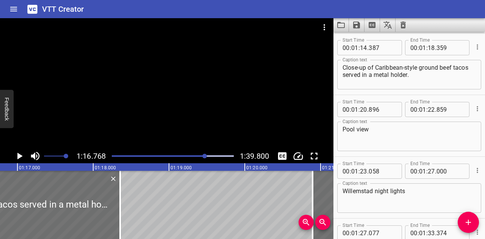
click at [435, 47] on span "." at bounding box center [436, 47] width 2 height 15
click at [430, 48] on input "number" at bounding box center [431, 47] width 7 height 15
type input "16"
click at [446, 48] on input "number" at bounding box center [451, 47] width 28 height 15
type input "650"
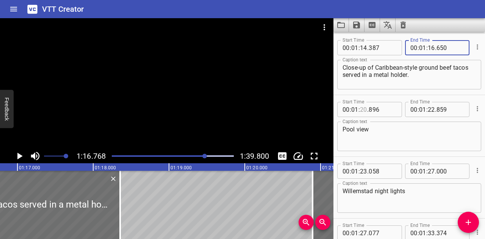
click at [365, 107] on input "number" at bounding box center [363, 109] width 7 height 15
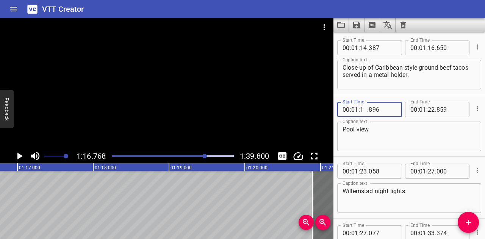
type input "16"
type input "800"
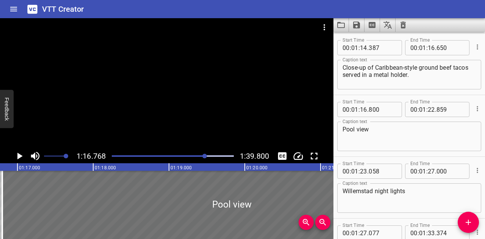
click at [205, 156] on div at bounding box center [205, 156] width 5 height 5
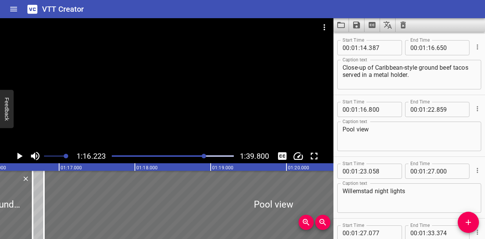
click at [21, 155] on icon "Play/Pause" at bounding box center [19, 156] width 5 height 7
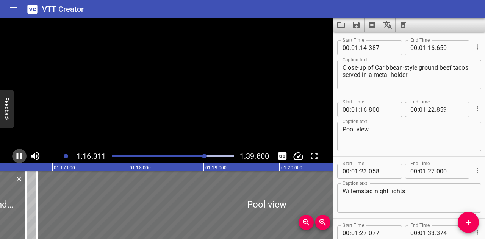
click at [21, 155] on icon "Play/Pause" at bounding box center [20, 156] width 6 height 7
click at [21, 155] on icon "Play/Pause" at bounding box center [19, 156] width 5 height 7
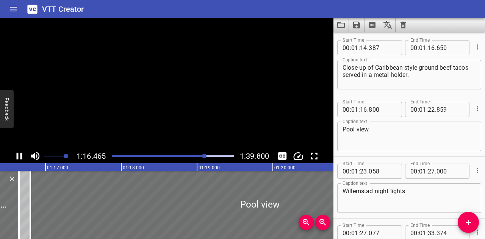
click at [21, 155] on icon "Play/Pause" at bounding box center [20, 156] width 6 height 7
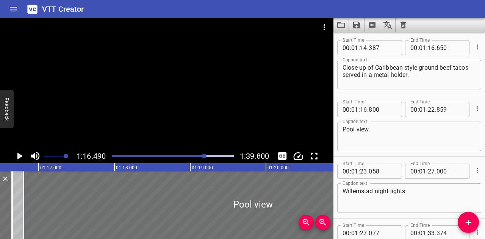
click at [21, 155] on icon "Play/Pause" at bounding box center [19, 156] width 5 height 7
click at [21, 155] on icon "Play/Pause" at bounding box center [20, 156] width 6 height 7
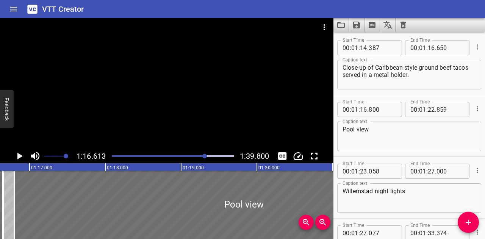
click at [21, 155] on icon "Play/Pause" at bounding box center [19, 156] width 5 height 7
click at [21, 155] on icon "Play/Pause" at bounding box center [20, 156] width 6 height 7
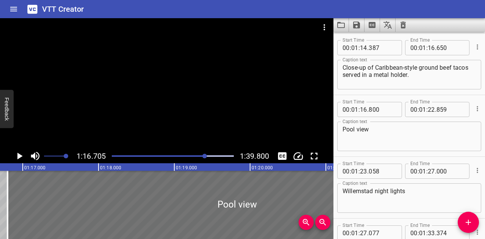
click at [206, 157] on div at bounding box center [205, 156] width 5 height 5
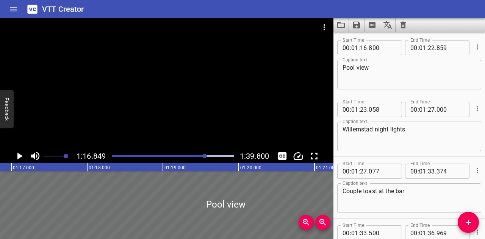
scroll to position [1631, 0]
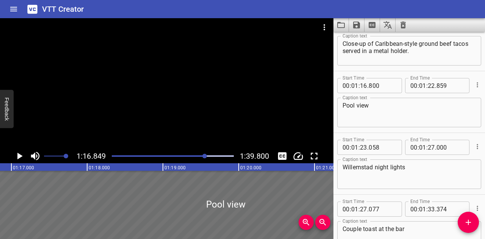
click at [204, 156] on div at bounding box center [205, 156] width 5 height 5
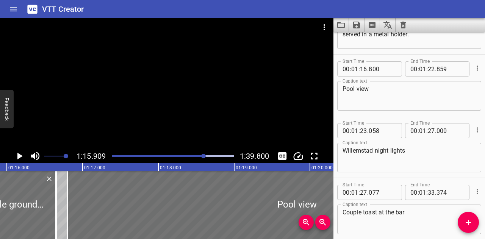
scroll to position [1593, 0]
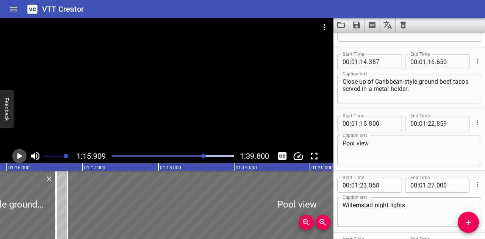
click at [20, 156] on icon "Play/Pause" at bounding box center [19, 156] width 5 height 7
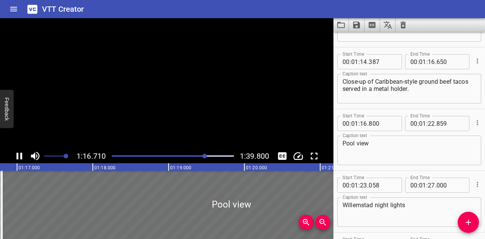
click at [20, 156] on icon "Play/Pause" at bounding box center [20, 156] width 6 height 7
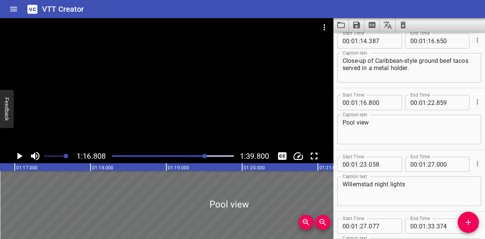
scroll to position [1631, 0]
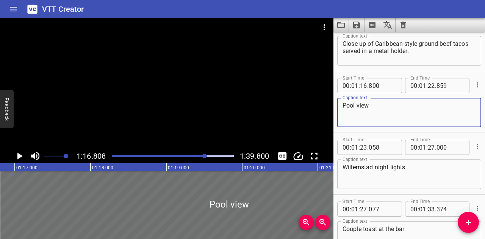
drag, startPoint x: 393, startPoint y: 107, endPoint x: 324, endPoint y: 107, distance: 69.0
click at [324, 107] on main "1:16.808 1:39.800 00:00.000 00:01.000 00:02.000 00:03.000 00:04.000 00:05.000 0…" at bounding box center [242, 128] width 485 height 221
type textarea "Pool view"
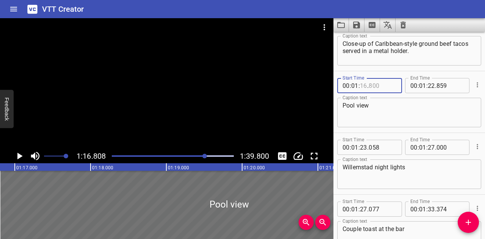
type input "16"
type input "800"
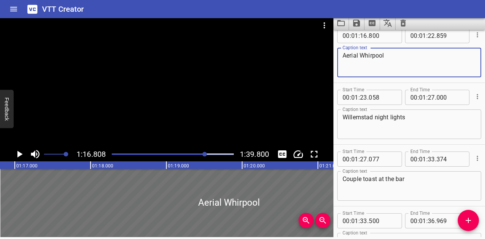
scroll to position [1663, 0]
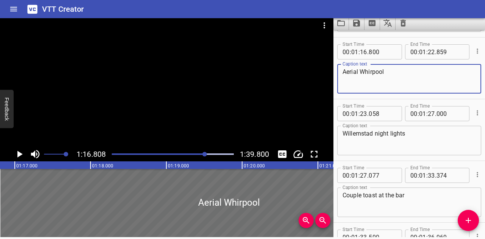
click at [364, 71] on textarea "Aerial Whirpool" at bounding box center [409, 79] width 133 height 22
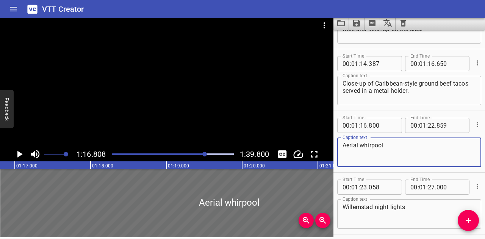
scroll to position [1587, 0]
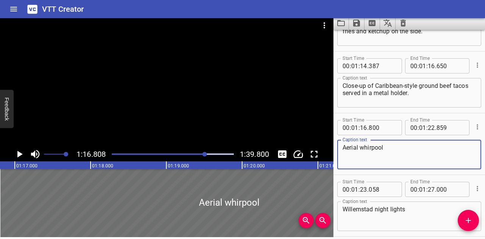
type textarea "Aerial whirpool"
click at [378, 86] on textarea "Close-up of Caribbean-style ground beef tacos served in a metal holder." at bounding box center [409, 93] width 133 height 22
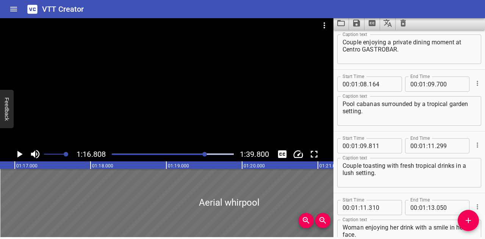
scroll to position [1246, 0]
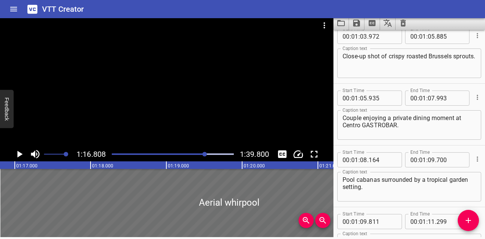
type textarea "Close-up of caribbean-style ground beef tacos served in a metal holder."
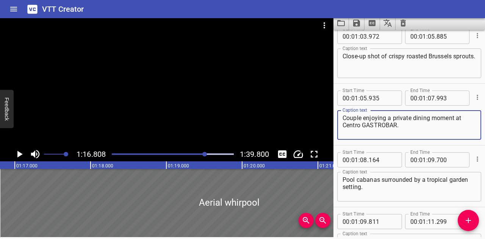
click at [347, 123] on textarea "Couple enjoying a private dining moment at Centro GASTROBAR." at bounding box center [409, 126] width 133 height 22
drag, startPoint x: 364, startPoint y: 124, endPoint x: 397, endPoint y: 127, distance: 33.5
click at [397, 127] on textarea "Couple enjoying a private dining moment at centro GASTROBAR." at bounding box center [409, 126] width 133 height 22
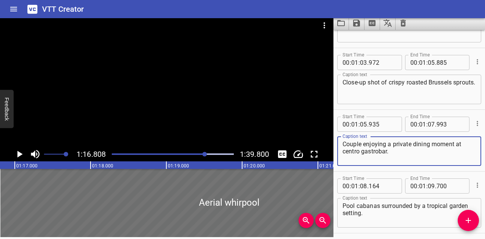
scroll to position [1208, 0]
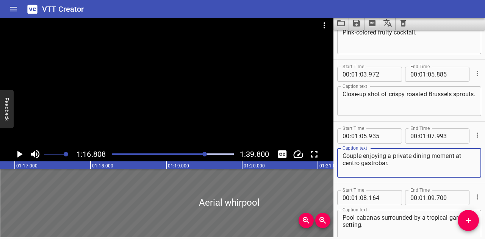
type textarea "Couple enjoying a private dining moment at centro gastrobar."
click at [434, 93] on textarea "Close-up shot of crispy roasted Brussels sprouts." at bounding box center [409, 102] width 133 height 22
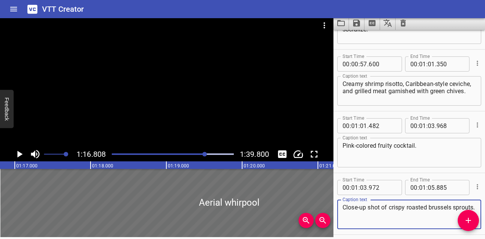
scroll to position [1094, 0]
type textarea "Close-up shot of crispy roasted brussels sprouts."
click at [410, 83] on textarea "Creamy shrimp risotto, Caribbean-style ceviche, and grilled meat garnished with…" at bounding box center [409, 92] width 133 height 22
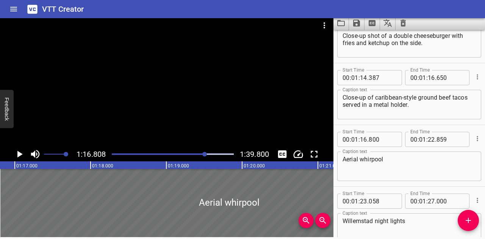
scroll to position [1587, 0]
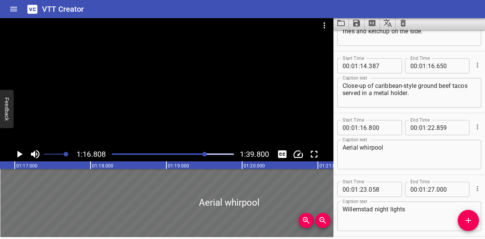
type textarea "Creamy shrimp risotto, caribbean-style ceviche, and grilled meat garnished with…"
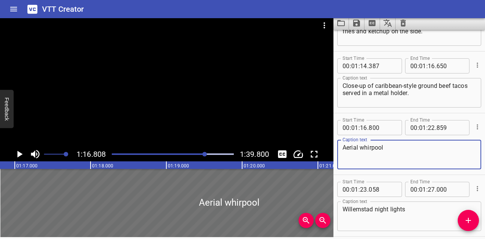
click at [394, 150] on textarea "Aerial whirpool" at bounding box center [409, 155] width 133 height 22
click at [399, 146] on textarea "Aerial whirpool view" at bounding box center [409, 155] width 133 height 22
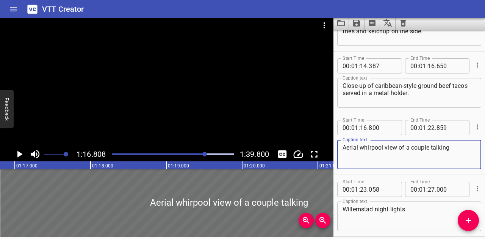
drag, startPoint x: 465, startPoint y: 148, endPoint x: 459, endPoint y: 148, distance: 6.4
click at [459, 148] on textarea "Aerial whirpool view of a couple talking" at bounding box center [409, 155] width 133 height 22
drag, startPoint x: 459, startPoint y: 148, endPoint x: 331, endPoint y: 150, distance: 127.8
click at [331, 150] on main "1:16.808 1:39.800 00:00.000 00:01.000 00:02.000 00:03.000 00:04.000 00:05.000 0…" at bounding box center [242, 126] width 485 height 221
click at [431, 146] on textarea "Aerial whirpool view of a couple talking." at bounding box center [409, 155] width 133 height 22
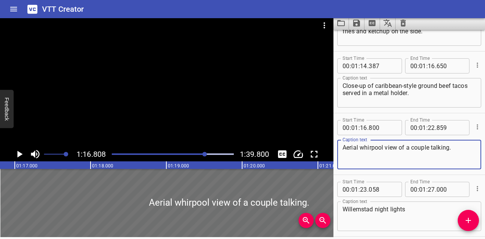
drag, startPoint x: 431, startPoint y: 146, endPoint x: 443, endPoint y: 149, distance: 12.4
click at [442, 148] on textarea "Aerial whirpool view of a couple talking." at bounding box center [409, 155] width 133 height 22
click at [392, 155] on textarea "Aerial whirpool view of a couple relaxing inside." at bounding box center [409, 155] width 133 height 22
drag, startPoint x: 375, startPoint y: 154, endPoint x: 335, endPoint y: 147, distance: 40.5
click at [335, 147] on div "Start Time 00 : 01 : 16 . 800 Start Time End Time 00 : 01 : 22 . 859 End Time C…" at bounding box center [410, 143] width 152 height 61
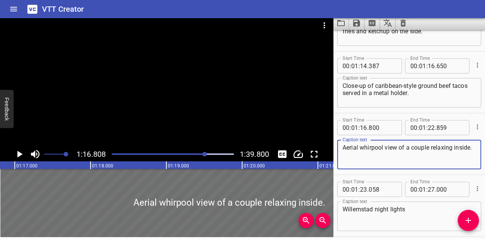
paste textarea "view of a whirlpool with"
type textarea "Aerial view of a whirlpool with a couple relaxing inside."
click at [381, 125] on input "number" at bounding box center [383, 127] width 28 height 15
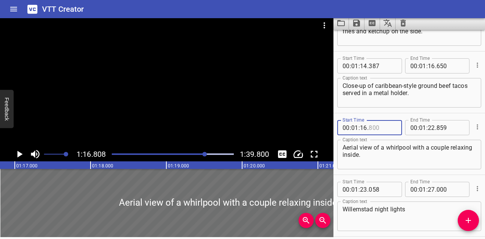
type input "800"
click at [203, 154] on div "Play progress" at bounding box center [145, 155] width 122 height 2
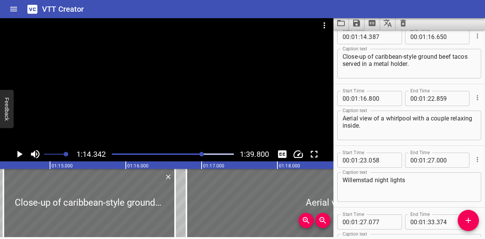
scroll to position [1578, 0]
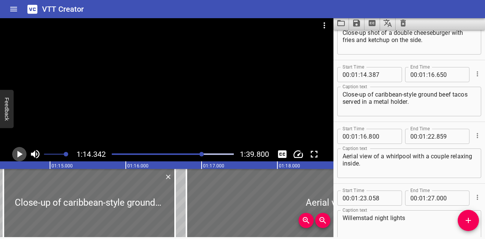
click at [16, 151] on icon "Play/Pause" at bounding box center [19, 154] width 11 height 11
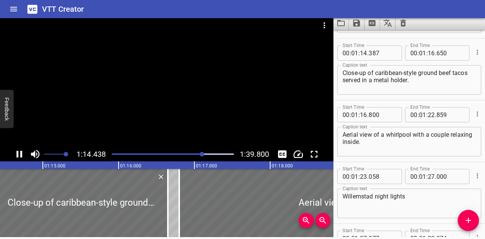
scroll to position [1607, 0]
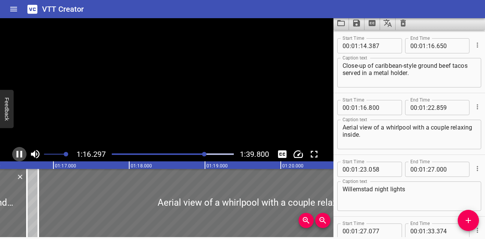
click at [21, 154] on icon "Play/Pause" at bounding box center [20, 154] width 6 height 7
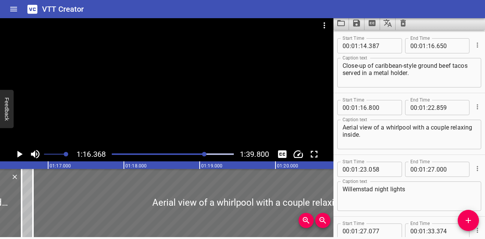
click at [18, 155] on icon "Play/Pause" at bounding box center [19, 154] width 5 height 7
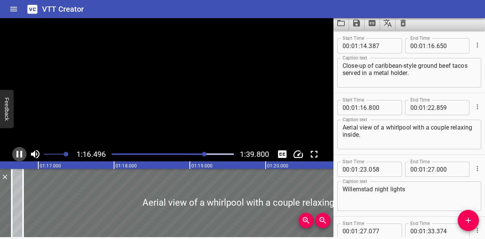
click at [18, 155] on icon "Play/Pause" at bounding box center [19, 154] width 11 height 11
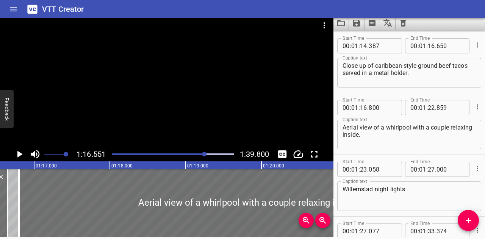
click at [18, 155] on icon "Play/Pause" at bounding box center [19, 154] width 5 height 7
click at [18, 155] on icon "Play/Pause" at bounding box center [19, 154] width 11 height 11
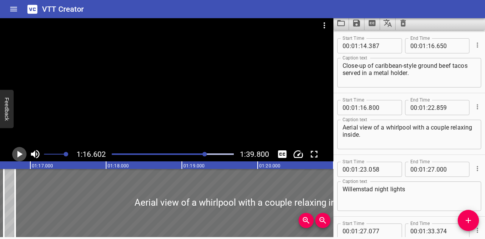
click at [18, 155] on icon "Play/Pause" at bounding box center [19, 154] width 5 height 7
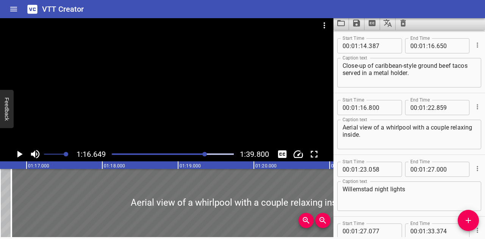
click at [18, 155] on icon "Play/Pause" at bounding box center [19, 154] width 5 height 7
click at [18, 155] on icon "Play/Pause" at bounding box center [19, 154] width 11 height 11
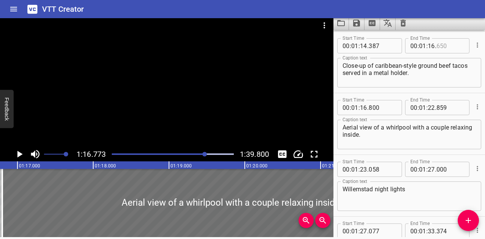
click at [443, 48] on input "number" at bounding box center [451, 45] width 28 height 15
type input "649"
click at [384, 108] on input "number" at bounding box center [383, 107] width 28 height 15
type input "780"
click at [18, 155] on icon "Play/Pause" at bounding box center [19, 154] width 5 height 7
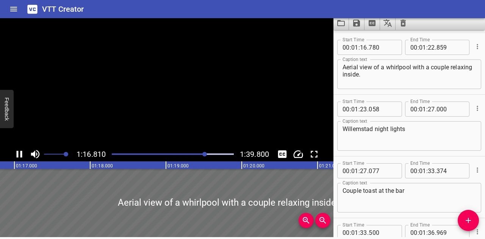
scroll to position [1669, 0]
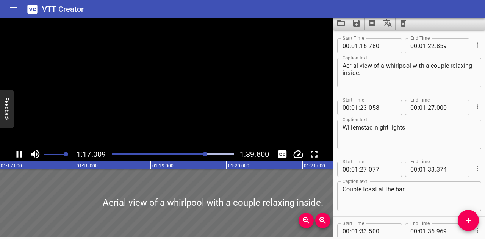
click at [18, 155] on icon "Play/Pause" at bounding box center [19, 154] width 11 height 11
click at [18, 155] on icon "Play/Pause" at bounding box center [19, 154] width 5 height 7
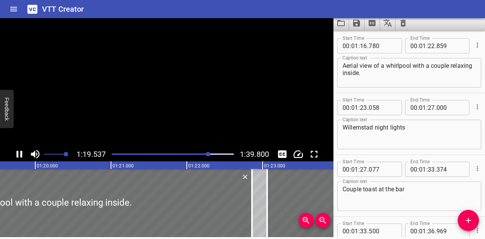
click at [18, 155] on icon "Play/Pause" at bounding box center [19, 154] width 11 height 11
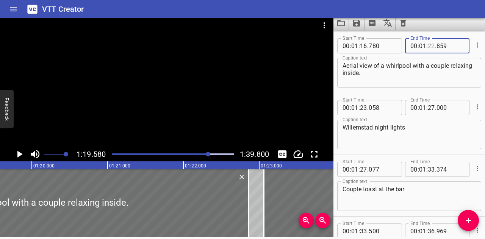
click at [430, 45] on input "number" at bounding box center [431, 45] width 7 height 15
type input "19"
type input "000"
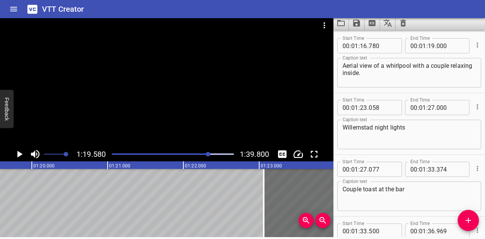
drag, startPoint x: 250, startPoint y: 185, endPoint x: 226, endPoint y: 188, distance: 23.3
type input "18"
type input "695"
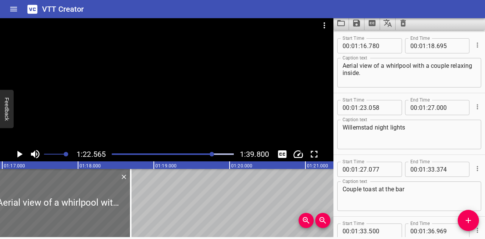
scroll to position [0, 5824]
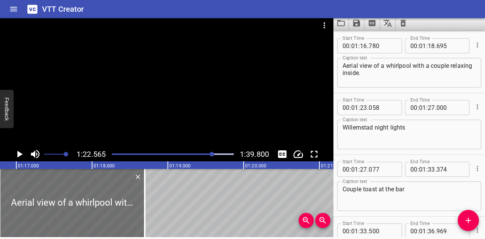
click at [211, 154] on div at bounding box center [212, 154] width 5 height 5
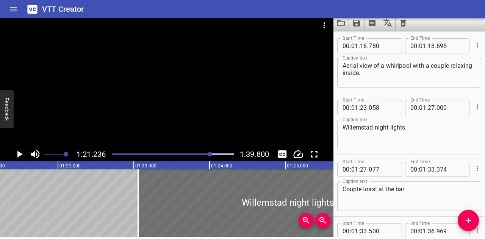
click at [208, 154] on div "Play progress" at bounding box center [150, 155] width 122 height 2
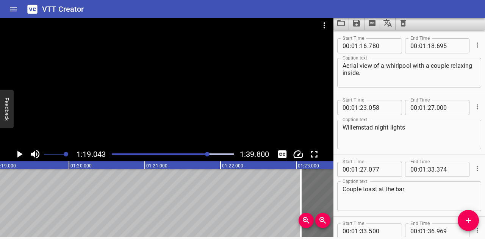
scroll to position [0, 5995]
click at [19, 153] on icon "Play/Pause" at bounding box center [19, 154] width 5 height 7
click at [19, 153] on icon "Play/Pause" at bounding box center [19, 154] width 11 height 11
click at [19, 153] on icon "Play/Pause" at bounding box center [19, 154] width 5 height 7
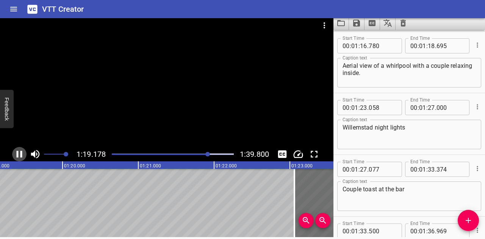
click at [19, 153] on icon "Play/Pause" at bounding box center [19, 154] width 11 height 11
click at [19, 153] on icon "Play/Pause" at bounding box center [19, 154] width 5 height 7
click at [19, 153] on icon "Play/Pause" at bounding box center [19, 154] width 11 height 11
click at [19, 153] on icon "Play/Pause" at bounding box center [19, 154] width 5 height 7
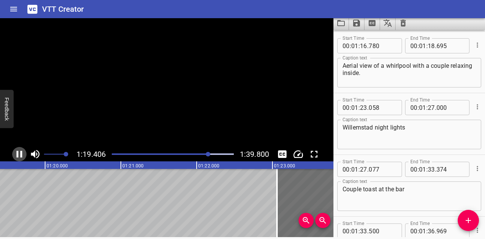
click at [19, 153] on icon "Play/Pause" at bounding box center [19, 154] width 11 height 11
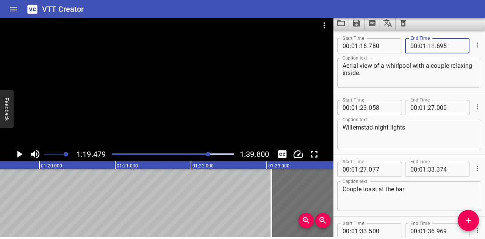
click at [429, 46] on input "number" at bounding box center [431, 45] width 7 height 15
type input "19"
type input "350"
click at [206, 154] on div "Play progress" at bounding box center [148, 155] width 122 height 2
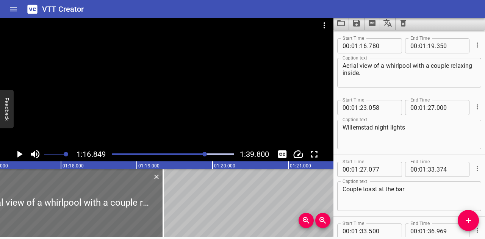
scroll to position [0, 5829]
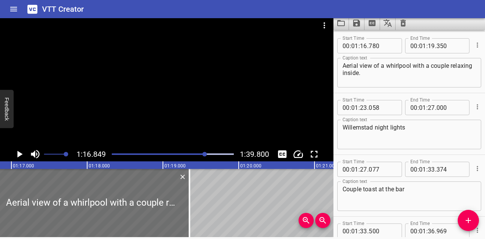
click at [20, 152] on icon "Play/Pause" at bounding box center [19, 154] width 11 height 11
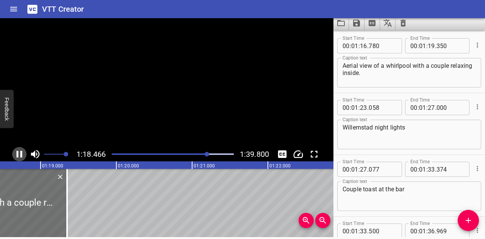
click at [20, 152] on icon "Play/Pause" at bounding box center [20, 154] width 6 height 7
click at [20, 152] on icon "Play/Pause" at bounding box center [19, 154] width 11 height 11
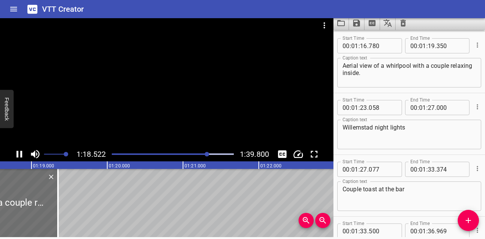
click at [20, 152] on icon "Play/Pause" at bounding box center [20, 154] width 6 height 7
click at [20, 152] on icon "Play/Pause" at bounding box center [19, 154] width 11 height 11
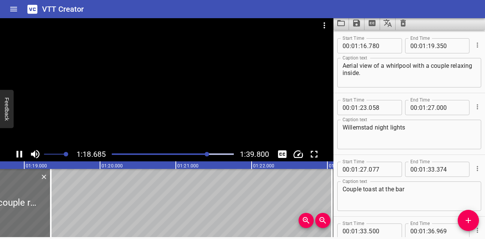
click at [20, 152] on icon "Play/Pause" at bounding box center [20, 154] width 6 height 7
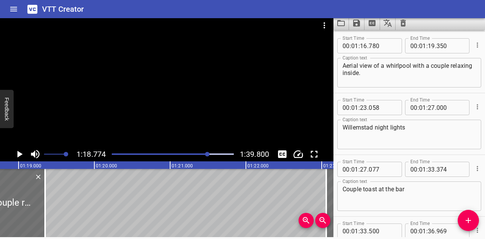
scroll to position [0, 5975]
click at [20, 152] on icon "Play/Pause" at bounding box center [19, 154] width 11 height 11
click at [20, 152] on icon "Play/Pause" at bounding box center [20, 154] width 6 height 7
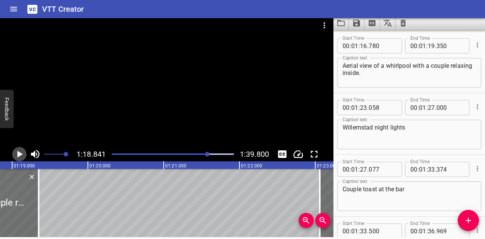
click at [20, 152] on icon "Play/Pause" at bounding box center [19, 154] width 11 height 11
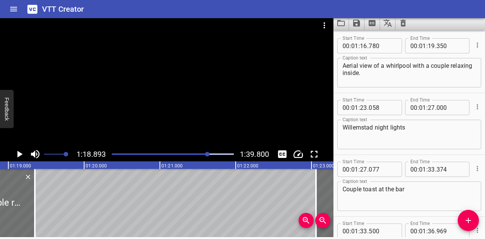
click at [20, 152] on icon "Play/Pause" at bounding box center [19, 154] width 11 height 11
click at [20, 152] on icon "Play/Pause" at bounding box center [20, 154] width 6 height 7
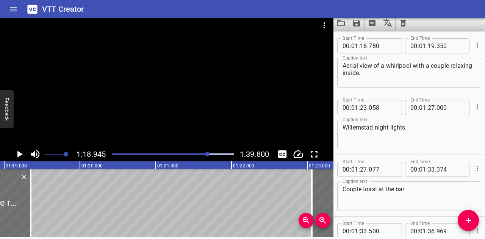
click at [20, 152] on icon "Play/Pause" at bounding box center [19, 154] width 11 height 11
click at [20, 152] on icon "Play/Pause" at bounding box center [20, 154] width 6 height 7
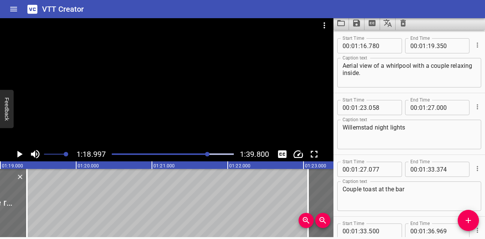
click at [20, 152] on icon "Play/Pause" at bounding box center [19, 154] width 11 height 11
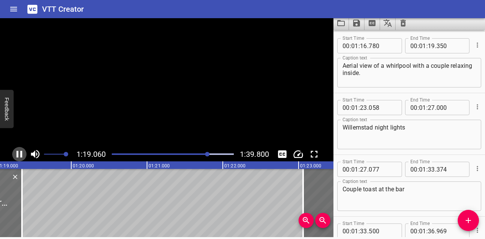
click at [20, 152] on icon "Play/Pause" at bounding box center [20, 154] width 6 height 7
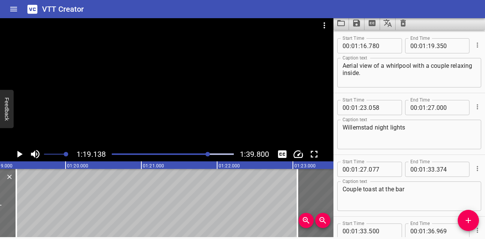
click at [20, 152] on icon "Play/Pause" at bounding box center [19, 154] width 11 height 11
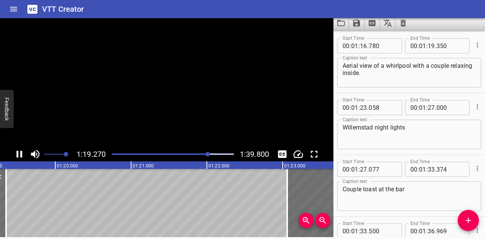
click at [20, 152] on icon "Play/Pause" at bounding box center [20, 154] width 6 height 7
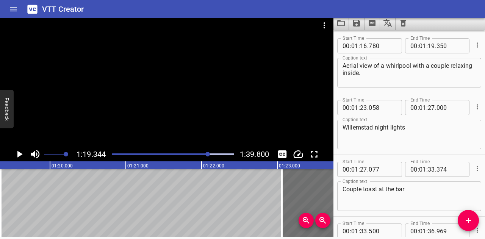
click at [20, 152] on icon "Play/Pause" at bounding box center [19, 154] width 11 height 11
click at [20, 152] on icon "Play/Pause" at bounding box center [20, 154] width 6 height 7
click at [20, 152] on icon "Play/Pause" at bounding box center [19, 154] width 11 height 11
click at [20, 152] on icon "Play/Pause" at bounding box center [20, 154] width 6 height 7
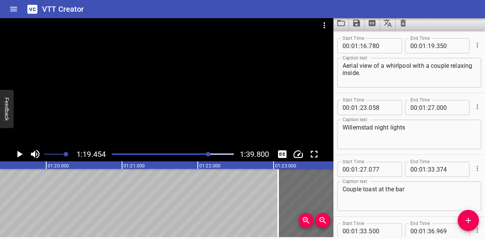
scroll to position [0, 6026]
click at [20, 152] on icon "Play/Pause" at bounding box center [19, 154] width 11 height 11
click at [20, 152] on icon "Play/Pause" at bounding box center [20, 154] width 6 height 7
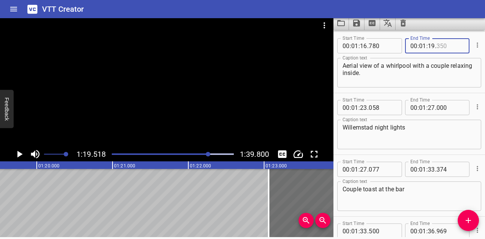
click at [448, 45] on input "number" at bounding box center [451, 45] width 28 height 15
type input "400"
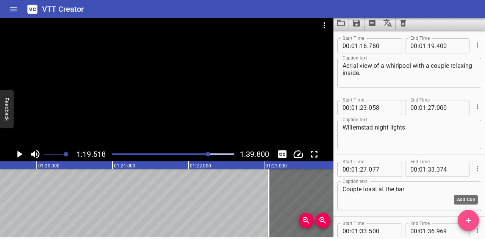
click at [463, 220] on span "Add Cue" at bounding box center [468, 220] width 21 height 9
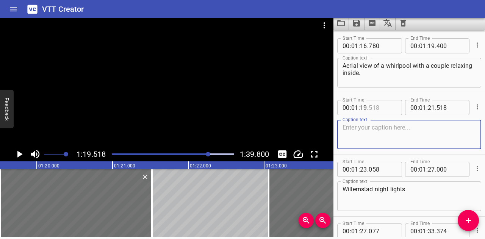
click at [380, 106] on input "number" at bounding box center [383, 107] width 28 height 15
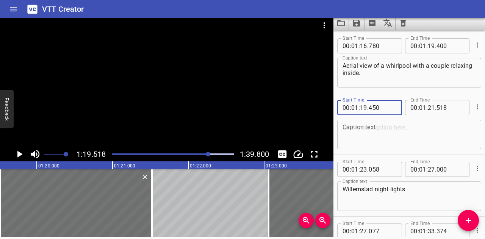
type input "450"
click at [207, 154] on div at bounding box center [208, 154] width 5 height 5
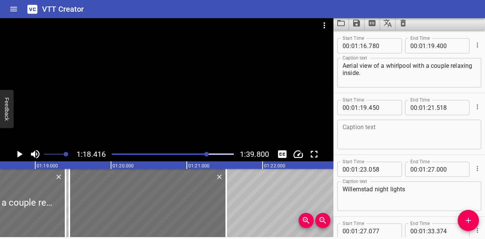
scroll to position [0, 5948]
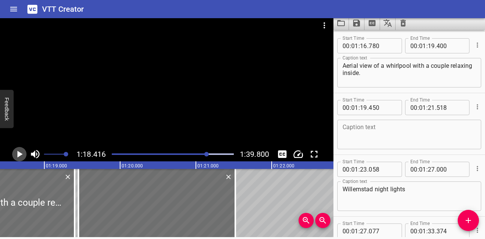
click at [19, 154] on icon "Play/Pause" at bounding box center [19, 154] width 5 height 7
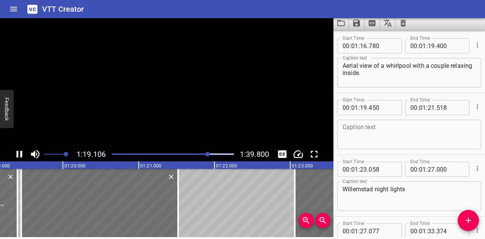
click at [19, 154] on icon "Play/Pause" at bounding box center [19, 154] width 11 height 11
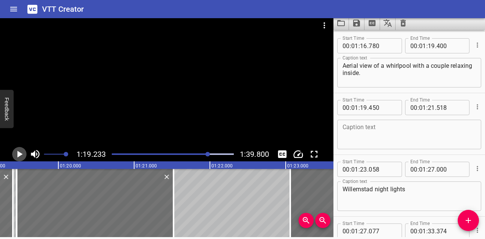
click at [19, 154] on icon "Play/Pause" at bounding box center [19, 154] width 5 height 7
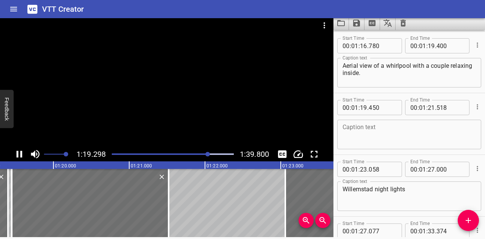
click at [19, 154] on icon "Play/Pause" at bounding box center [19, 154] width 11 height 11
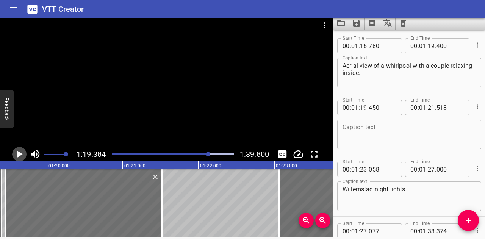
click at [19, 154] on icon "Play/Pause" at bounding box center [19, 154] width 5 height 7
click at [19, 154] on icon "Play/Pause" at bounding box center [19, 154] width 11 height 11
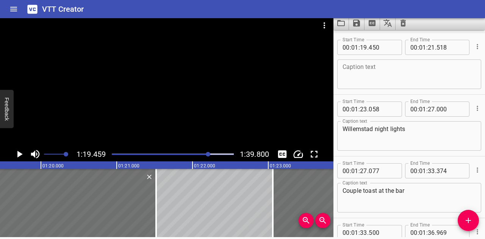
scroll to position [1731, 0]
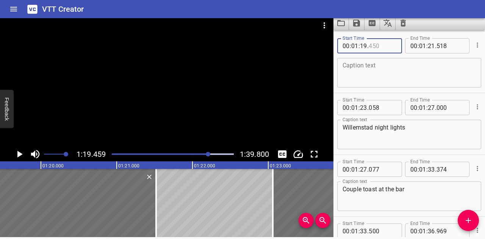
click at [383, 43] on input "number" at bounding box center [383, 45] width 28 height 15
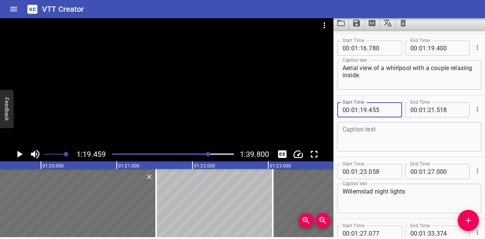
scroll to position [1655, 0]
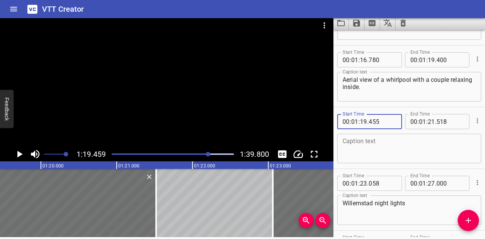
type input "455"
click at [368, 147] on textarea at bounding box center [409, 149] width 133 height 22
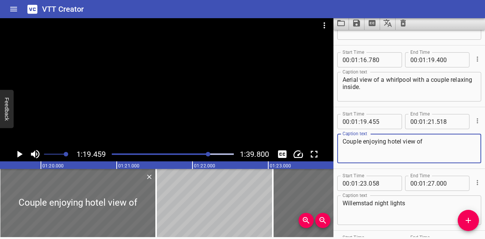
paste textarea "Courtyard by [PERSON_NAME]"
click at [388, 142] on textarea "Couple enjoying hotel view of Courtyard by Marriott Curacao." at bounding box center [409, 149] width 133 height 22
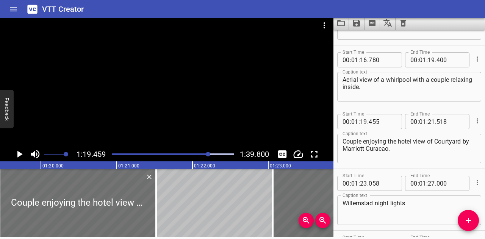
click at [207, 154] on div at bounding box center [208, 154] width 5 height 5
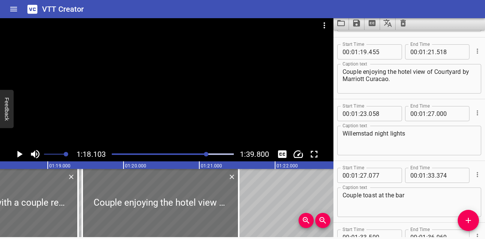
scroll to position [1731, 0]
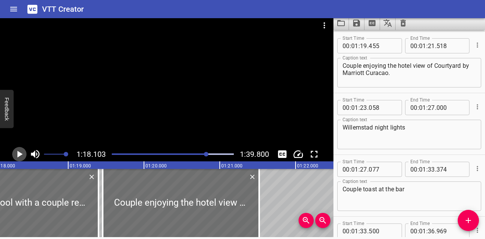
click at [19, 152] on icon "Play/Pause" at bounding box center [19, 154] width 5 height 7
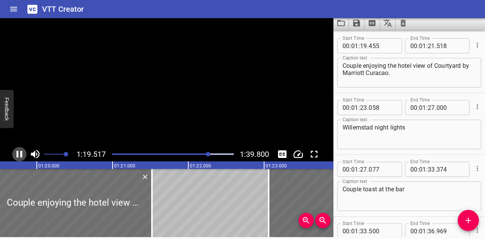
click at [19, 152] on icon "Play/Pause" at bounding box center [19, 154] width 11 height 11
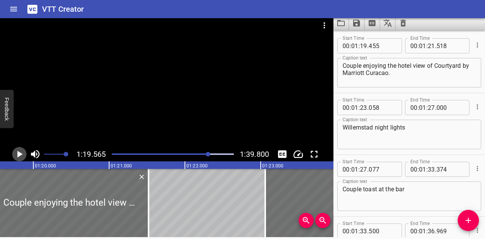
click at [19, 152] on icon "Play/Pause" at bounding box center [19, 154] width 5 height 7
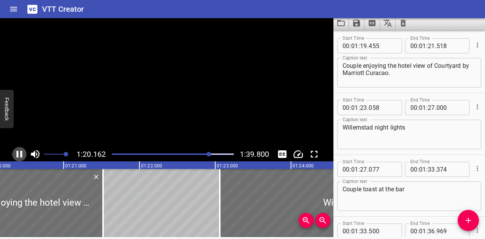
click at [19, 152] on icon "Play/Pause" at bounding box center [19, 154] width 11 height 11
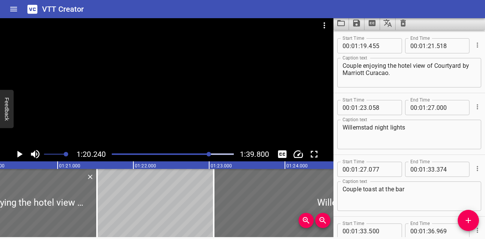
click at [19, 152] on icon "Play/Pause" at bounding box center [19, 154] width 5 height 7
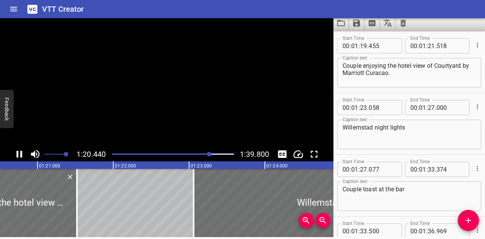
click at [19, 152] on icon "Play/Pause" at bounding box center [19, 154] width 11 height 11
click at [19, 152] on icon "Play/Pause" at bounding box center [19, 154] width 5 height 7
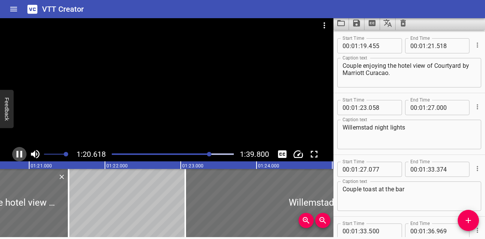
click at [19, 152] on icon "Play/Pause" at bounding box center [19, 154] width 11 height 11
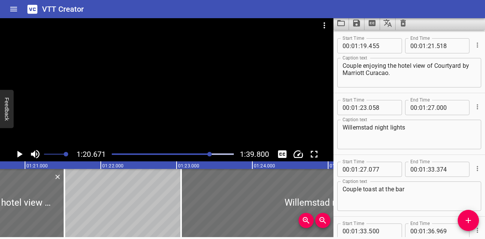
click at [19, 152] on icon "Play/Pause" at bounding box center [19, 154] width 5 height 7
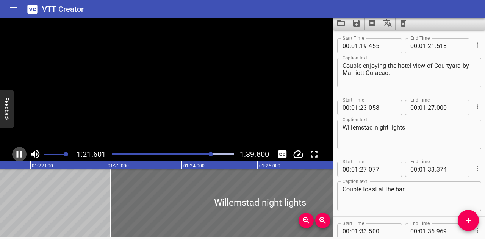
click at [19, 152] on icon "Play/Pause" at bounding box center [19, 154] width 11 height 11
click at [19, 152] on icon "Play/Pause" at bounding box center [19, 154] width 5 height 7
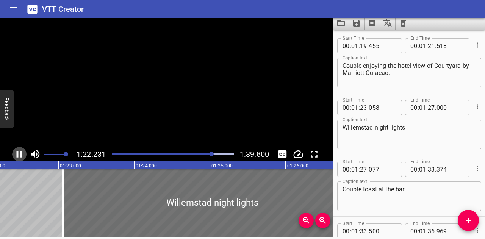
click at [19, 152] on icon "Play/Pause" at bounding box center [19, 154] width 11 height 11
click at [19, 152] on icon "Play/Pause" at bounding box center [19, 154] width 5 height 7
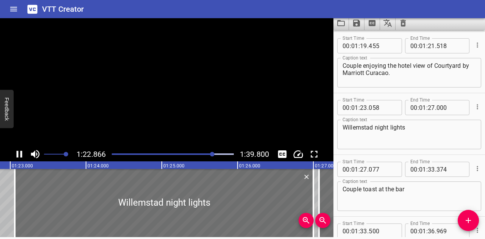
click at [19, 152] on icon "Play/Pause" at bounding box center [19, 154] width 11 height 11
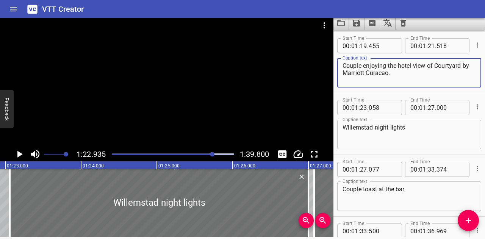
drag, startPoint x: 428, startPoint y: 65, endPoint x: 442, endPoint y: 73, distance: 16.5
click at [442, 73] on textarea "Couple enjoying the hotel view of Courtyard by Marriott Curacao." at bounding box center [409, 73] width 133 height 22
type textarea "Couple enjoying the hotel view from the whirpool."
click at [209, 153] on div at bounding box center [172, 154] width 131 height 11
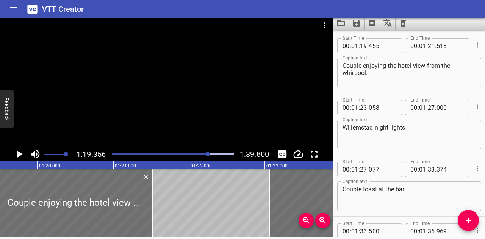
scroll to position [0, 6019]
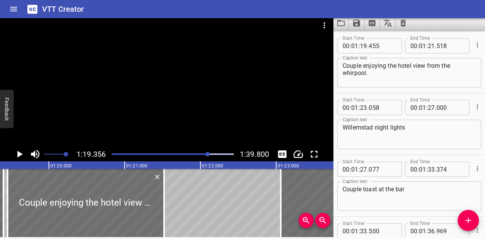
click at [209, 154] on div at bounding box center [208, 154] width 5 height 5
click at [210, 154] on div at bounding box center [208, 154] width 5 height 5
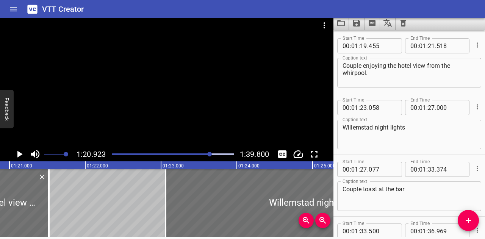
scroll to position [0, 6138]
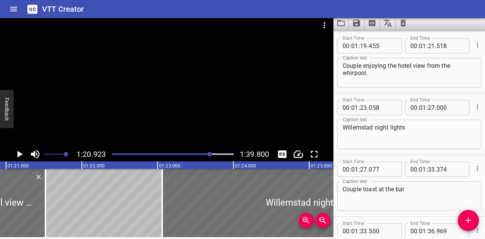
click at [210, 153] on div at bounding box center [209, 154] width 5 height 5
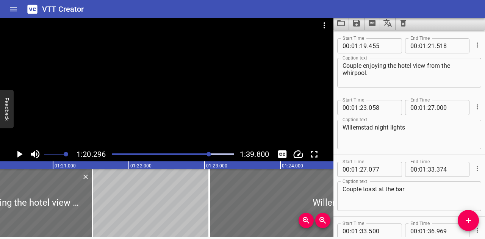
scroll to position [0, 6090]
click at [429, 47] on input "number" at bounding box center [431, 45] width 7 height 15
type input "20"
type input "300"
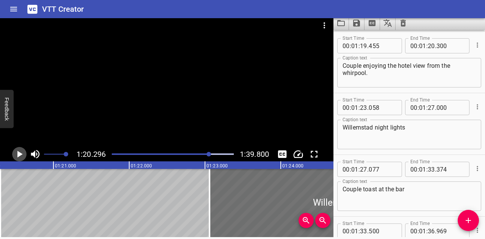
click at [17, 154] on icon "Play/Pause" at bounding box center [19, 154] width 5 height 7
click at [17, 154] on icon "Play/Pause" at bounding box center [20, 154] width 6 height 7
click at [17, 154] on icon "Play/Pause" at bounding box center [19, 154] width 5 height 7
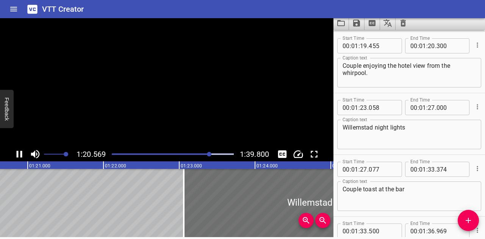
click at [17, 154] on icon "Play/Pause" at bounding box center [20, 154] width 6 height 7
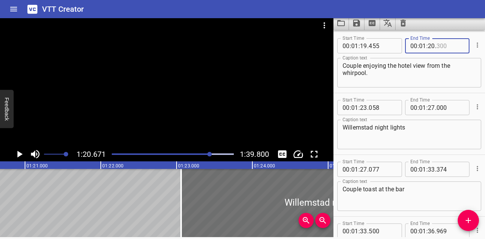
click at [445, 44] on input "number" at bounding box center [451, 45] width 28 height 15
type input "550"
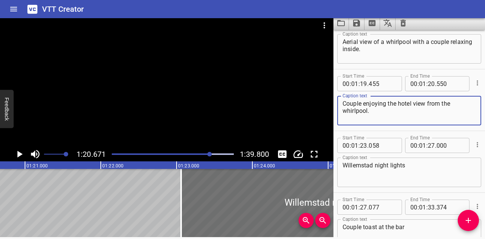
scroll to position [1731, 0]
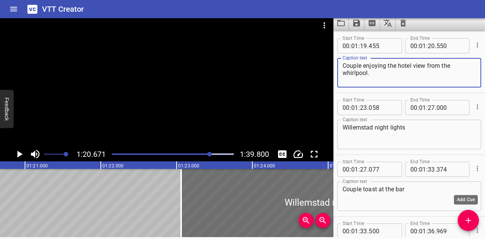
type textarea "Couple enjoying the hotel view from the whirlpool."
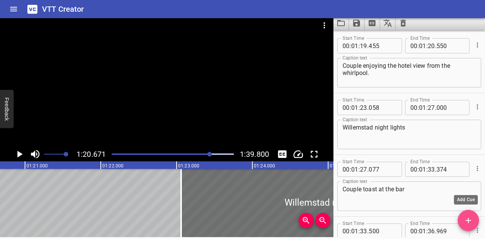
click at [469, 218] on icon "Add Cue" at bounding box center [468, 220] width 5 height 5
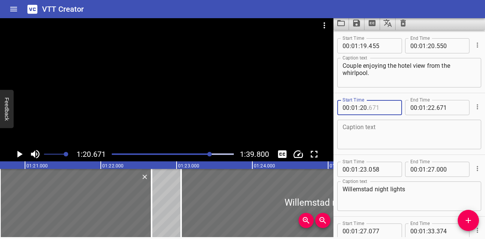
click at [381, 107] on input "number" at bounding box center [383, 107] width 28 height 15
type input "600"
click at [413, 131] on textarea at bounding box center [409, 135] width 133 height 22
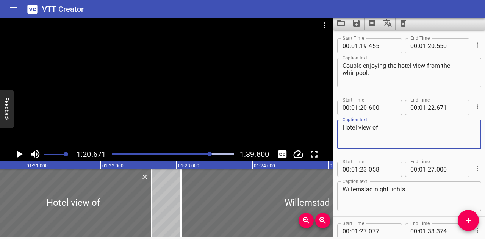
paste textarea "of Courtyard by [PERSON_NAME]."
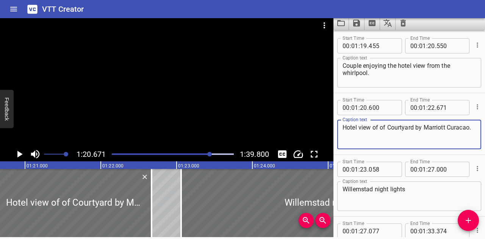
click at [382, 127] on textarea "Hotel view of of Courtyard by Marriott Curacao." at bounding box center [409, 135] width 133 height 22
click at [464, 126] on textarea "Hotel view of Courtyard by Marriott Curacao." at bounding box center [409, 135] width 133 height 22
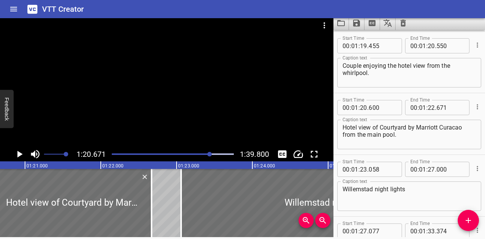
click at [207, 154] on div "Play progress" at bounding box center [150, 155] width 122 height 2
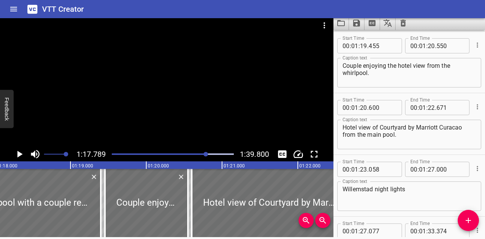
scroll to position [0, 5900]
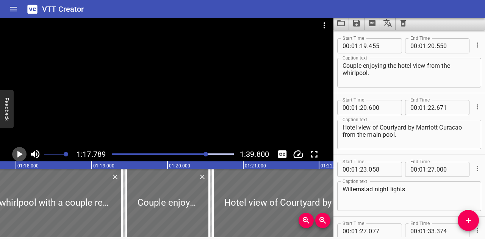
click at [19, 151] on icon "Play/Pause" at bounding box center [19, 154] width 11 height 11
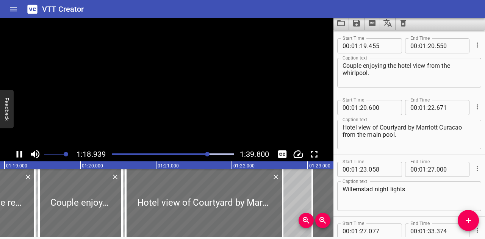
click at [16, 151] on icon "Play/Pause" at bounding box center [19, 154] width 11 height 11
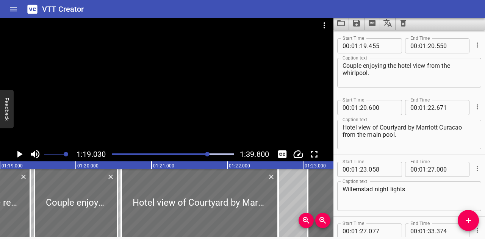
scroll to position [0, 5995]
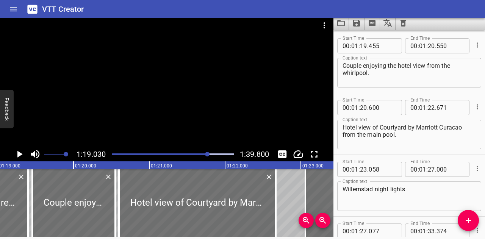
click at [16, 151] on icon "Play/Pause" at bounding box center [19, 154] width 11 height 11
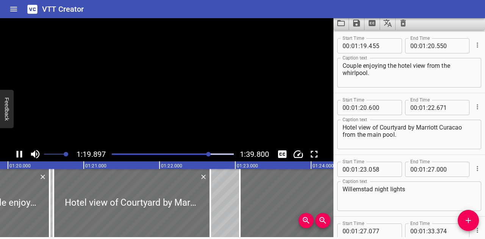
click at [16, 151] on icon "Play/Pause" at bounding box center [19, 154] width 11 height 11
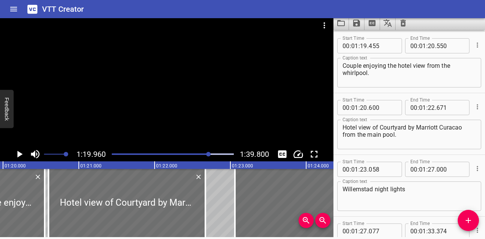
click at [16, 151] on icon "Play/Pause" at bounding box center [19, 154] width 11 height 11
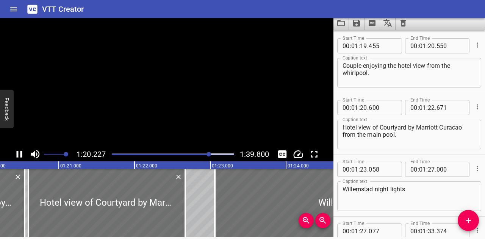
click at [16, 151] on icon "Play/Pause" at bounding box center [19, 154] width 11 height 11
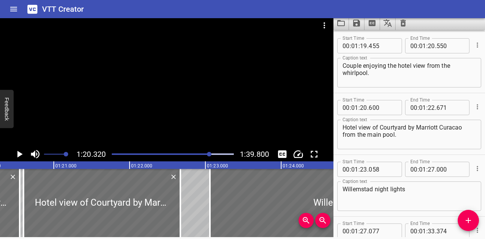
scroll to position [0, 6092]
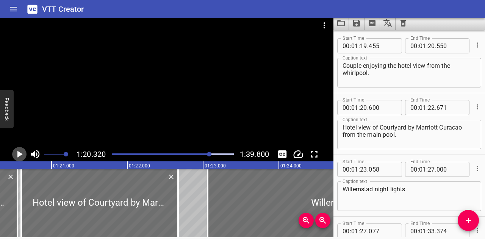
click at [16, 151] on icon "Play/Pause" at bounding box center [19, 154] width 11 height 11
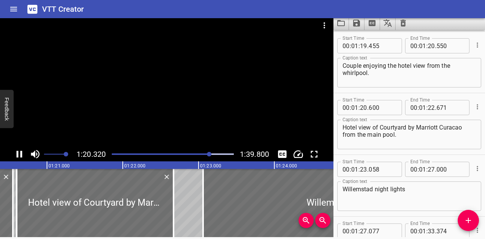
click at [16, 151] on icon "Play/Pause" at bounding box center [19, 154] width 11 height 11
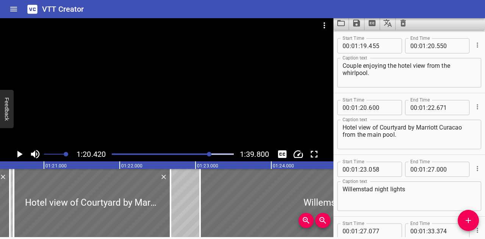
click at [16, 151] on icon "Play/Pause" at bounding box center [19, 154] width 11 height 11
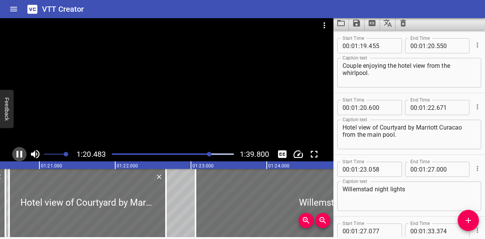
click at [16, 151] on icon "Play/Pause" at bounding box center [19, 154] width 11 height 11
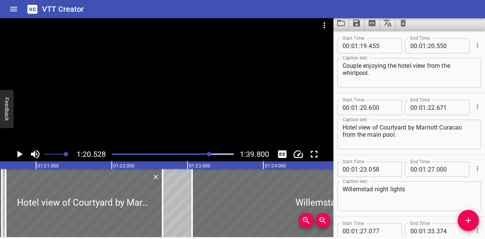
click at [16, 151] on icon "Play/Pause" at bounding box center [19, 154] width 11 height 11
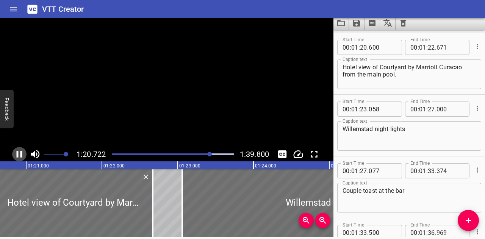
scroll to position [1793, 0]
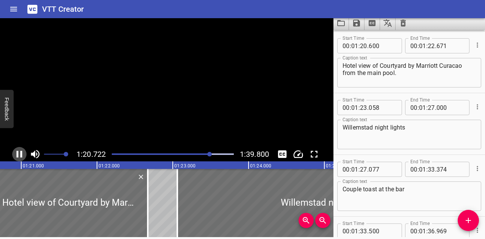
click at [16, 151] on icon "Play/Pause" at bounding box center [19, 154] width 11 height 11
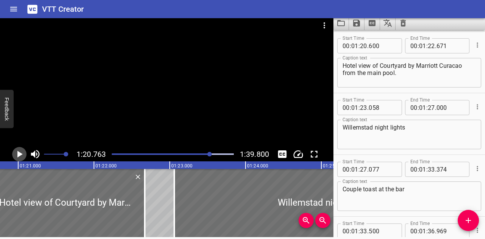
click at [20, 153] on icon "Play/Pause" at bounding box center [19, 154] width 5 height 7
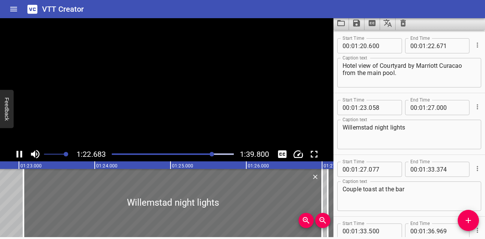
click at [20, 153] on icon "Play/Pause" at bounding box center [20, 154] width 6 height 7
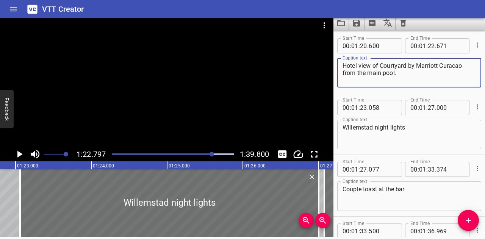
drag, startPoint x: 382, startPoint y: 72, endPoint x: 369, endPoint y: 72, distance: 12.9
click at [369, 72] on textarea "Hotel view of Courtyard by Marriott Curacao from the main pool." at bounding box center [409, 73] width 133 height 22
type textarea "Hotel view of Courtyard by Marriott Curacao from the pool."
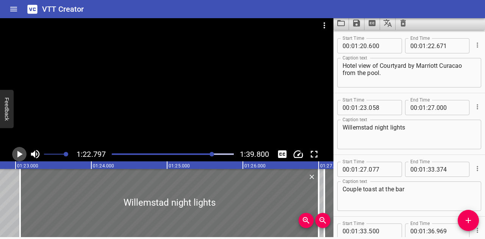
click at [19, 152] on icon "Play/Pause" at bounding box center [19, 154] width 5 height 7
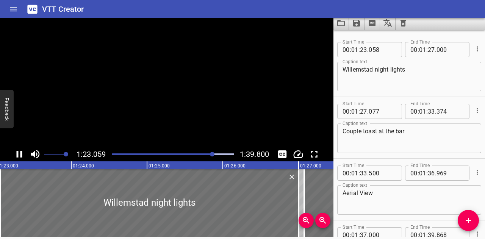
scroll to position [1855, 0]
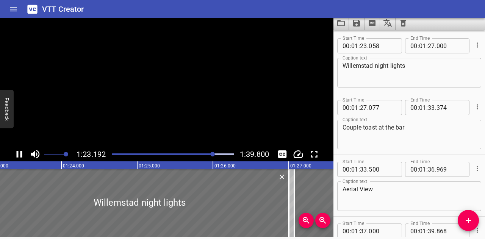
click at [19, 152] on icon "Play/Pause" at bounding box center [19, 154] width 11 height 11
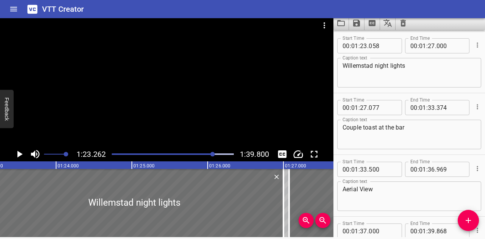
click at [19, 152] on icon "Play/Pause" at bounding box center [19, 154] width 5 height 7
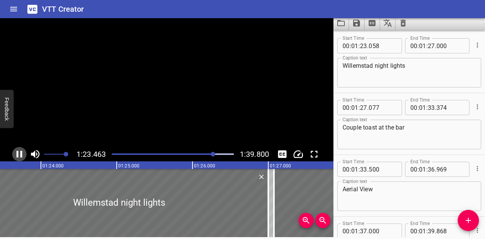
click at [19, 152] on icon "Play/Pause" at bounding box center [19, 154] width 11 height 11
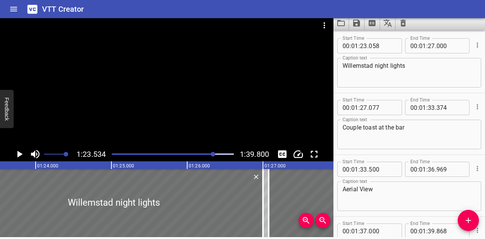
click at [215, 154] on div at bounding box center [213, 154] width 5 height 5
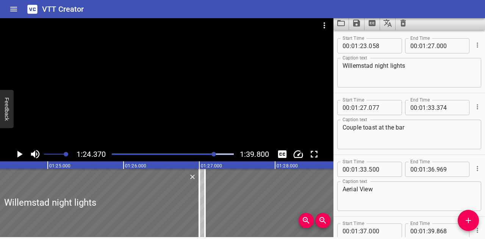
click at [213, 153] on div at bounding box center [214, 154] width 5 height 5
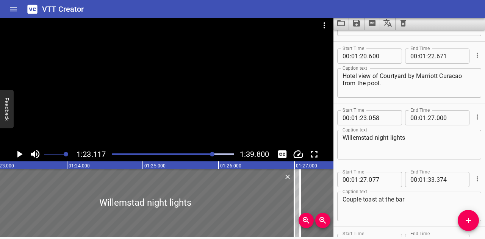
scroll to position [1741, 0]
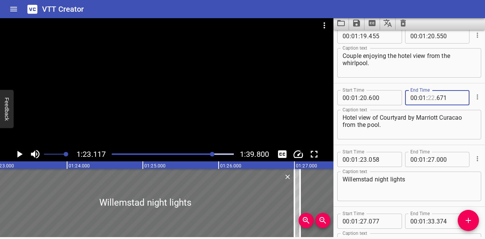
click at [431, 98] on input "number" at bounding box center [431, 97] width 7 height 15
type input "23"
type input "117"
click at [20, 154] on icon "Play/Pause" at bounding box center [19, 154] width 5 height 7
click at [20, 154] on icon "Play/Pause" at bounding box center [19, 154] width 11 height 11
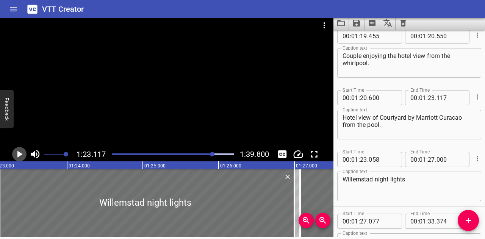
click at [19, 154] on icon "Play/Pause" at bounding box center [19, 154] width 5 height 7
click at [19, 154] on icon "Play/Pause" at bounding box center [19, 154] width 11 height 11
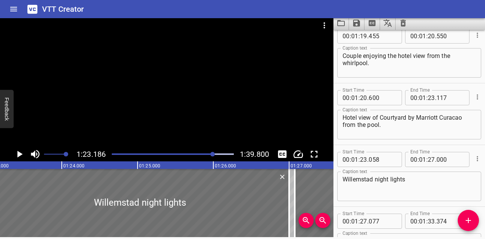
click at [19, 154] on icon "Play/Pause" at bounding box center [19, 154] width 5 height 7
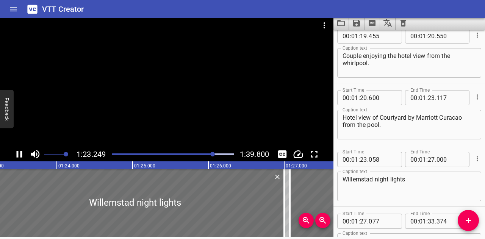
click at [19, 154] on icon "Play/Pause" at bounding box center [19, 154] width 11 height 11
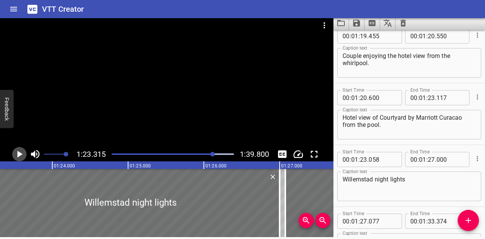
click at [19, 154] on icon "Play/Pause" at bounding box center [19, 154] width 5 height 7
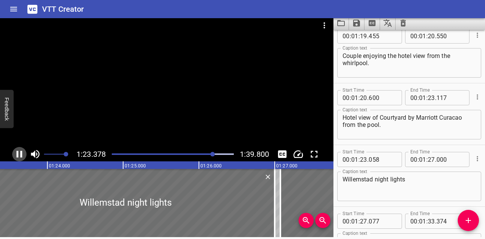
click at [19, 154] on icon "Play/Pause" at bounding box center [19, 154] width 11 height 11
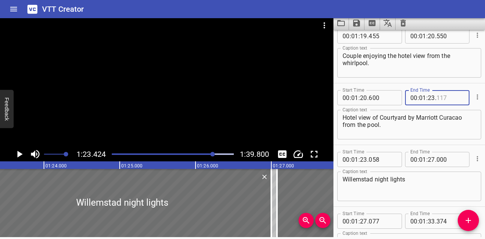
click at [449, 97] on input "number" at bounding box center [451, 97] width 28 height 15
type input "370"
click at [378, 159] on input "number" at bounding box center [383, 159] width 28 height 15
type input "400"
click at [443, 97] on input "number" at bounding box center [451, 97] width 28 height 15
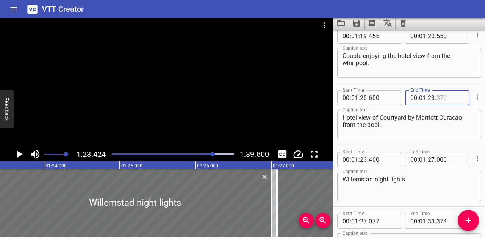
type input "370"
click at [210, 154] on div "Play progress" at bounding box center [153, 155] width 122 height 2
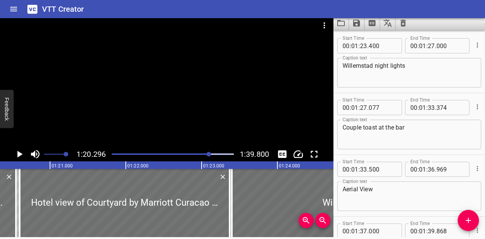
scroll to position [0, 6090]
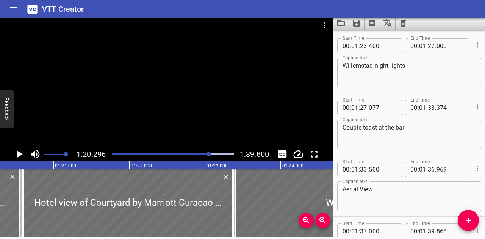
click at [19, 152] on icon "Play/Pause" at bounding box center [19, 154] width 5 height 7
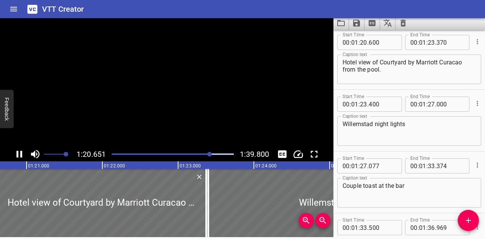
scroll to position [1793, 0]
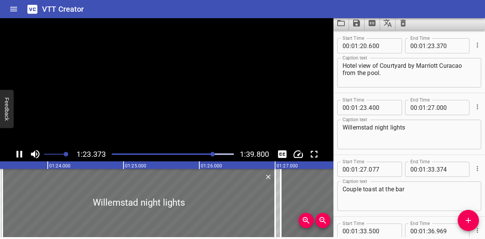
click at [19, 152] on icon "Play/Pause" at bounding box center [19, 154] width 11 height 11
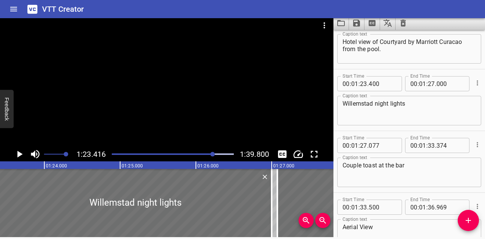
scroll to position [1779, 0]
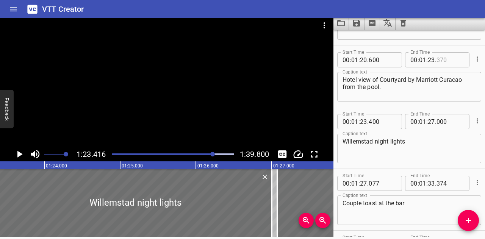
click at [446, 60] on input "number" at bounding box center [451, 59] width 28 height 15
type input "416"
click at [387, 123] on input "number" at bounding box center [383, 121] width 28 height 15
type input "450"
click at [20, 154] on icon "Play/Pause" at bounding box center [19, 154] width 5 height 7
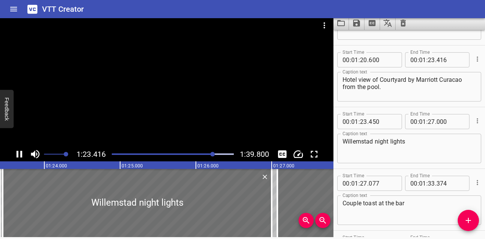
click at [20, 154] on icon "Play/Pause" at bounding box center [20, 154] width 6 height 7
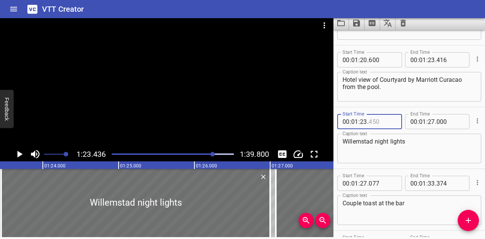
click at [383, 119] on input "number" at bounding box center [383, 121] width 28 height 15
type input "445"
click at [212, 153] on div at bounding box center [212, 154] width 5 height 5
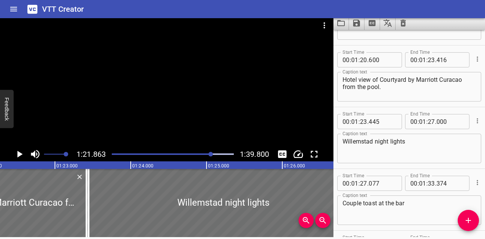
scroll to position [0, 6209]
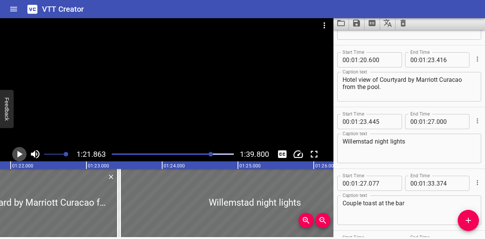
click at [17, 154] on icon "Play/Pause" at bounding box center [19, 154] width 5 height 7
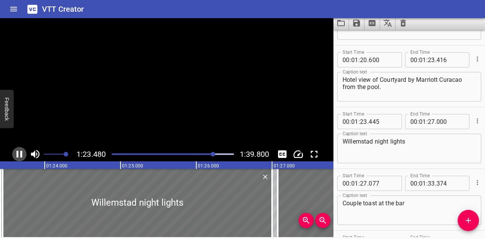
scroll to position [1849, 0]
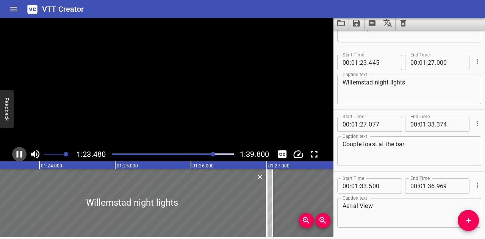
click at [17, 154] on icon "Play/Pause" at bounding box center [20, 154] width 6 height 7
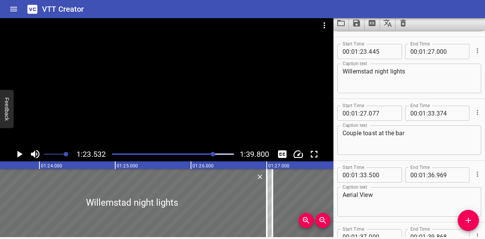
scroll to position [1855, 0]
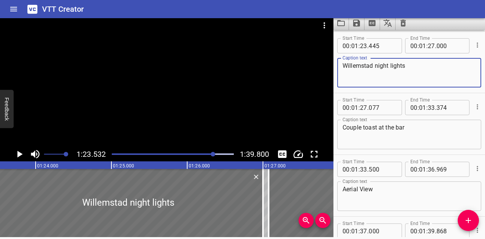
drag, startPoint x: 375, startPoint y: 66, endPoint x: 409, endPoint y: 67, distance: 34.2
click at [409, 67] on textarea "Willemstad night lights" at bounding box center [409, 73] width 133 height 22
click at [416, 67] on textarea "Aerial view of [GEOGRAPHIC_DATA]" at bounding box center [409, 73] width 133 height 22
drag, startPoint x: 411, startPoint y: 65, endPoint x: 382, endPoint y: 63, distance: 28.9
click at [382, 63] on textarea "Aerial view of willemstad at night" at bounding box center [409, 73] width 133 height 22
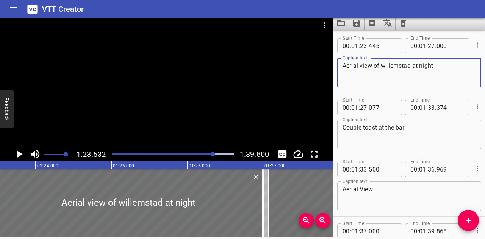
click at [382, 66] on textarea "Aerial view of willemstad at night" at bounding box center [409, 73] width 133 height 22
click at [412, 66] on textarea "Aerial view of willemstad at night" at bounding box center [409, 73] width 133 height 22
drag, startPoint x: 462, startPoint y: 67, endPoint x: 446, endPoint y: 67, distance: 15.2
click at [446, 67] on textarea "Aerial view of [GEOGRAPHIC_DATA] capital at night" at bounding box center [409, 73] width 133 height 22
click at [456, 67] on textarea "Aerial view of [GEOGRAPHIC_DATA] capital at night" at bounding box center [409, 73] width 133 height 22
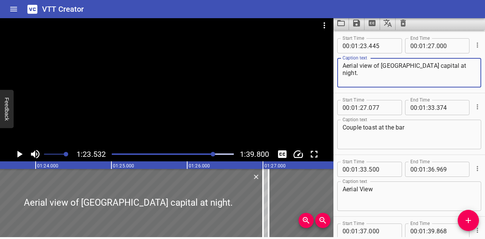
drag, startPoint x: 457, startPoint y: 67, endPoint x: 320, endPoint y: 65, distance: 137.7
click at [320, 65] on main "1:23.532 1:39.800 00:00.000 00:01.000 00:02.000 00:03.000 00:04.000 00:05.000 0…" at bounding box center [242, 126] width 485 height 221
paste textarea "night view of [GEOGRAPHIC_DATA], [GEOGRAPHIC_DATA]’s vibrant capital"
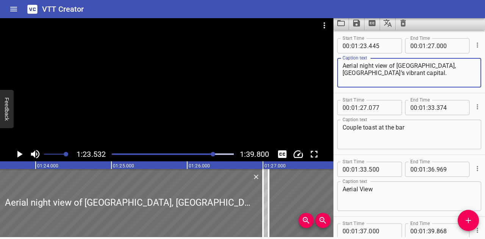
drag, startPoint x: 429, startPoint y: 64, endPoint x: 444, endPoint y: 71, distance: 16.0
click at [444, 71] on textarea "Aerial night view of [GEOGRAPHIC_DATA], [GEOGRAPHIC_DATA]’s vibrant capital." at bounding box center [409, 73] width 133 height 22
click at [433, 66] on textarea "Aerial night view of [GEOGRAPHIC_DATA], [GEOGRAPHIC_DATA]’s vibrant capital." at bounding box center [409, 73] width 133 height 22
click at [400, 66] on textarea "Aerial night view of [GEOGRAPHIC_DATA] [GEOGRAPHIC_DATA]’s vibrant capital." at bounding box center [409, 73] width 133 height 22
click at [444, 66] on textarea "Aerial night view of [GEOGRAPHIC_DATA] [GEOGRAPHIC_DATA]’s vibrant capital." at bounding box center [409, 73] width 133 height 22
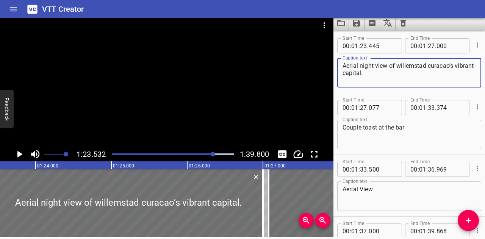
click at [363, 73] on textarea "Aerial night view of willemstad curacao’s vibrant capital." at bounding box center [409, 73] width 133 height 22
type textarea "Aerial night view of willemstad curacao’s capital."
click at [212, 154] on div at bounding box center [213, 154] width 5 height 5
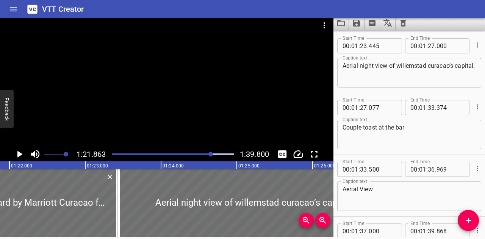
scroll to position [0, 6209]
click at [212, 154] on div at bounding box center [211, 154] width 5 height 5
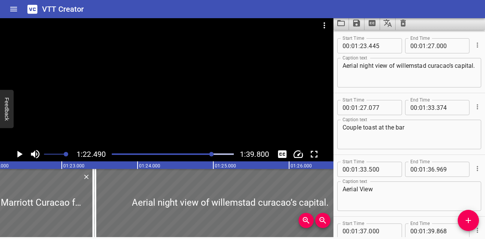
scroll to position [0, 6257]
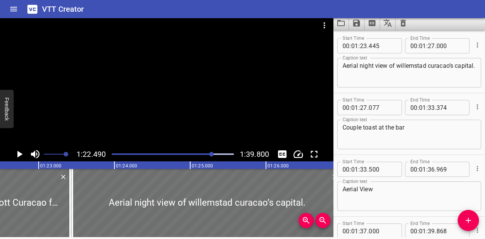
click at [17, 151] on icon "Play/Pause" at bounding box center [19, 154] width 11 height 11
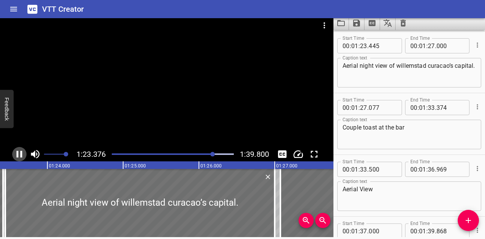
click at [17, 150] on icon "Play/Pause" at bounding box center [19, 154] width 11 height 11
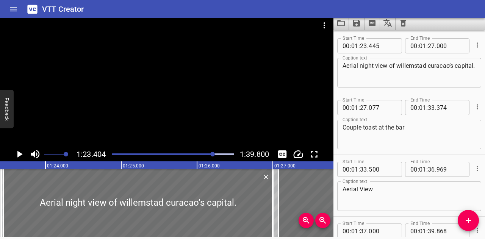
click at [17, 150] on icon "Play/Pause" at bounding box center [19, 154] width 11 height 11
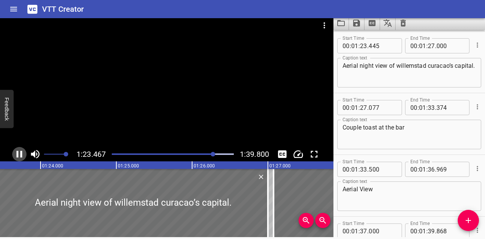
click at [17, 150] on icon "Play/Pause" at bounding box center [19, 154] width 11 height 11
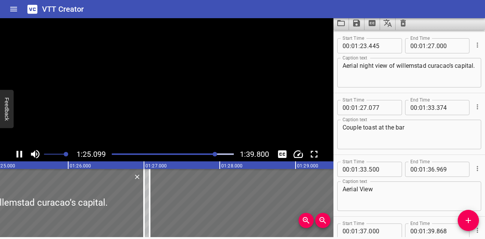
click at [17, 150] on icon "Play/Pause" at bounding box center [19, 154] width 11 height 11
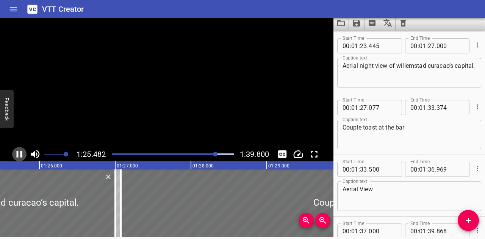
click at [17, 150] on icon "Play/Pause" at bounding box center [19, 154] width 11 height 11
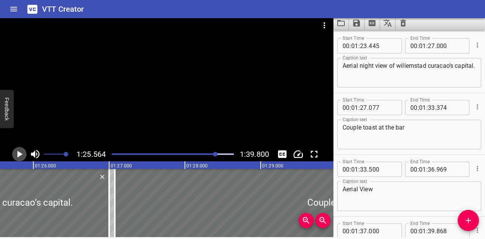
click at [17, 150] on icon "Play/Pause" at bounding box center [19, 154] width 11 height 11
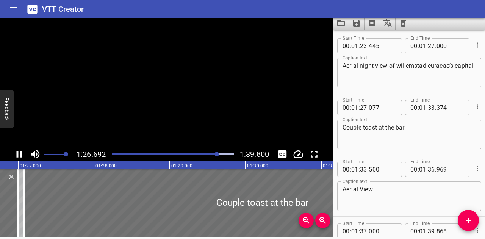
click at [17, 150] on icon "Play/Pause" at bounding box center [19, 154] width 11 height 11
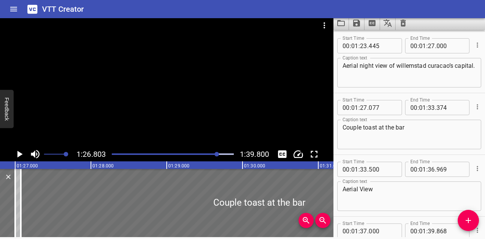
click at [17, 150] on icon "Play/Pause" at bounding box center [19, 154] width 11 height 11
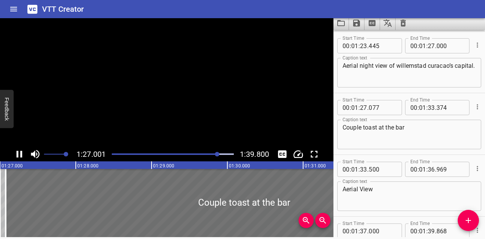
click at [17, 150] on icon "Play/Pause" at bounding box center [19, 154] width 11 height 11
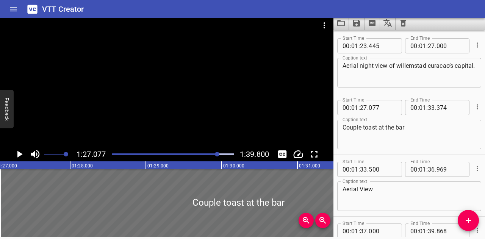
click at [218, 154] on div at bounding box center [217, 154] width 5 height 5
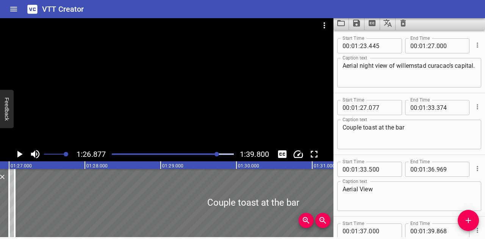
scroll to position [0, 6590]
click at [18, 152] on icon "Play/Pause" at bounding box center [19, 154] width 5 height 7
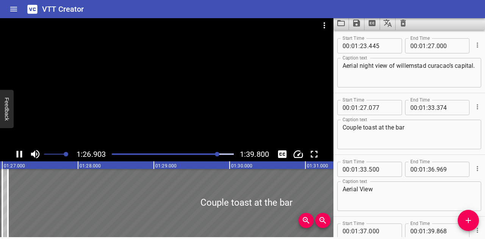
click at [18, 152] on icon "Play/Pause" at bounding box center [19, 154] width 11 height 11
click at [448, 44] on input "number" at bounding box center [451, 45] width 28 height 15
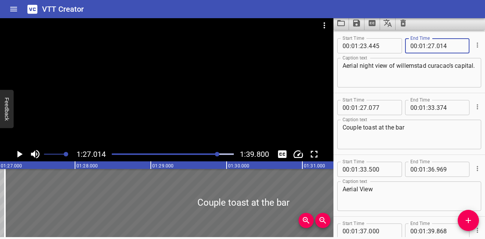
type input "014"
click at [20, 152] on icon "Play/Pause" at bounding box center [19, 154] width 11 height 11
click at [20, 152] on icon "Play/Pause" at bounding box center [20, 154] width 6 height 7
click at [20, 152] on icon "Play/Pause" at bounding box center [19, 154] width 11 height 11
click at [20, 152] on icon "Play/Pause" at bounding box center [20, 154] width 6 height 7
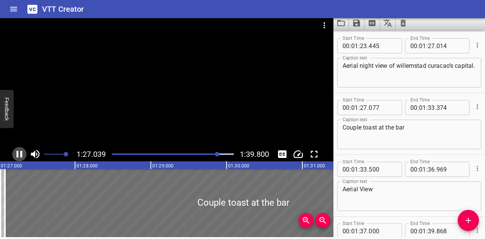
scroll to position [0, 6604]
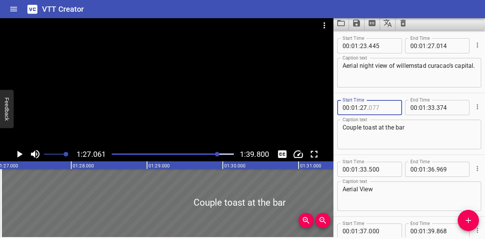
click at [382, 106] on input "number" at bounding box center [383, 107] width 28 height 15
type input "065"
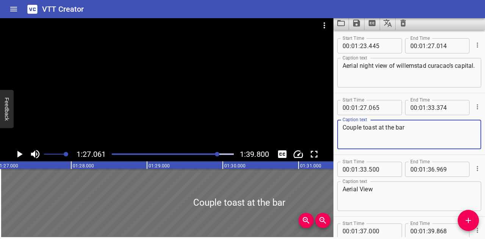
click at [398, 130] on textarea "Couple toast at the bar" at bounding box center [409, 135] width 133 height 22
click at [18, 155] on icon "Play/Pause" at bounding box center [19, 154] width 5 height 7
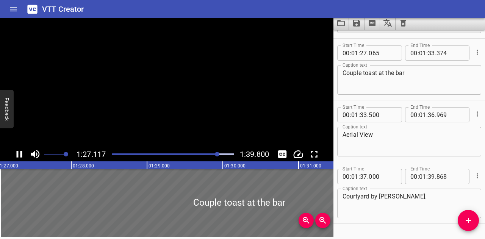
scroll to position [1916, 0]
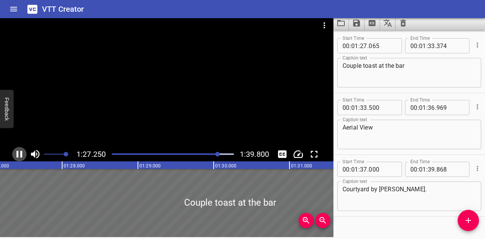
click at [18, 154] on icon "Play/Pause" at bounding box center [19, 154] width 11 height 11
click at [20, 153] on icon "Play/Pause" at bounding box center [19, 154] width 5 height 7
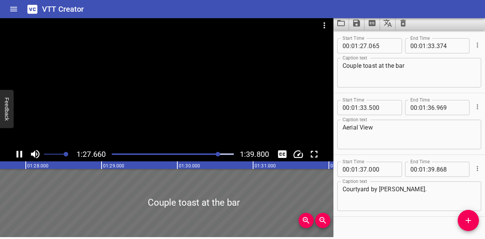
click at [216, 152] on div at bounding box center [172, 154] width 131 height 11
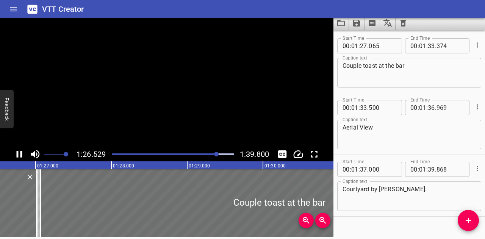
click at [20, 154] on icon "Play/Pause" at bounding box center [20, 154] width 6 height 7
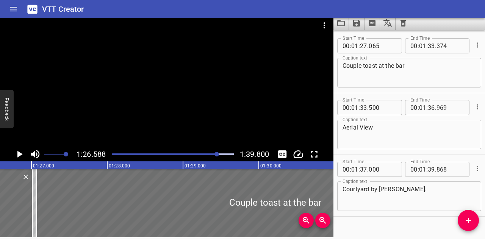
click at [20, 154] on icon "Play/Pause" at bounding box center [19, 154] width 5 height 7
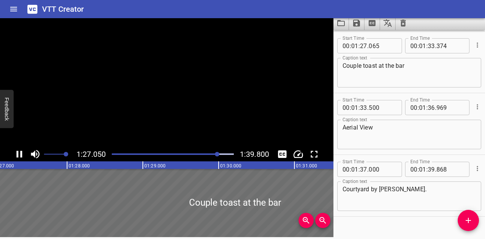
click at [20, 154] on icon "Play/Pause" at bounding box center [20, 154] width 6 height 7
click at [20, 154] on icon "Play/Pause" at bounding box center [19, 154] width 5 height 7
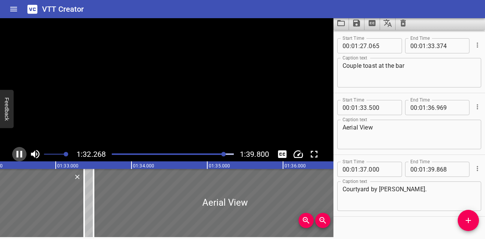
click at [21, 153] on icon "Play/Pause" at bounding box center [20, 154] width 6 height 7
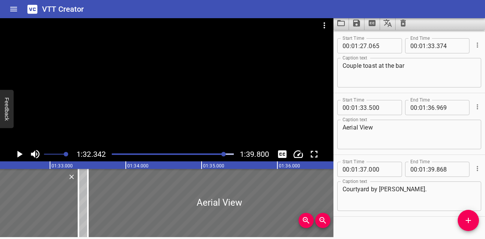
click at [21, 153] on icon "Play/Pause" at bounding box center [19, 154] width 11 height 11
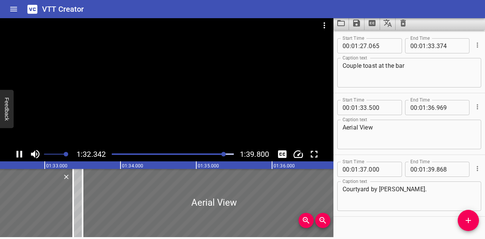
click at [21, 153] on icon "Play/Pause" at bounding box center [20, 154] width 6 height 7
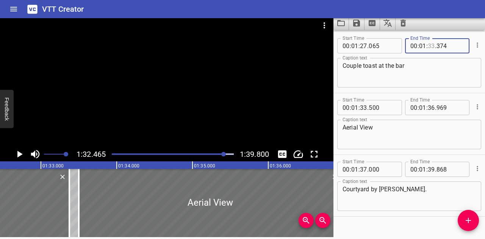
click at [430, 46] on input "number" at bounding box center [431, 45] width 7 height 15
type input "32"
type input "465"
click at [17, 154] on icon "Play/Pause" at bounding box center [19, 154] width 11 height 11
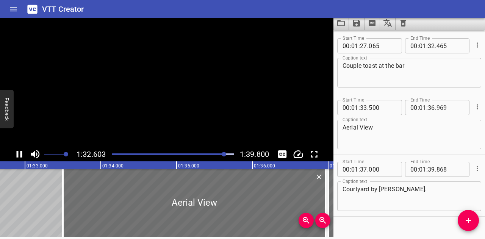
click at [17, 154] on icon "Play/Pause" at bounding box center [20, 154] width 6 height 7
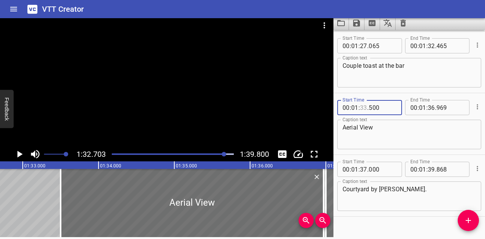
click at [365, 107] on input "number" at bounding box center [363, 107] width 7 height 15
type input "32"
type input "750"
click at [22, 154] on icon "Play/Pause" at bounding box center [19, 154] width 11 height 11
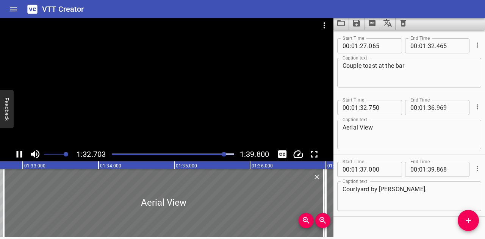
scroll to position [1930, 0]
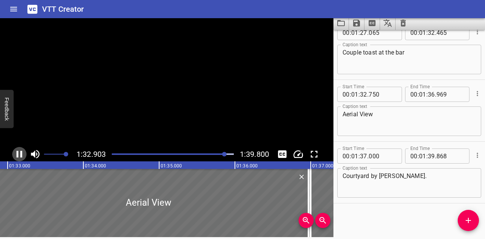
click at [22, 154] on icon "Play/Pause" at bounding box center [20, 154] width 6 height 7
click at [22, 154] on icon "Play/Pause" at bounding box center [19, 154] width 11 height 11
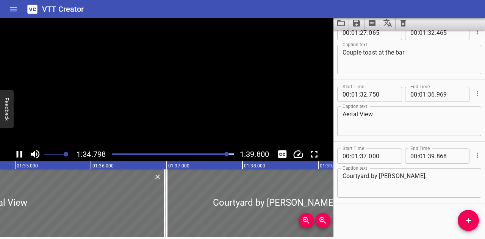
click at [22, 154] on icon "Play/Pause" at bounding box center [20, 154] width 6 height 7
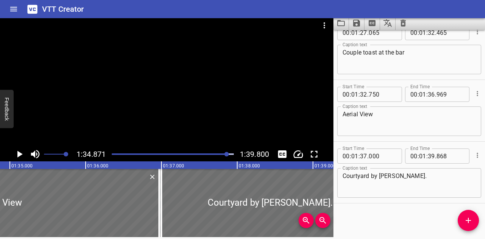
click at [346, 113] on textarea "Aerial View" at bounding box center [409, 122] width 133 height 22
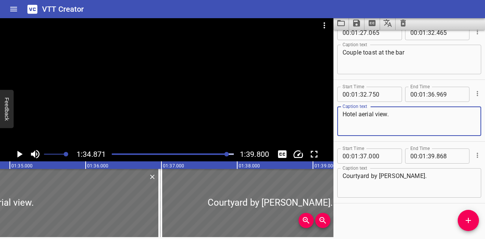
scroll to position [1892, 0]
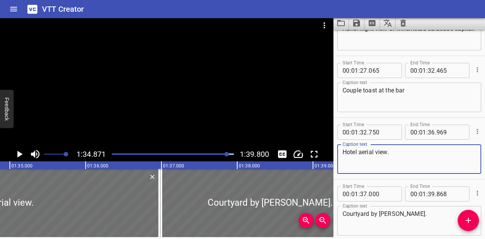
type textarea "Hotel aerial view."
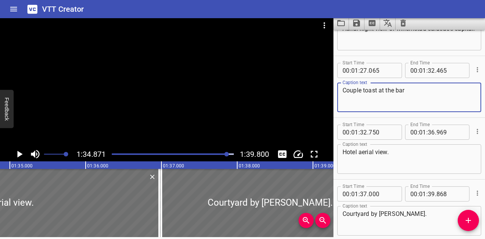
click at [396, 94] on textarea "Couple toast at the bar" at bounding box center [409, 98] width 133 height 22
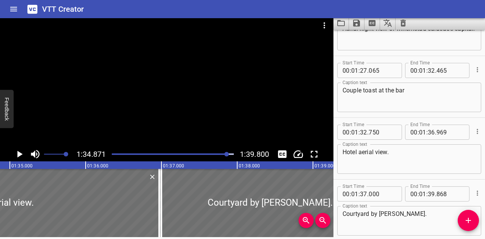
click at [224, 154] on div "Play progress" at bounding box center [167, 155] width 122 height 2
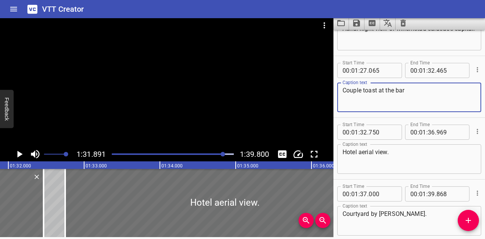
drag, startPoint x: 424, startPoint y: 93, endPoint x: 331, endPoint y: 95, distance: 92.6
click at [331, 95] on main "1:31.891 1:39.800 00:00.000 00:01.000 00:02.000 00:03.000 00:04.000 00:05.000 0…" at bounding box center [242, 126] width 485 height 221
paste textarea "The Pool Bar by Centro"
click at [438, 89] on textarea "Couple laughing while toasting at The [GEOGRAPHIC_DATA] by Centro" at bounding box center [409, 98] width 133 height 22
click at [448, 88] on textarea "Couple laughing while toasting at the [GEOGRAPHIC_DATA] by Centro" at bounding box center [409, 98] width 133 height 22
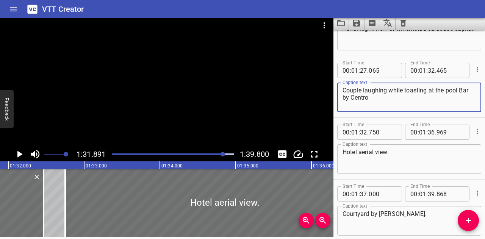
click at [464, 88] on textarea "Couple laughing while toasting at the pool Bar by Centro" at bounding box center [409, 98] width 133 height 22
click at [355, 94] on textarea "Couple laughing while toasting at the pool bar by Centro" at bounding box center [409, 98] width 133 height 22
click at [377, 99] on textarea "Couple laughing while toasting at the pool bar by centro" at bounding box center [409, 98] width 133 height 22
drag, startPoint x: 378, startPoint y: 101, endPoint x: 322, endPoint y: 90, distance: 57.9
click at [322, 90] on main "1:31.891 1:39.800 00:00.000 00:01.000 00:02.000 00:03.000 00:04.000 00:05.000 0…" at bounding box center [242, 126] width 485 height 221
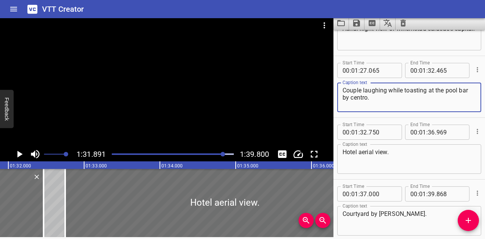
click at [346, 87] on textarea "Couple laughing while toasting at the pool bar by centro." at bounding box center [409, 98] width 133 height 22
click at [344, 88] on textarea "Couple laughing while toasting at the pool bar by centro." at bounding box center [409, 98] width 133 height 22
drag, startPoint x: 344, startPoint y: 88, endPoint x: 443, endPoint y: 89, distance: 99.4
click at [443, 89] on textarea "Couple laughing while toasting at the pool bar by centro." at bounding box center [409, 98] width 133 height 22
paste textarea "couple laughing and"
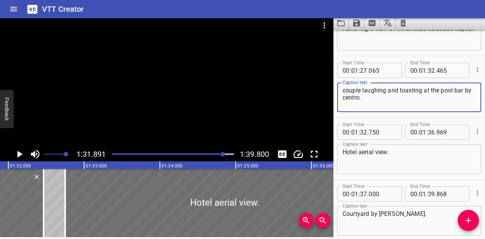
click at [344, 89] on textarea "couple laughing and toasting at the pool bar by centro." at bounding box center [409, 98] width 133 height 22
click at [380, 98] on textarea "Couple laughing and toasting at the pool bar by centro." at bounding box center [409, 98] width 133 height 22
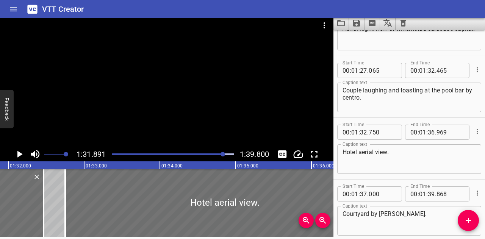
click at [218, 153] on div at bounding box center [172, 154] width 131 height 11
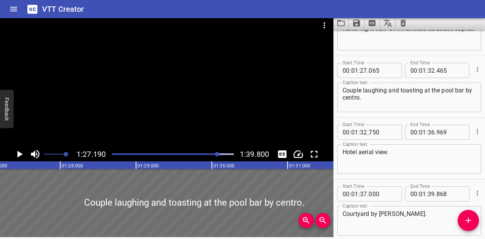
scroll to position [0, 6613]
click at [21, 152] on icon "Play/Pause" at bounding box center [19, 154] width 11 height 11
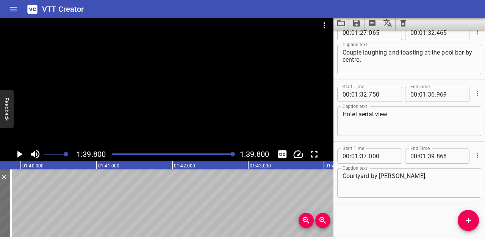
scroll to position [0, 7570]
click at [439, 183] on textarea "Courtyard by [PERSON_NAME]." at bounding box center [409, 184] width 133 height 22
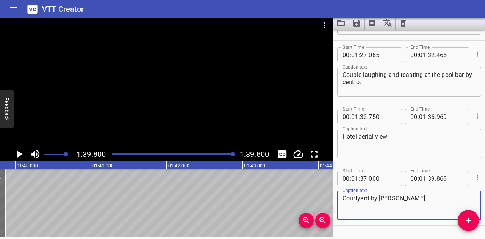
scroll to position [1892, 0]
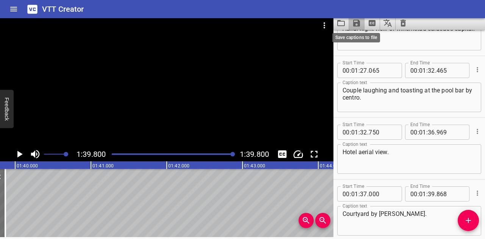
click at [357, 23] on icon "Save captions to file" at bounding box center [356, 23] width 7 height 7
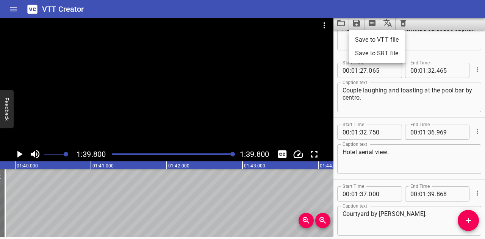
click at [373, 38] on li "Save to VTT file" at bounding box center [377, 40] width 56 height 14
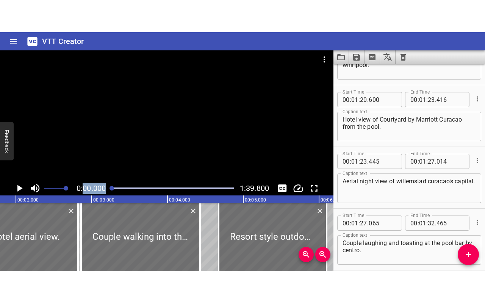
scroll to position [1930, 0]
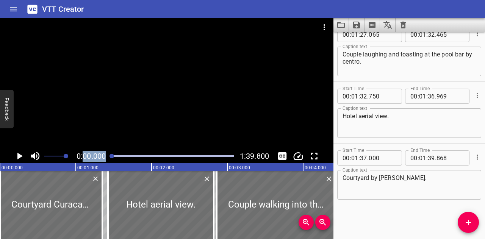
drag, startPoint x: 229, startPoint y: 156, endPoint x: 84, endPoint y: 163, distance: 145.0
click at [84, 163] on div "0:00.000 1:39.800" at bounding box center [167, 156] width 334 height 14
click at [300, 158] on icon "Change Playback Speed" at bounding box center [298, 156] width 11 height 11
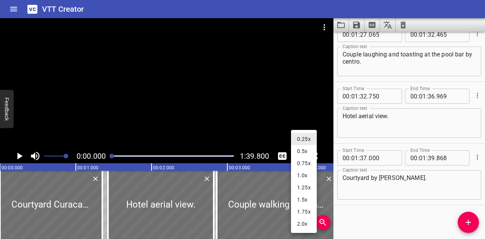
click at [300, 118] on div at bounding box center [242, 119] width 485 height 239
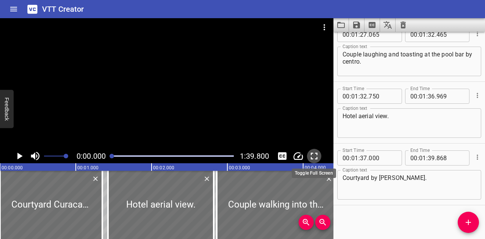
click at [319, 155] on icon "Toggle fullscreen" at bounding box center [314, 156] width 11 height 11
click at [319, 154] on icon "Toggle fullscreen" at bounding box center [314, 156] width 11 height 11
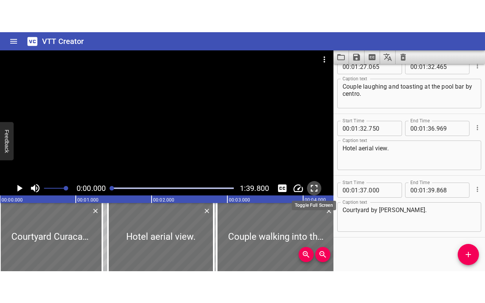
scroll to position [1866, 0]
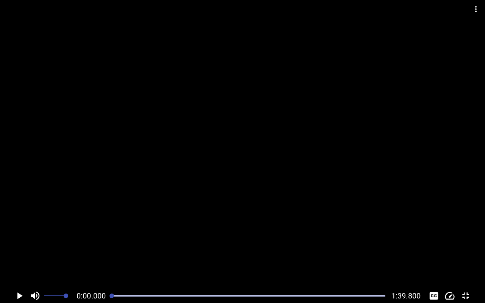
click at [16, 239] on icon "Play/Pause" at bounding box center [19, 296] width 11 height 11
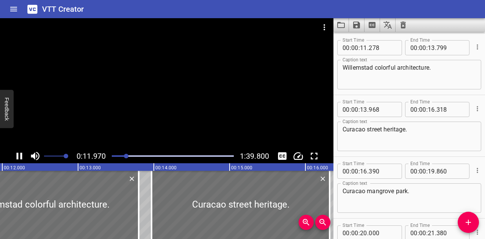
click at [109, 126] on div at bounding box center [167, 83] width 334 height 131
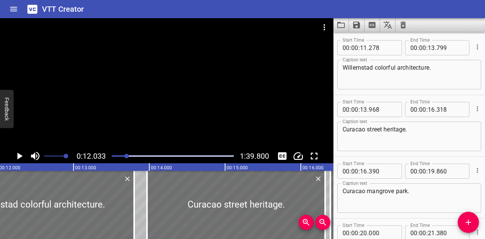
click at [119, 156] on div "Play progress" at bounding box center [66, 156] width 122 height 2
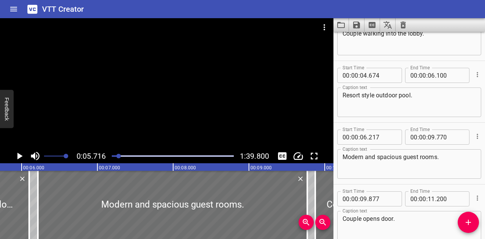
scroll to position [0, 0]
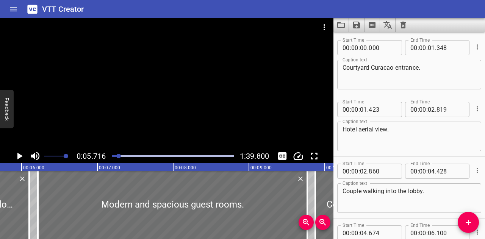
click at [114, 156] on div "Play progress" at bounding box center [58, 156] width 122 height 2
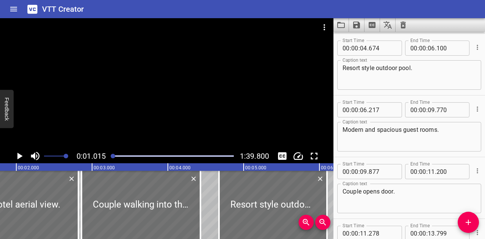
scroll to position [185, 0]
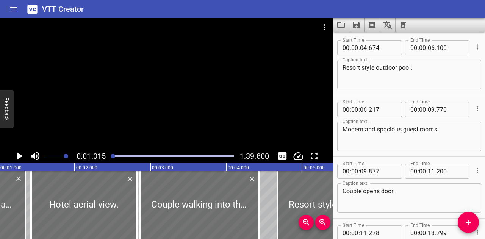
click at [20, 153] on icon "Play/Pause" at bounding box center [19, 156] width 11 height 11
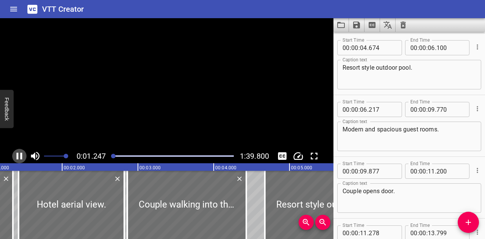
click at [20, 153] on icon "Play/Pause" at bounding box center [19, 156] width 11 height 11
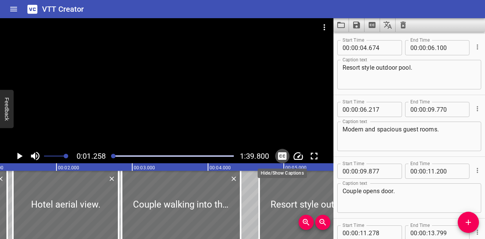
click at [281, 157] on icon "Toggle captions" at bounding box center [282, 156] width 11 height 11
click at [283, 157] on icon "Toggle captions" at bounding box center [282, 156] width 9 height 8
click at [303, 157] on icon "Change Playback Speed" at bounding box center [298, 156] width 9 height 8
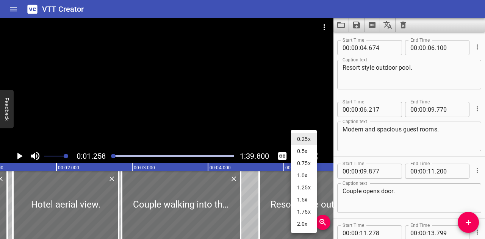
click at [305, 176] on li "1.0x" at bounding box center [304, 176] width 26 height 12
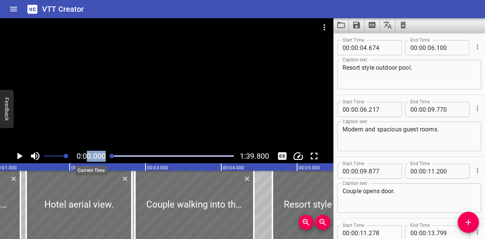
scroll to position [0, 7]
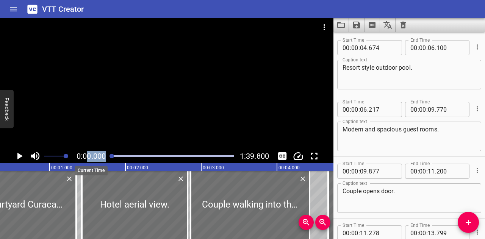
drag, startPoint x: 113, startPoint y: 156, endPoint x: 86, endPoint y: 157, distance: 26.2
click at [86, 157] on div "0:00.000 1:39.800" at bounding box center [167, 156] width 334 height 14
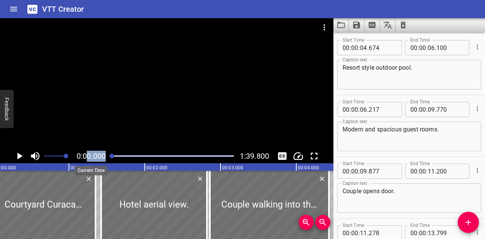
scroll to position [0, 0]
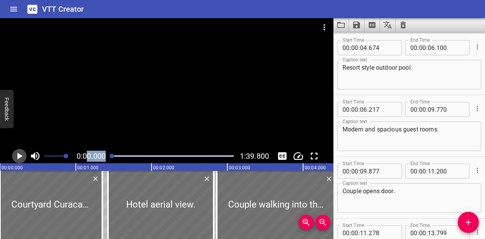
click at [21, 157] on icon "Play/Pause" at bounding box center [19, 156] width 5 height 7
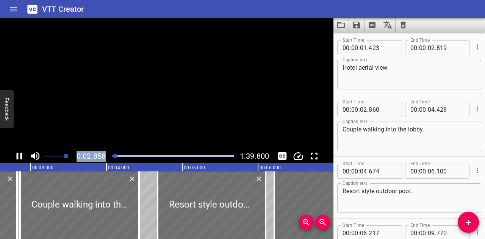
scroll to position [0, 217]
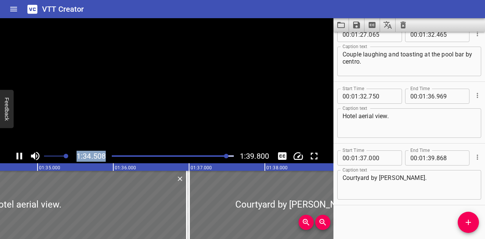
click at [21, 157] on icon "Play/Pause" at bounding box center [20, 156] width 6 height 7
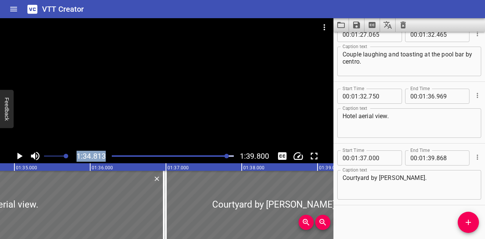
click at [225, 156] on div at bounding box center [227, 156] width 5 height 5
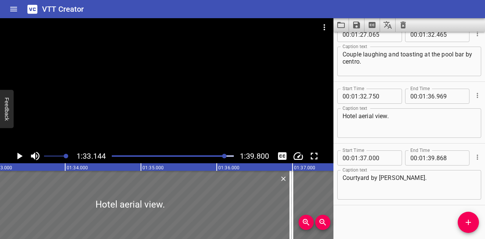
click at [223, 156] on div at bounding box center [224, 156] width 5 height 5
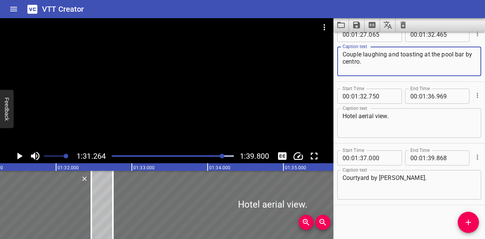
drag, startPoint x: 454, startPoint y: 54, endPoint x: 441, endPoint y: 56, distance: 12.7
click at [441, 56] on textarea "Couple laughing and toasting at the pool bar by centro." at bounding box center [409, 62] width 133 height 22
click at [442, 54] on textarea "Couple laughing and toasting at the gastrobar bar by centro." at bounding box center [409, 62] width 133 height 22
click at [444, 52] on textarea "Couple laughing and toasting at the centro gastrobar." at bounding box center [409, 62] width 133 height 22
drag, startPoint x: 369, startPoint y: 61, endPoint x: 335, endPoint y: 62, distance: 33.4
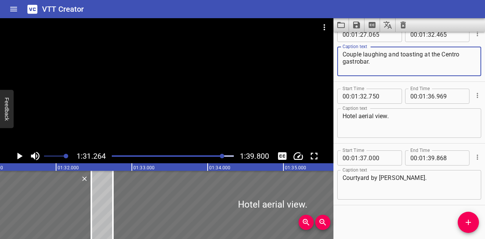
click at [335, 62] on div "Start Time 00 : 01 : 27 . 065 Start Time End Time 00 : 01 : 32 . 465 End Time C…" at bounding box center [410, 50] width 152 height 61
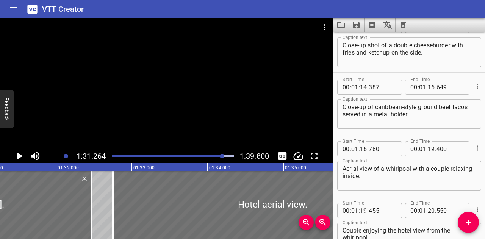
scroll to position [1550, 0]
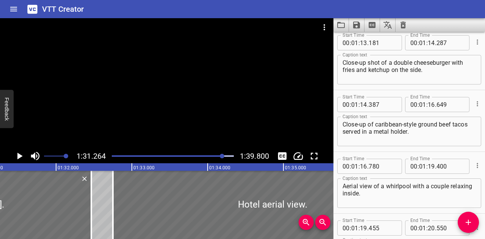
type textarea "Couple laughing and toasting at the [GEOGRAPHIC_DATA]."
click at [378, 124] on textarea "Close-up of caribbean-style ground beef tacos served in a metal holder." at bounding box center [409, 132] width 133 height 22
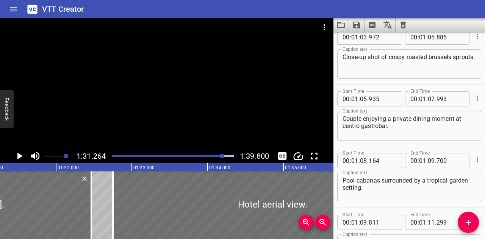
scroll to position [1209, 0]
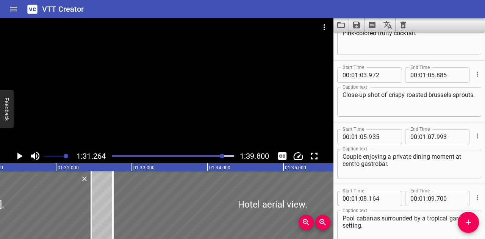
click at [346, 165] on textarea "Couple enjoying a private dining moment at centro gastrobar." at bounding box center [409, 164] width 133 height 22
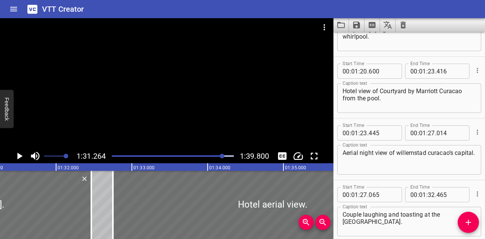
scroll to position [1783, 0]
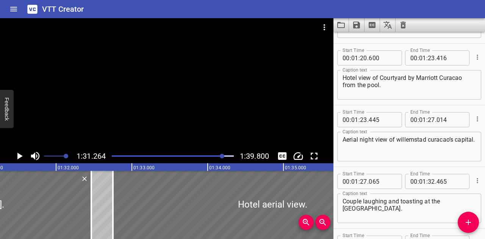
type textarea "Couple enjoying a private dining moment at Centro GASTROBAR."
click at [400, 141] on textarea "Aerial night view of willemstad curacao’s capital." at bounding box center [409, 147] width 133 height 22
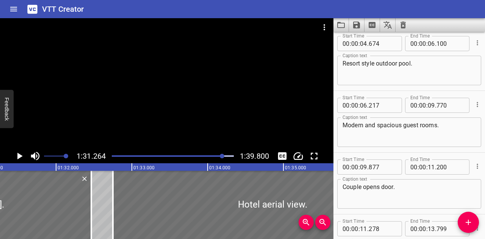
scroll to position [228, 0]
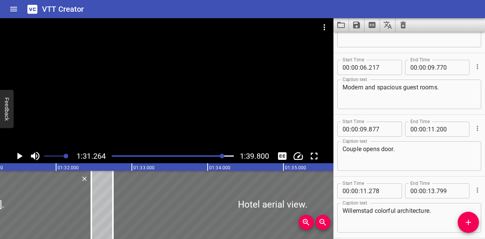
type textarea "Aerial night view of [GEOGRAPHIC_DATA] [GEOGRAPHIC_DATA]’s capital."
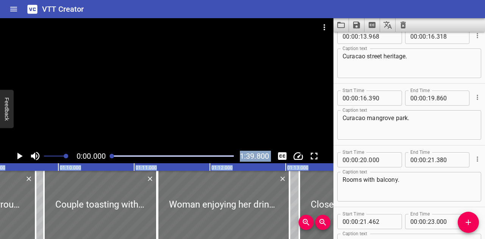
scroll to position [958, 0]
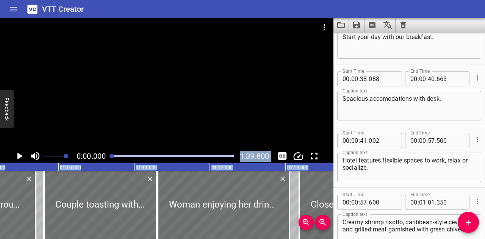
drag, startPoint x: 223, startPoint y: 156, endPoint x: 102, endPoint y: 165, distance: 121.3
click at [102, 165] on div "0:00.000 1:39.800 00:00.000 00:01.000 00:02.000 00:03.000 00:04.000 00:05.000 0…" at bounding box center [167, 128] width 334 height 221
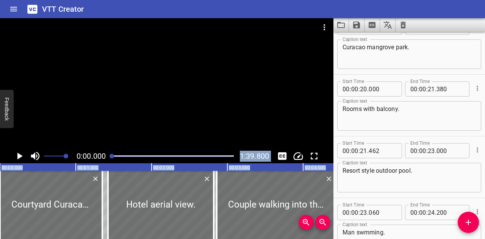
scroll to position [0, 0]
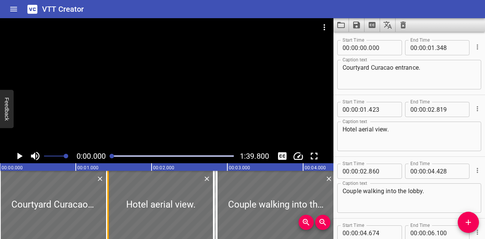
drag, startPoint x: 101, startPoint y: 194, endPoint x: 105, endPoint y: 194, distance: 4.6
type input "408"
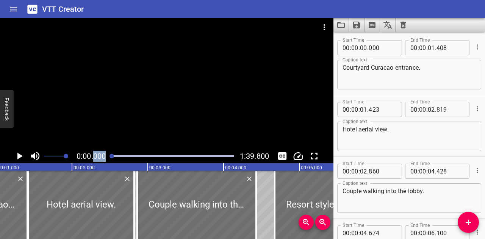
scroll to position [0, 7]
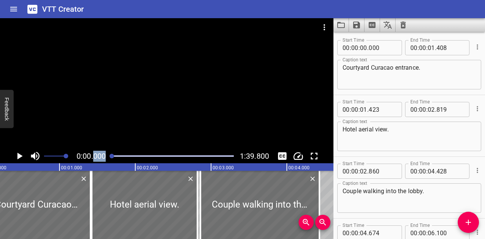
drag, startPoint x: 115, startPoint y: 155, endPoint x: 93, endPoint y: 155, distance: 22.0
click at [93, 155] on div "0:00.000 1:39.800" at bounding box center [167, 156] width 334 height 14
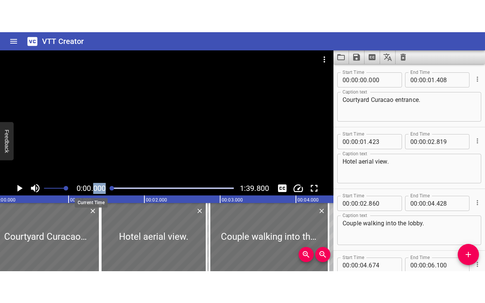
scroll to position [0, 0]
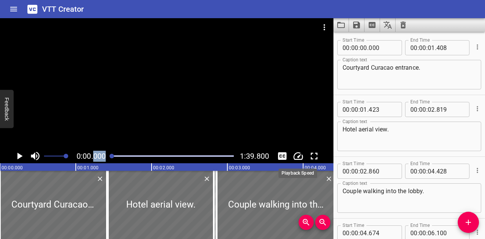
click at [294, 159] on icon "Change Playback Speed" at bounding box center [298, 156] width 11 height 11
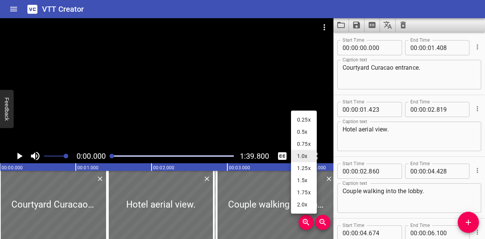
click at [325, 97] on div at bounding box center [242, 119] width 485 height 239
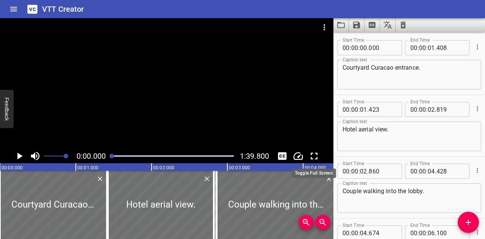
click at [316, 152] on icon "Toggle fullscreen" at bounding box center [314, 156] width 11 height 11
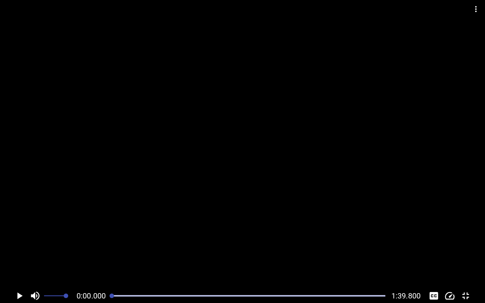
click at [17, 239] on icon "Play/Pause" at bounding box center [19, 296] width 11 height 11
click at [17, 239] on icon "Play/Pause" at bounding box center [20, 296] width 6 height 7
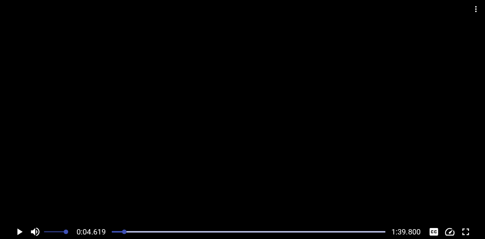
scroll to position [0, 0]
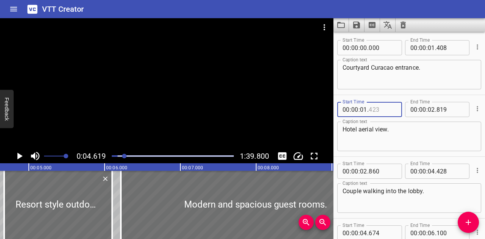
click at [379, 109] on input "number" at bounding box center [383, 109] width 28 height 15
type input "408"
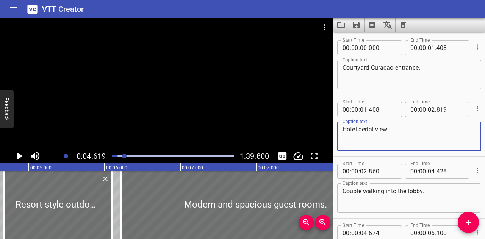
click at [408, 129] on textarea "Hotel aerial view." at bounding box center [409, 137] width 133 height 22
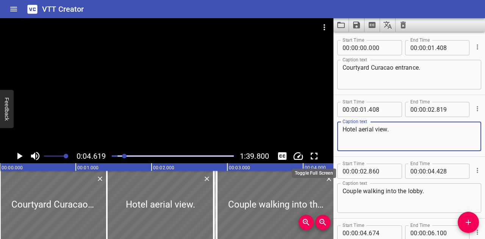
click at [315, 154] on icon "Toggle fullscreen" at bounding box center [314, 156] width 11 height 11
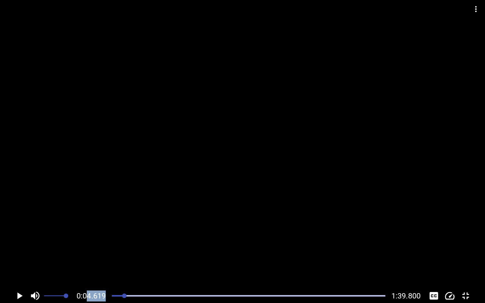
drag, startPoint x: 127, startPoint y: 295, endPoint x: 88, endPoint y: 296, distance: 38.7
click at [88, 239] on div "0:04.619 1:39.800" at bounding box center [242, 296] width 485 height 14
drag, startPoint x: 126, startPoint y: 295, endPoint x: 101, endPoint y: 296, distance: 25.0
click at [101, 239] on div "0:00.000 1:39.800" at bounding box center [242, 296] width 485 height 14
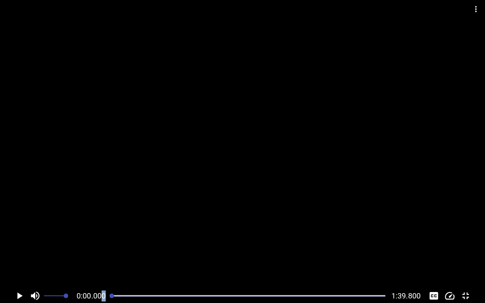
click at [21, 239] on icon "Play/Pause" at bounding box center [19, 296] width 11 height 11
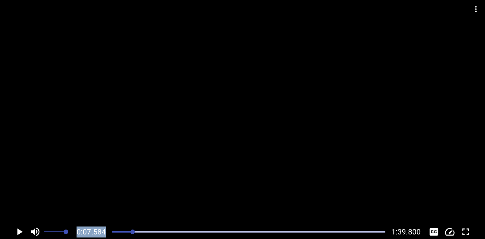
scroll to position [0, 0]
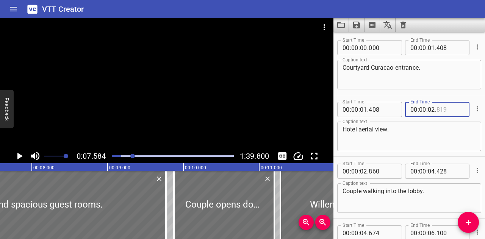
click at [446, 109] on input "number" at bounding box center [451, 109] width 28 height 15
click at [410, 134] on textarea "Hotel aerial view." at bounding box center [409, 137] width 133 height 22
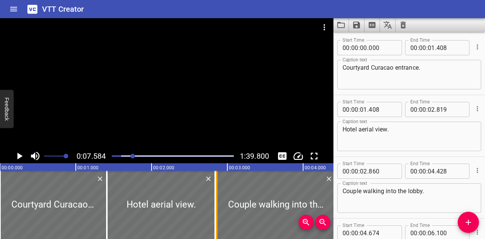
type input "839"
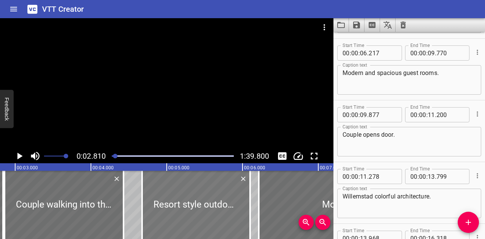
scroll to position [247, 0]
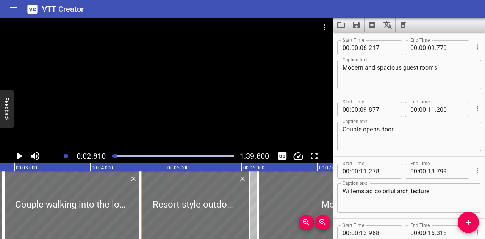
drag, startPoint x: 121, startPoint y: 188, endPoint x: 139, endPoint y: 192, distance: 17.9
type input "658"
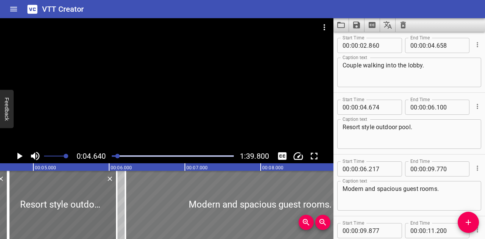
scroll to position [124, 0]
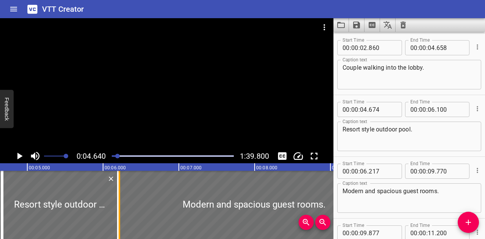
drag, startPoint x: 112, startPoint y: 191, endPoint x: 119, endPoint y: 193, distance: 7.7
type input "195"
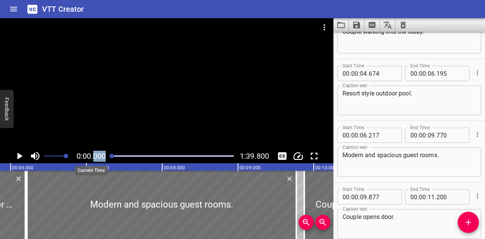
scroll to position [96, 0]
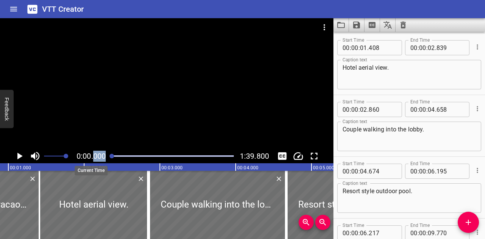
drag, startPoint x: 120, startPoint y: 155, endPoint x: 93, endPoint y: 154, distance: 27.3
click at [93, 154] on div "0:00.000 1:39.800" at bounding box center [167, 156] width 334 height 14
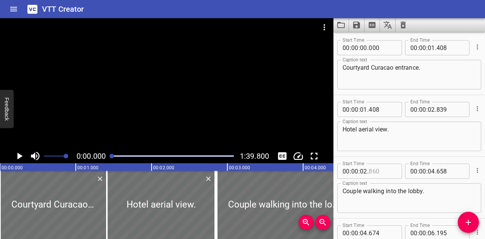
click at [386, 173] on input "number" at bounding box center [383, 171] width 28 height 15
type input "839"
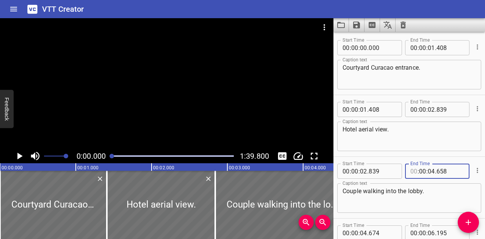
type input "00"
type input "04"
type input "658"
type input "00"
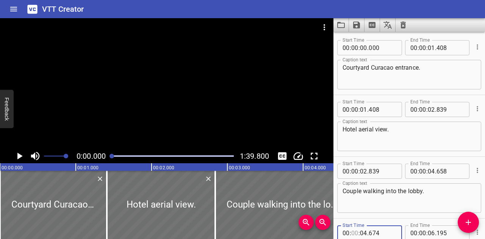
type input "00"
type input "04"
type input "658"
type input "00"
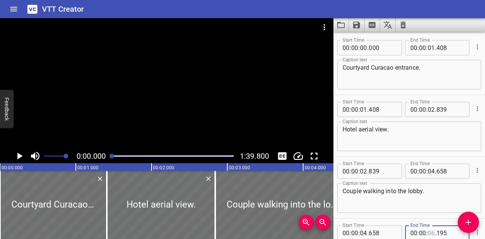
type input "06"
type input "195"
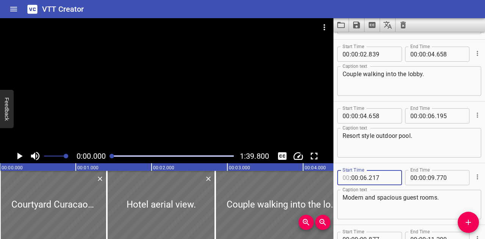
type input "00"
type input "06"
type input "195"
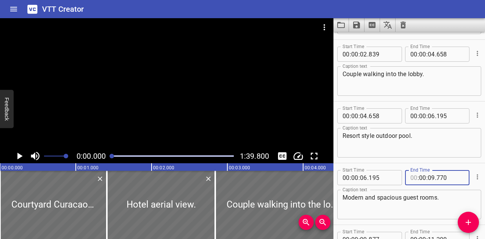
type input "00"
type input "09"
type input "770"
type input "00"
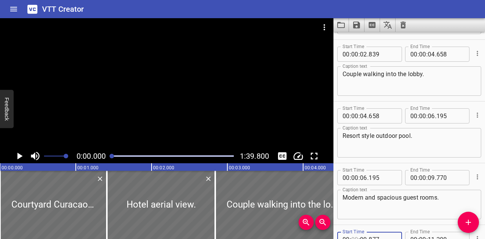
type input "00"
type input "09"
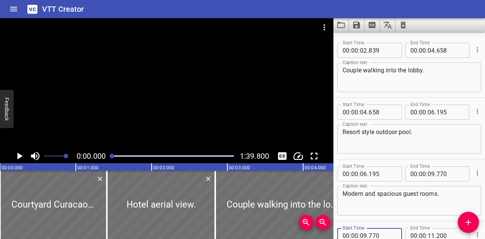
type input "770"
type input "00"
type input "11"
type input "200"
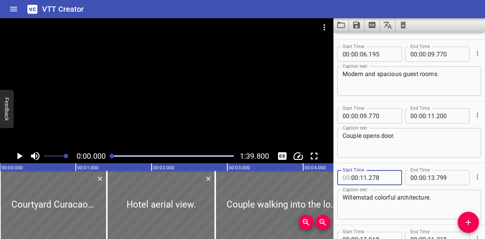
type input "00"
type input "11"
type input "278"
type input "00"
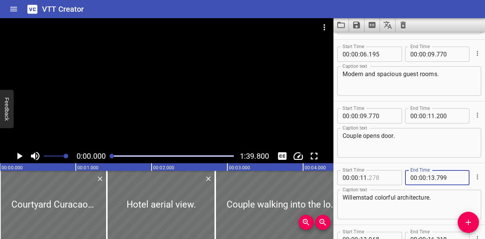
click at [383, 178] on input "number" at bounding box center [383, 177] width 28 height 15
type input "200"
type input "00"
type input "13"
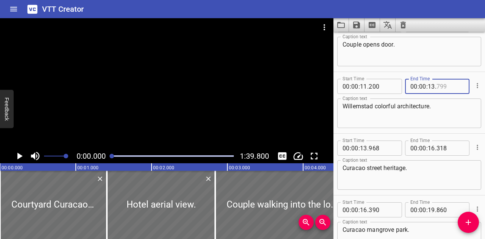
scroll to position [355, 0]
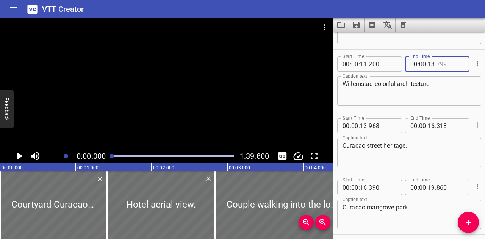
type input "799"
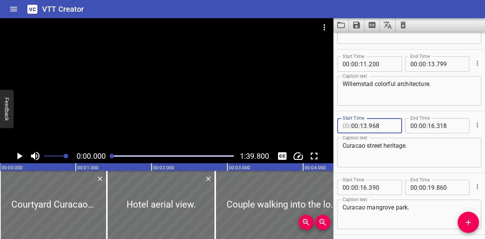
type input "00"
type input "13"
type input "799"
type input "00"
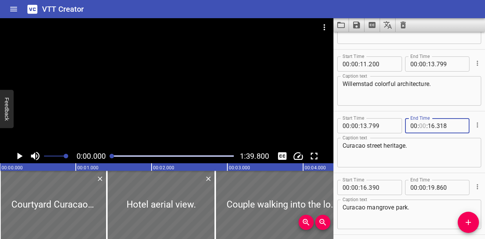
type input "00"
type input "16"
type input "318"
type input "00"
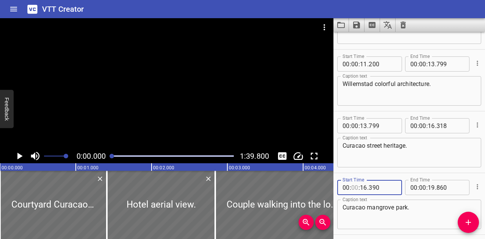
type input "00"
type input "16"
type input "390"
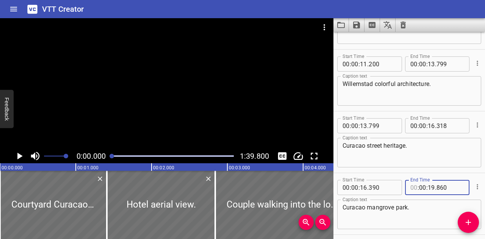
type input "00"
type input "318"
type input "00"
type input "19"
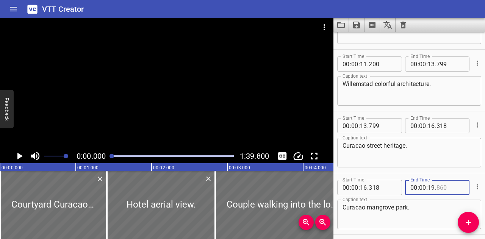
type input "860"
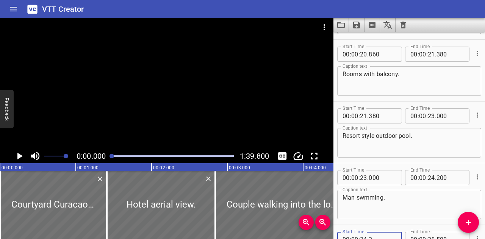
scroll to position [554, 0]
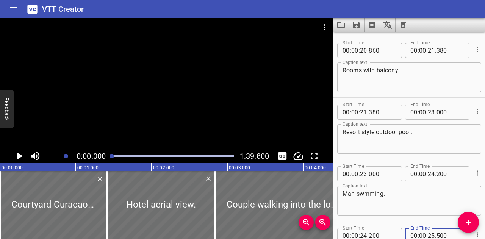
click at [363, 194] on textarea "Man swmming." at bounding box center [409, 201] width 133 height 22
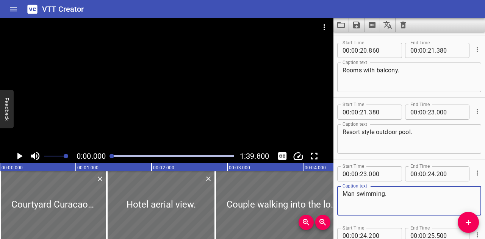
click at [394, 200] on textarea "Man swimming." at bounding box center [409, 201] width 133 height 22
click at [413, 188] on div "Man swimming. Caption text" at bounding box center [410, 201] width 144 height 30
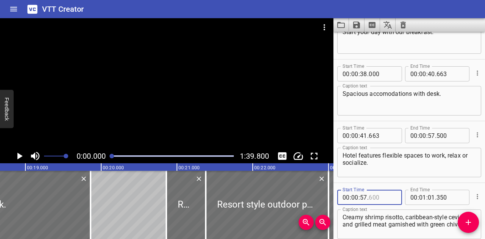
scroll to position [0, 1437]
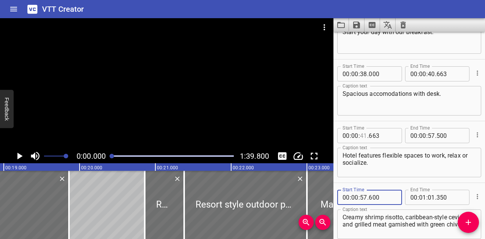
click at [366, 137] on input "number" at bounding box center [363, 135] width 7 height 15
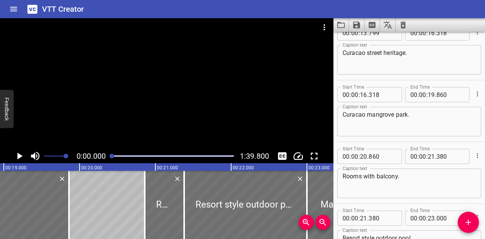
scroll to position [432, 0]
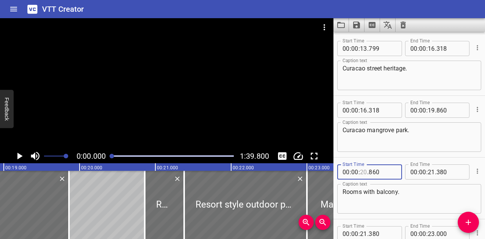
click at [364, 171] on input "number" at bounding box center [363, 172] width 7 height 15
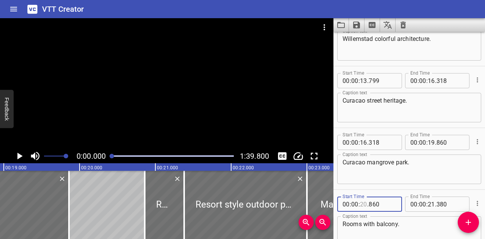
scroll to position [417, 0]
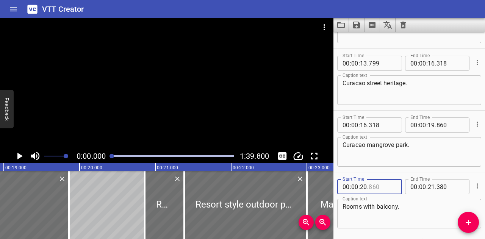
drag, startPoint x: 370, startPoint y: 188, endPoint x: 379, endPoint y: 188, distance: 9.1
click at [379, 188] on input "number" at bounding box center [383, 186] width 28 height 15
click at [362, 184] on input "number" at bounding box center [363, 186] width 7 height 15
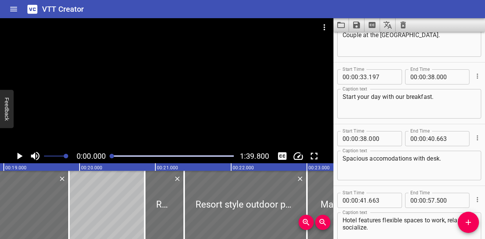
scroll to position [910, 0]
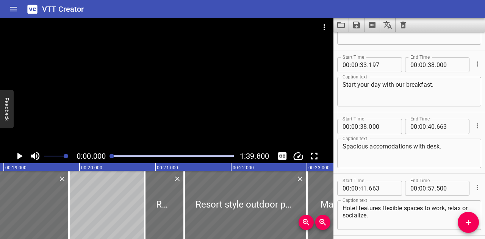
click at [366, 188] on input "number" at bounding box center [363, 188] width 7 height 15
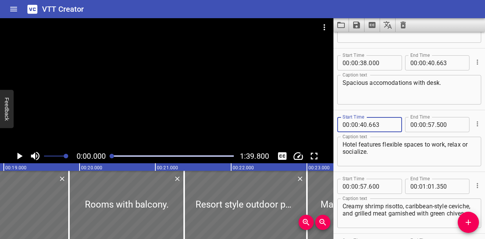
scroll to position [986, 0]
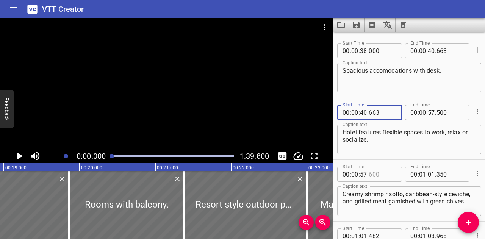
click at [375, 174] on input "number" at bounding box center [383, 174] width 28 height 15
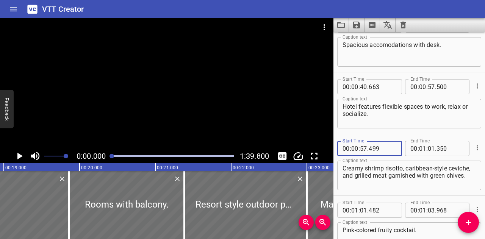
scroll to position [1024, 0]
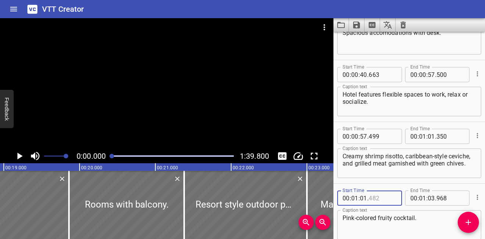
click at [377, 198] on input "number" at bounding box center [383, 198] width 28 height 15
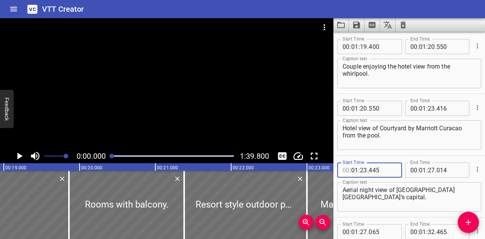
scroll to position [1767, 0]
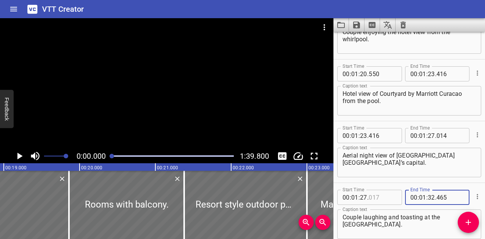
click at [389, 193] on input "number" at bounding box center [383, 197] width 28 height 15
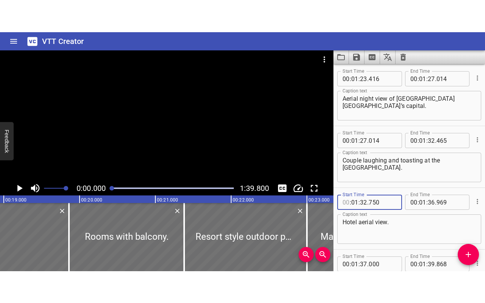
scroll to position [1890, 0]
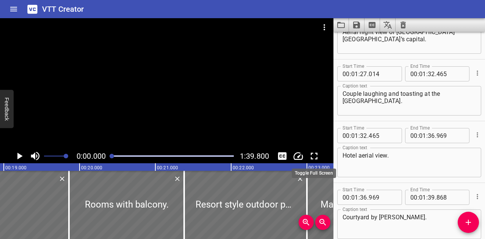
click at [313, 156] on icon "Toggle fullscreen" at bounding box center [314, 156] width 11 height 11
click at [296, 155] on icon "Change Playback Speed" at bounding box center [298, 156] width 11 height 11
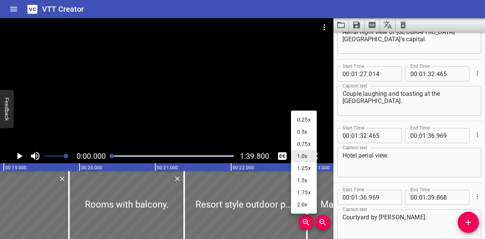
click at [299, 158] on li "1.0x" at bounding box center [304, 156] width 26 height 12
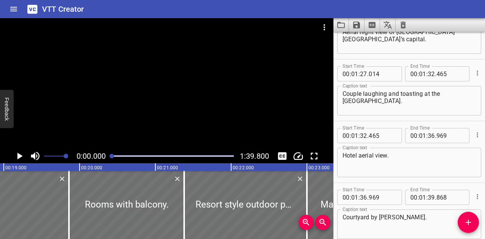
click at [20, 156] on icon "Play/Pause" at bounding box center [19, 156] width 5 height 7
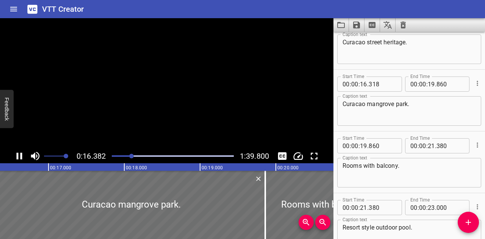
scroll to position [0, 1242]
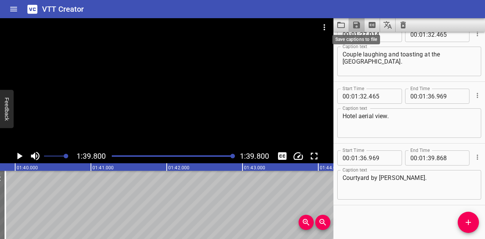
click at [357, 26] on icon "Save captions to file" at bounding box center [356, 24] width 9 height 9
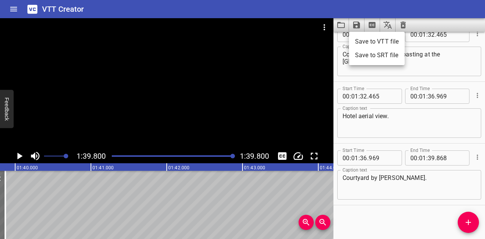
click at [372, 39] on li "Save to VTT file" at bounding box center [377, 42] width 56 height 14
